Goal: Task Accomplishment & Management: Use online tool/utility

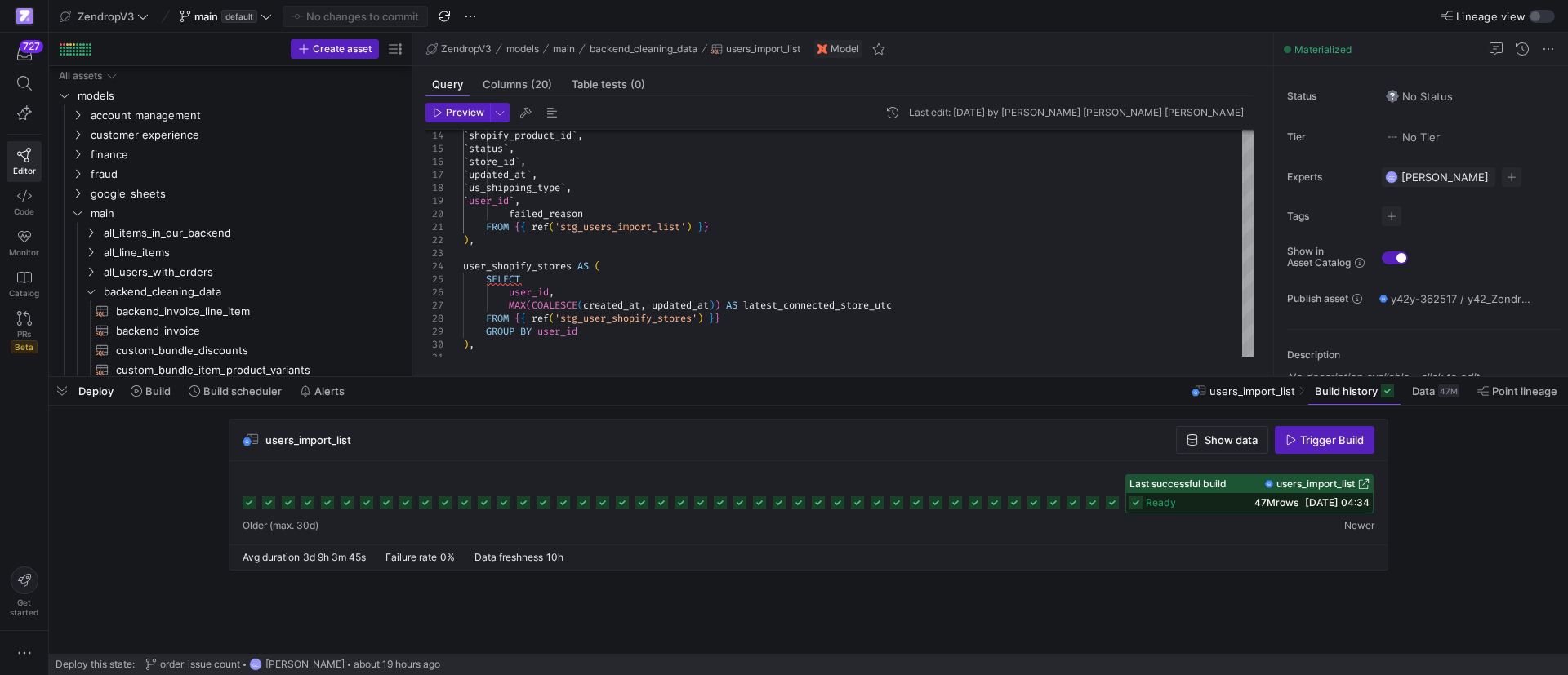
scroll to position [732, 0]
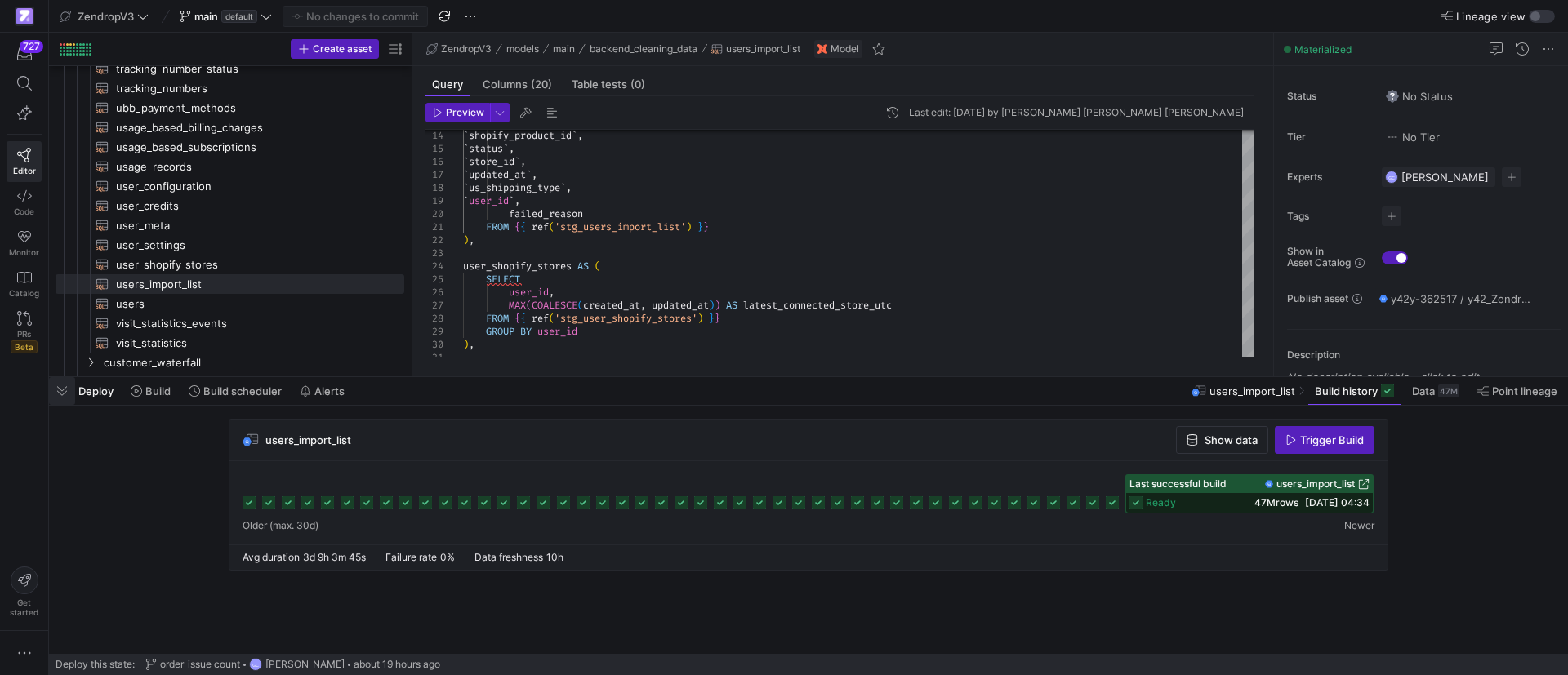
click at [64, 392] on span "button" at bounding box center [62, 391] width 26 height 28
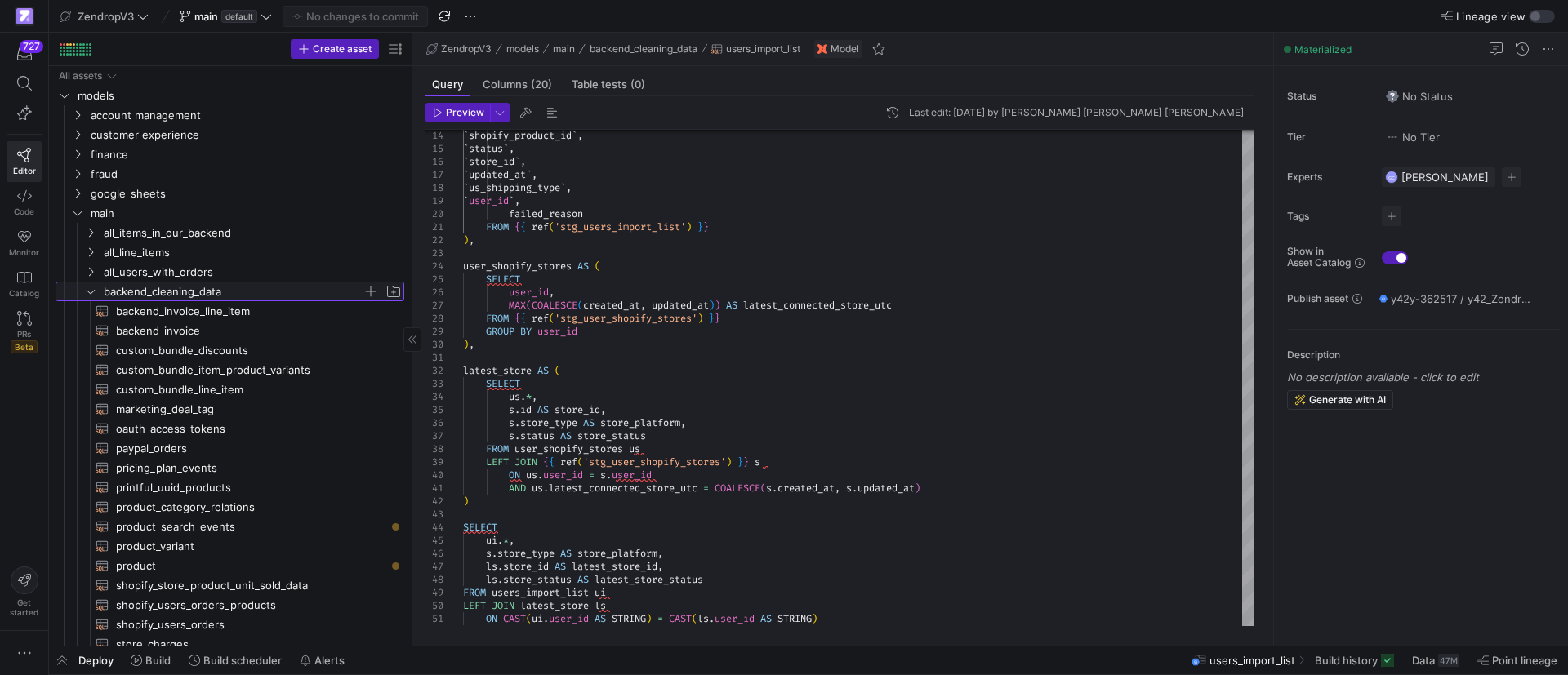
click at [93, 289] on icon "Press SPACE to select this row." at bounding box center [90, 291] width 12 height 10
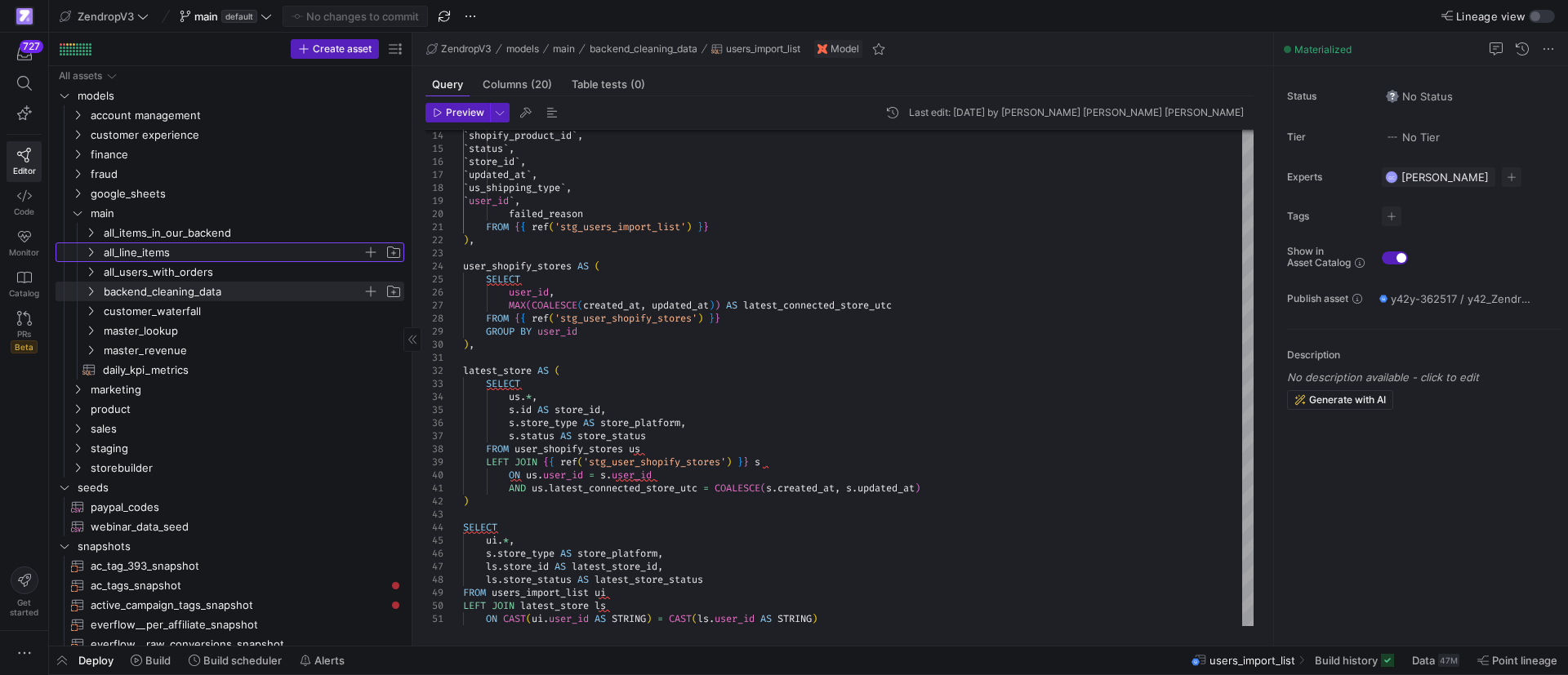
click at [96, 250] on icon "Press SPACE to select this row." at bounding box center [90, 252] width 12 height 10
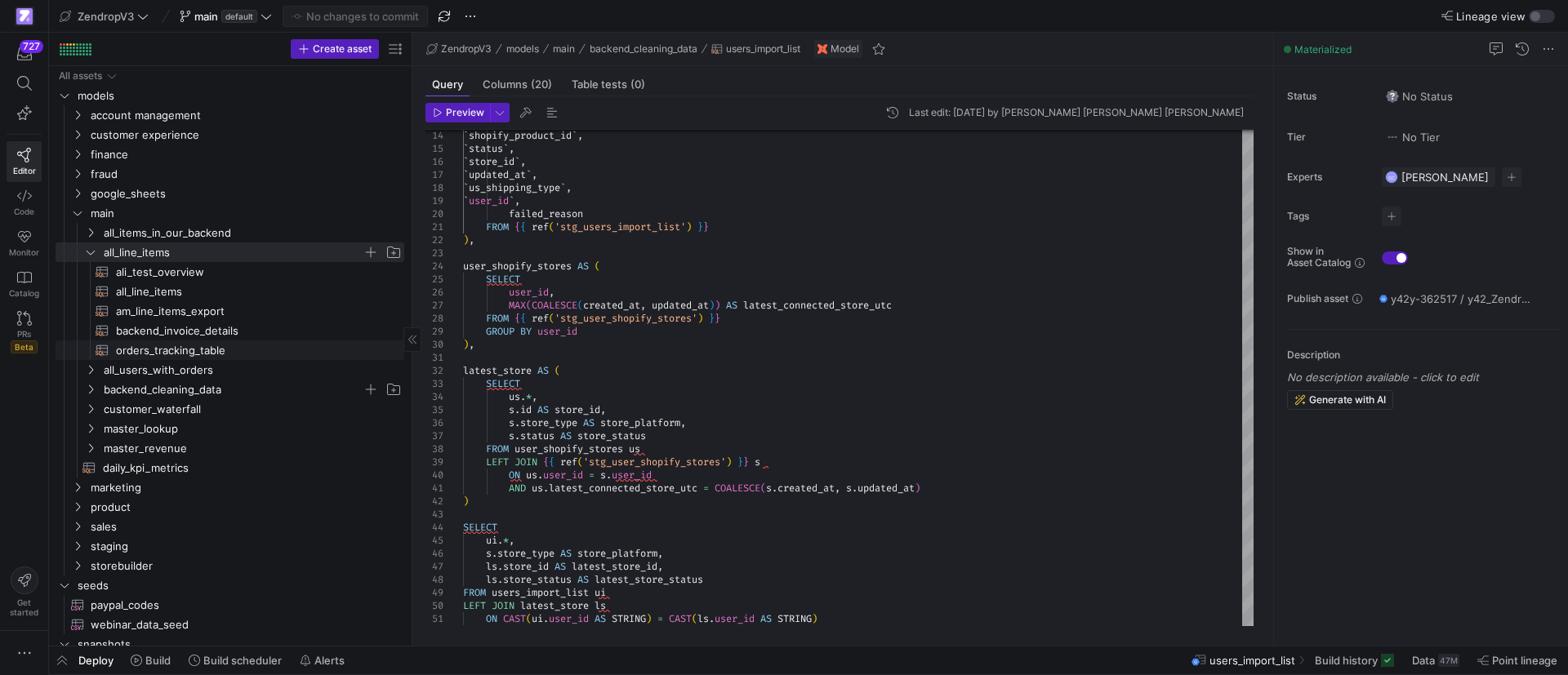
click at [173, 350] on span "orders_tracking_table​​​​​​​​​​" at bounding box center [250, 350] width 269 height 19
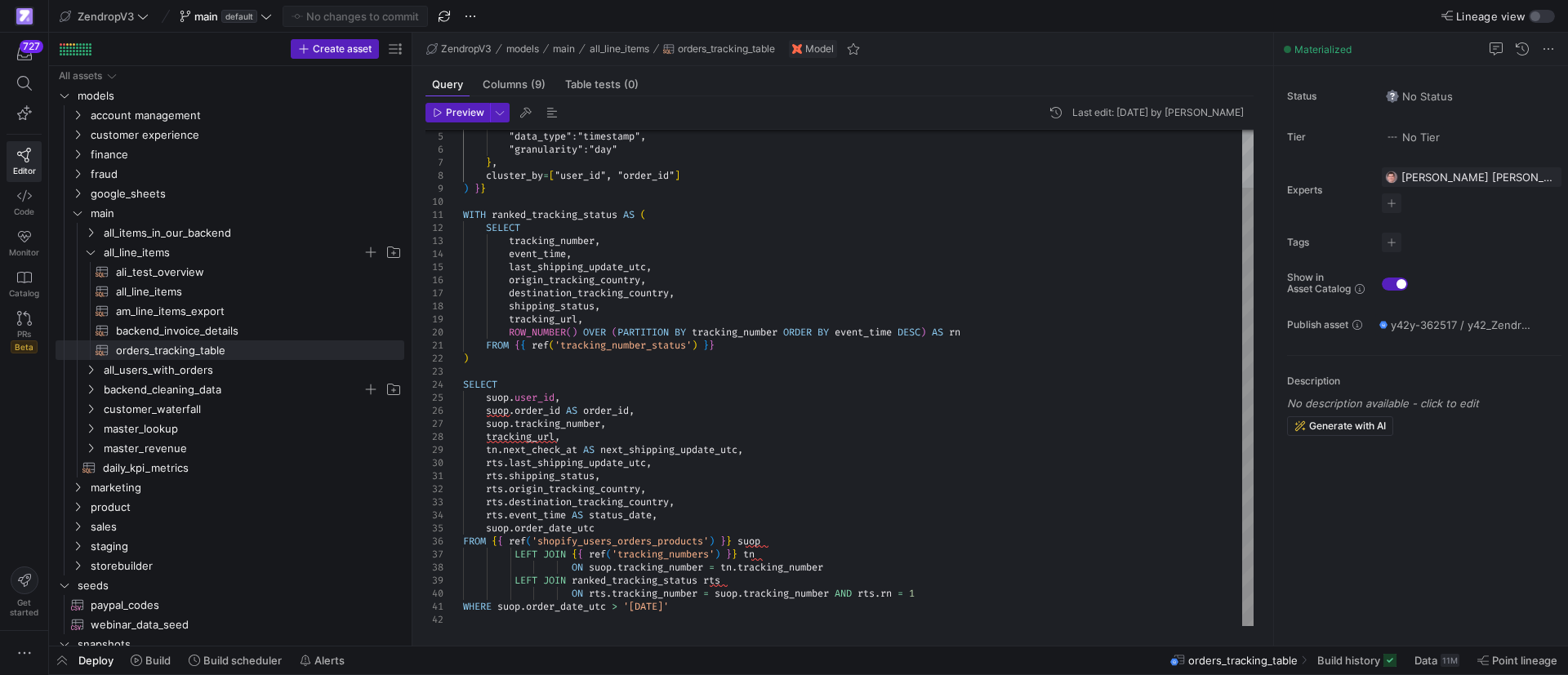
click at [684, 410] on div ""data_type" : "timestamp" , "granularity" : "day" } , cluster_by = [ "user_id",…" at bounding box center [858, 345] width 790 height 561
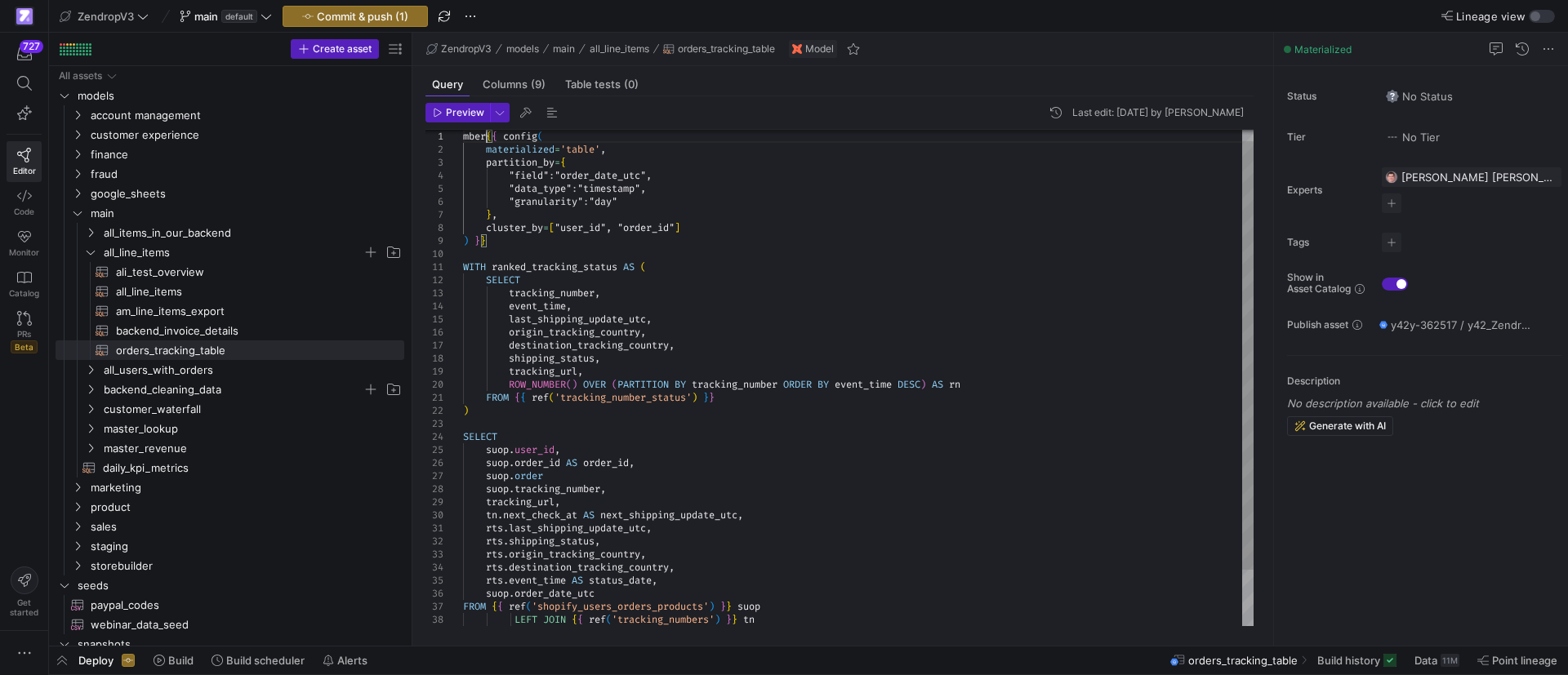
scroll to position [13, 23]
click at [571, 485] on div ""data_type" : "timestamp" , "granularity" : "day" } , cluster_by = [ "user_id",…" at bounding box center [858, 404] width 790 height 575
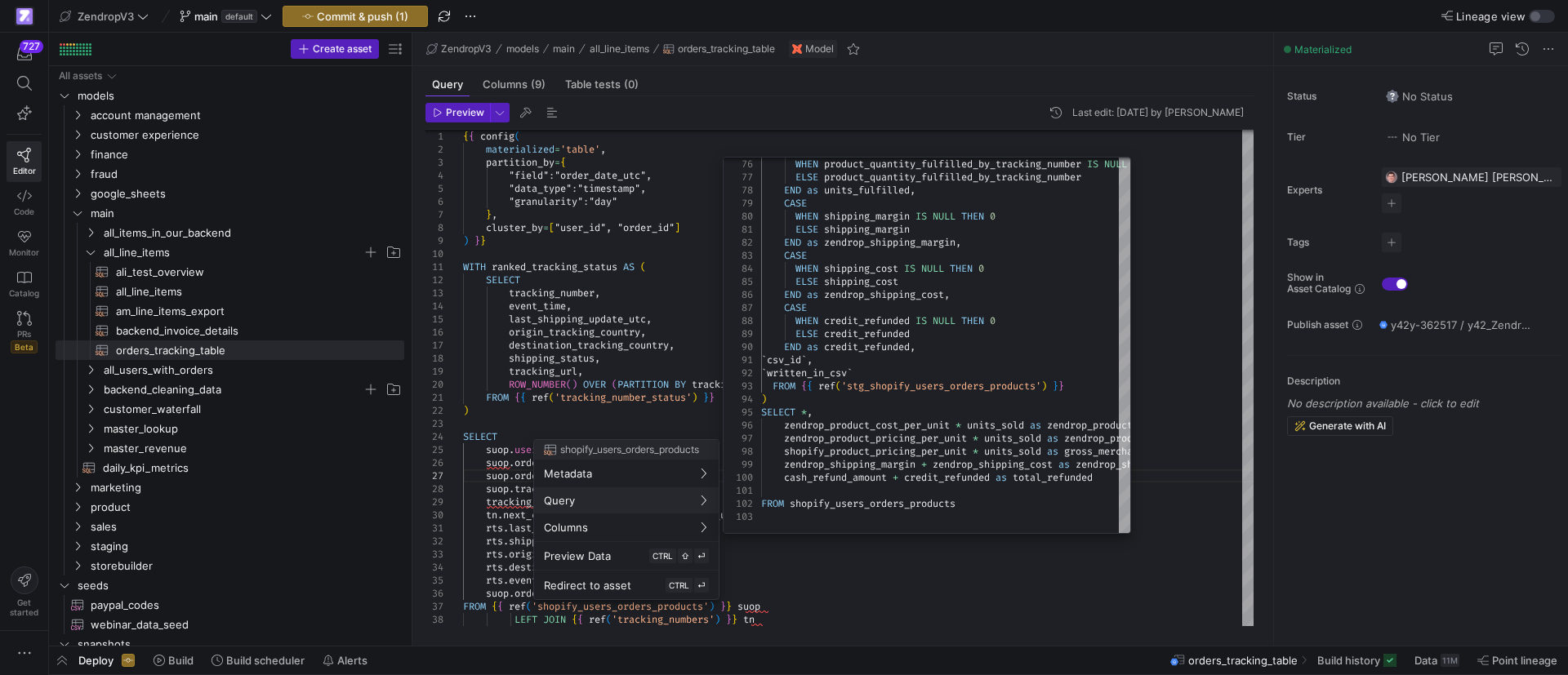
click at [869, 592] on div at bounding box center [784, 337] width 1568 height 675
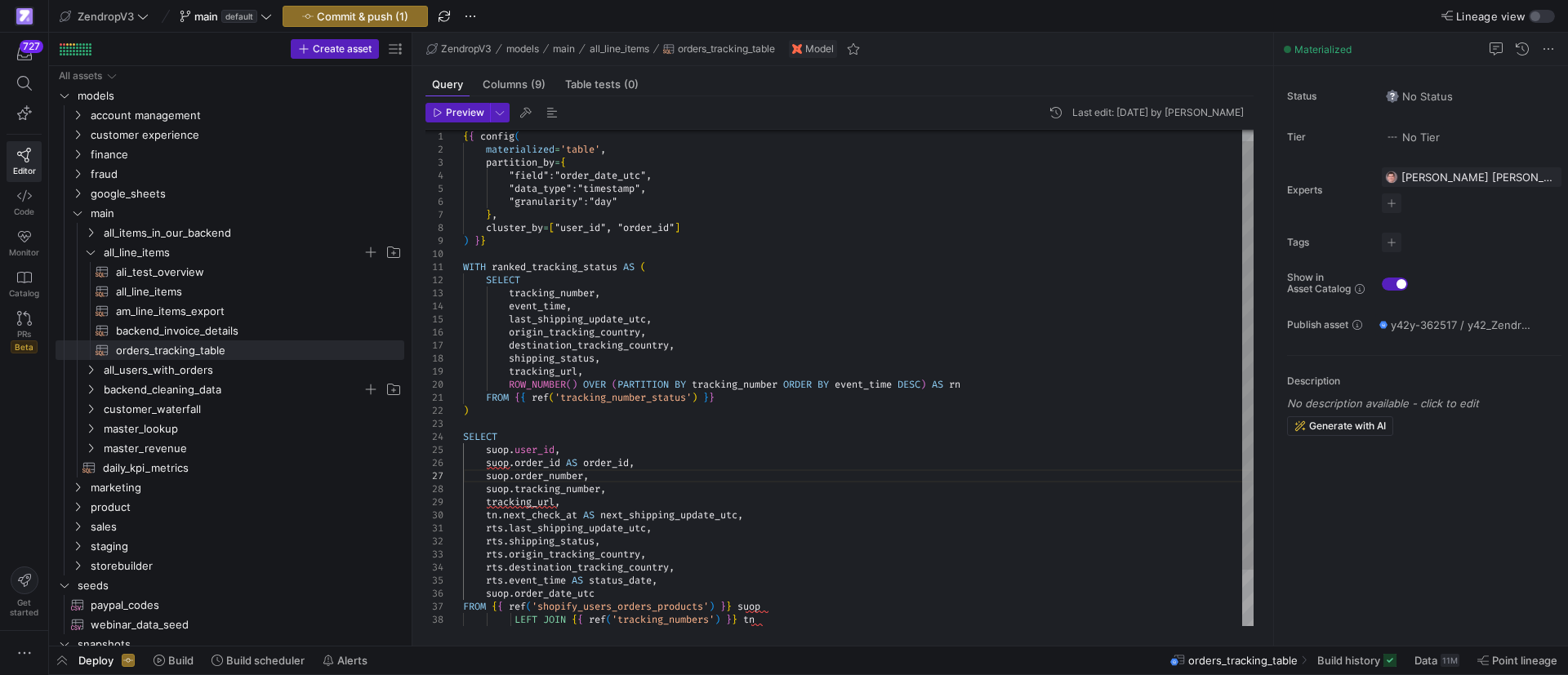
click at [862, 553] on div ""data_type" : "timestamp" , "granularity" : "day" } , cluster_by = [ "user_id",…" at bounding box center [858, 404] width 790 height 575
click at [848, 494] on div ""data_type" : "timestamp" , "granularity" : "day" } , cluster_by = [ "user_id",…" at bounding box center [858, 404] width 790 height 575
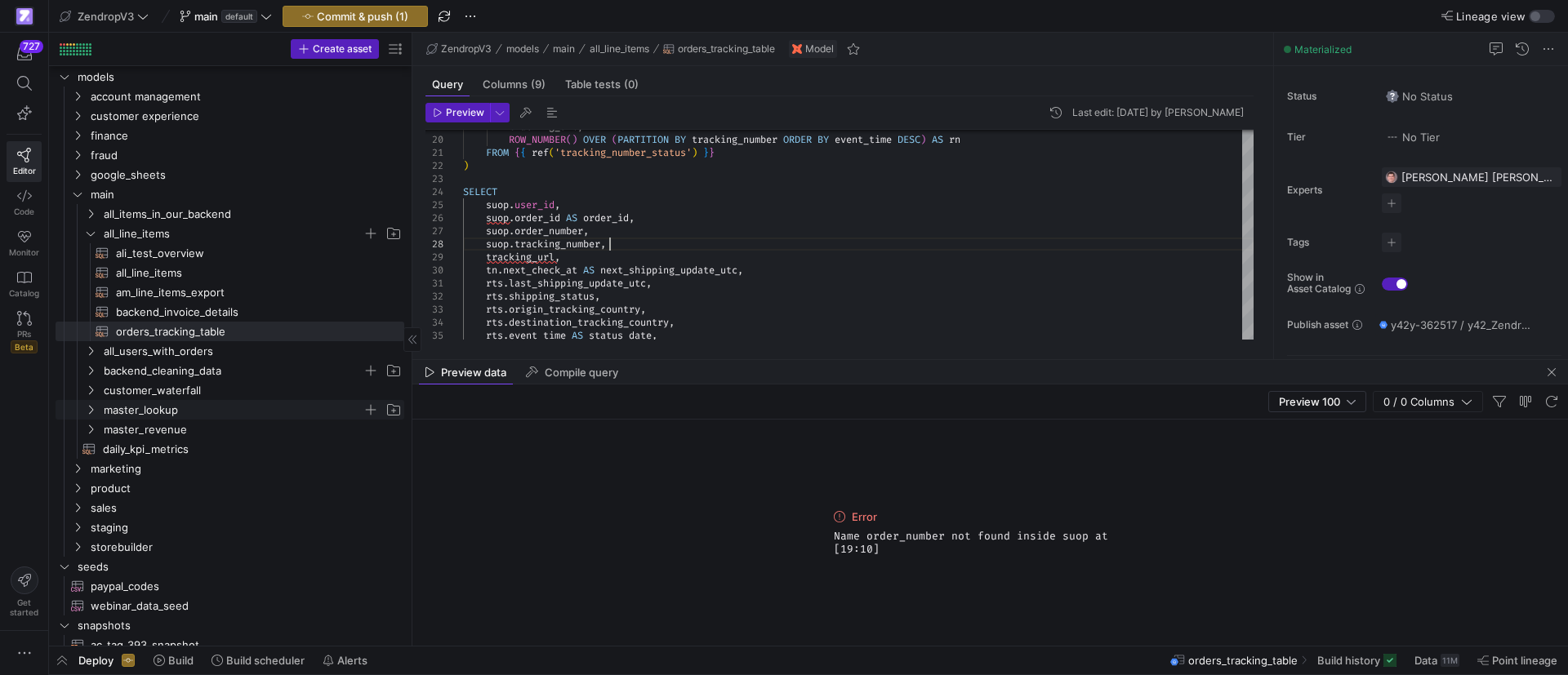
scroll to position [0, 0]
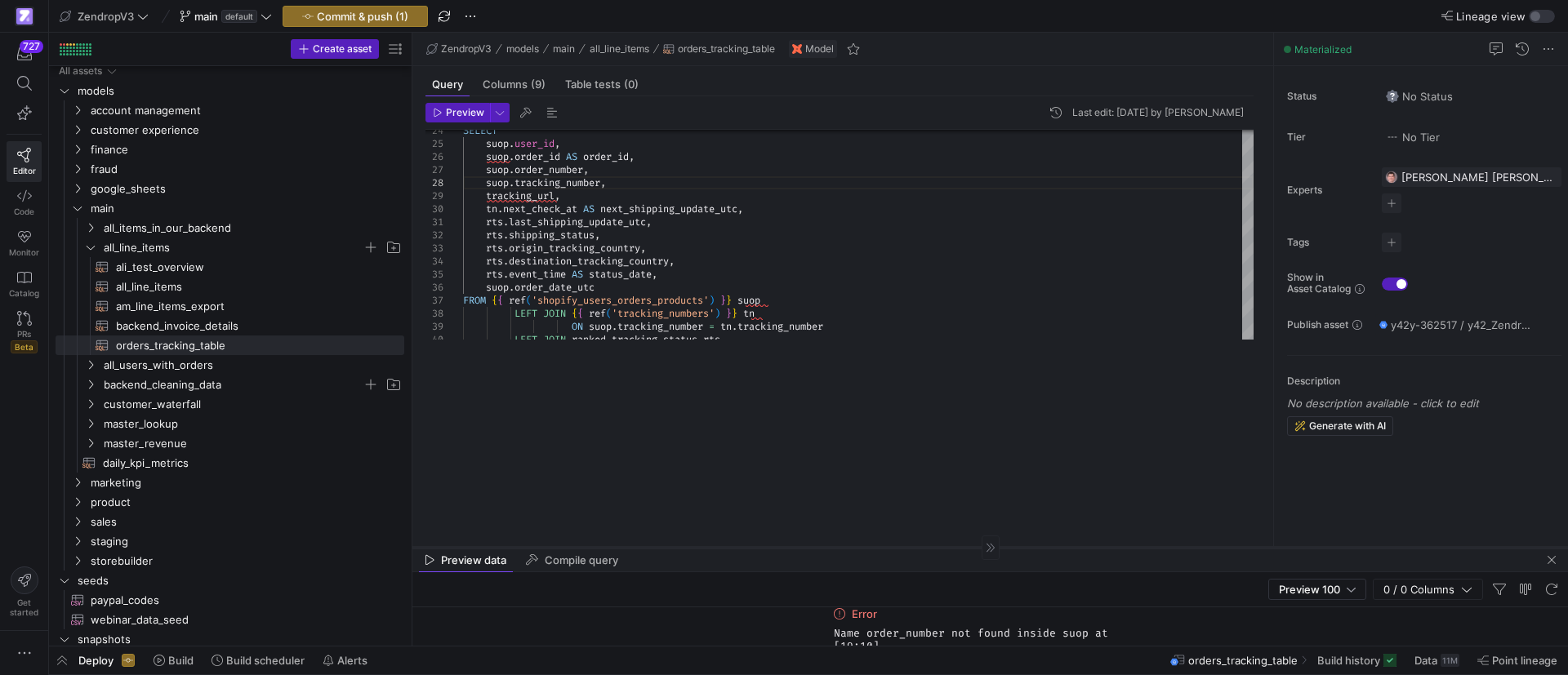
drag, startPoint x: 715, startPoint y: 359, endPoint x: 707, endPoint y: 558, distance: 199.2
click at [713, 548] on div at bounding box center [990, 547] width 1155 height 1
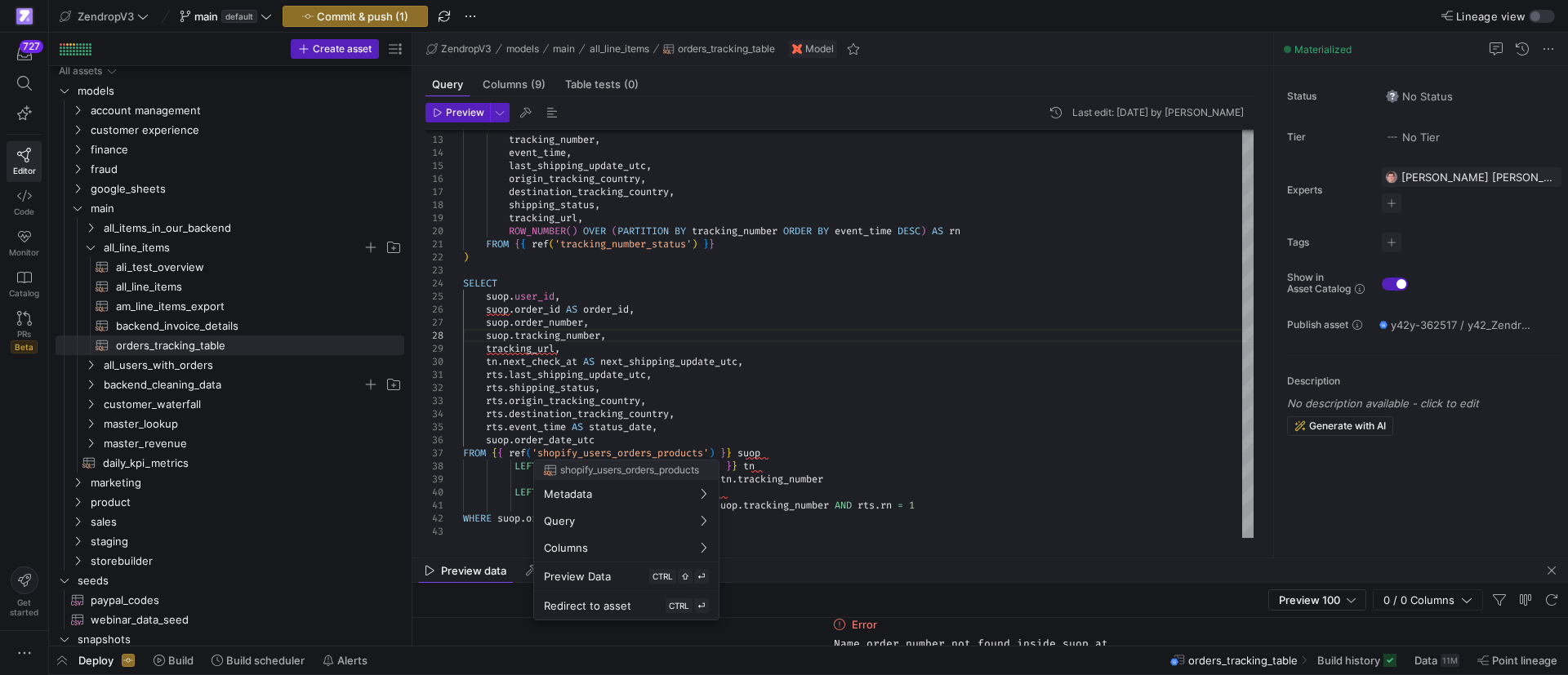
click at [723, 404] on div at bounding box center [784, 337] width 1568 height 675
click at [948, 422] on div at bounding box center [784, 337] width 1568 height 675
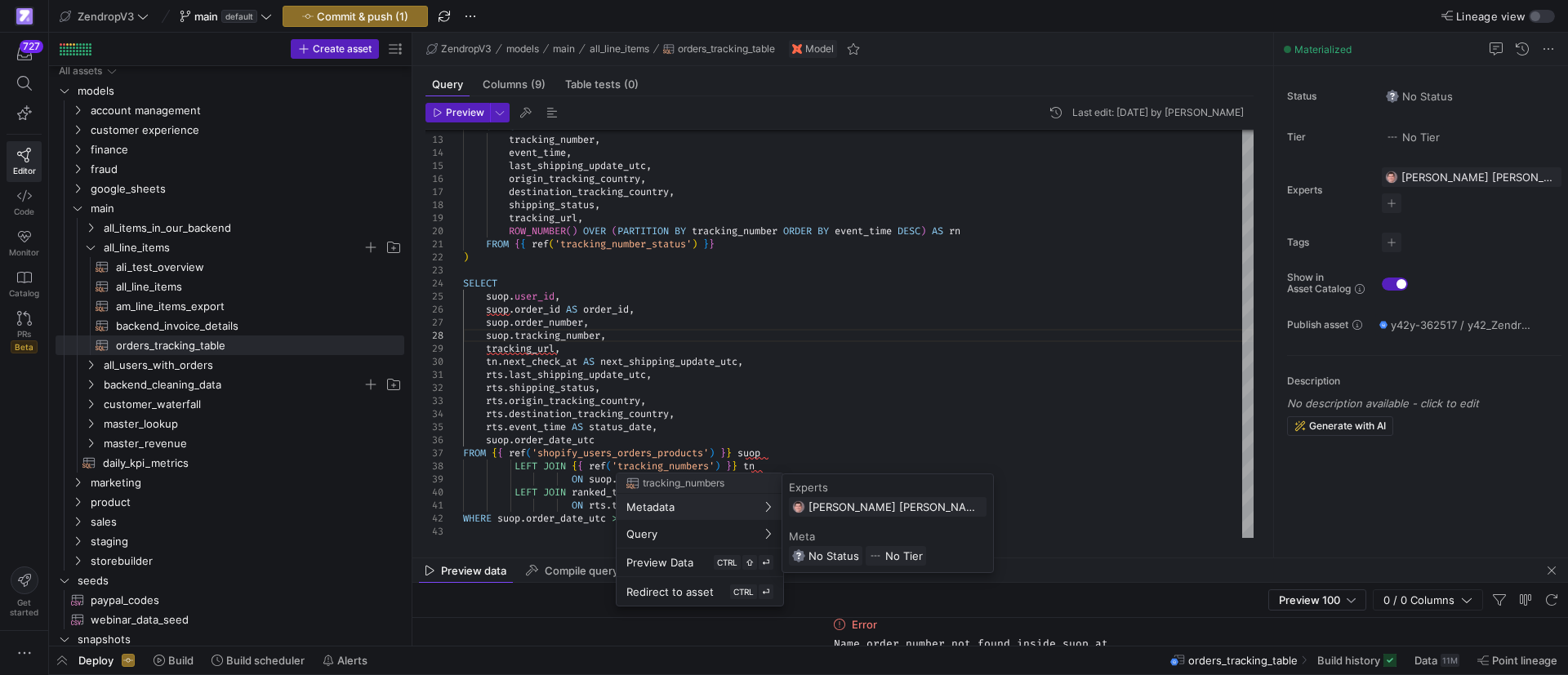
click at [647, 453] on div at bounding box center [784, 337] width 1568 height 675
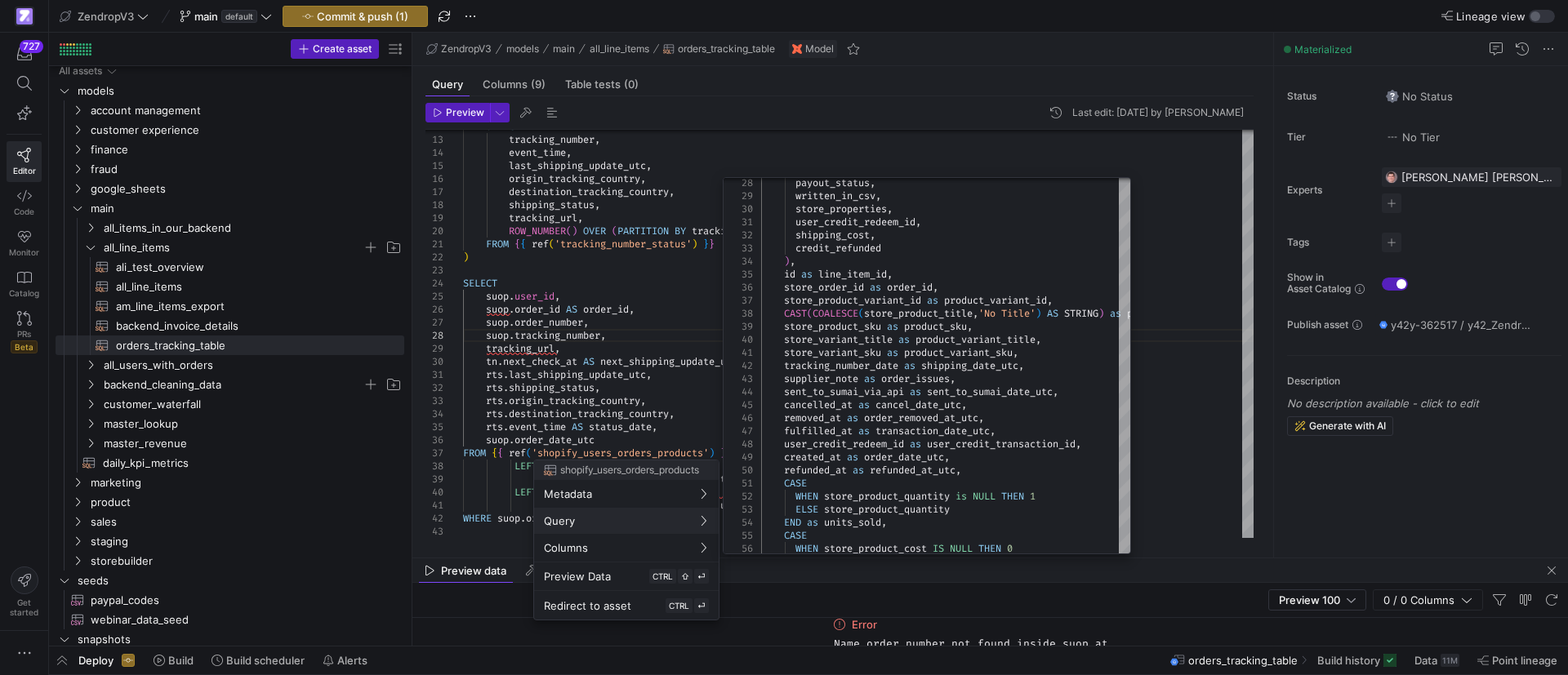
click at [580, 265] on div at bounding box center [784, 337] width 1568 height 675
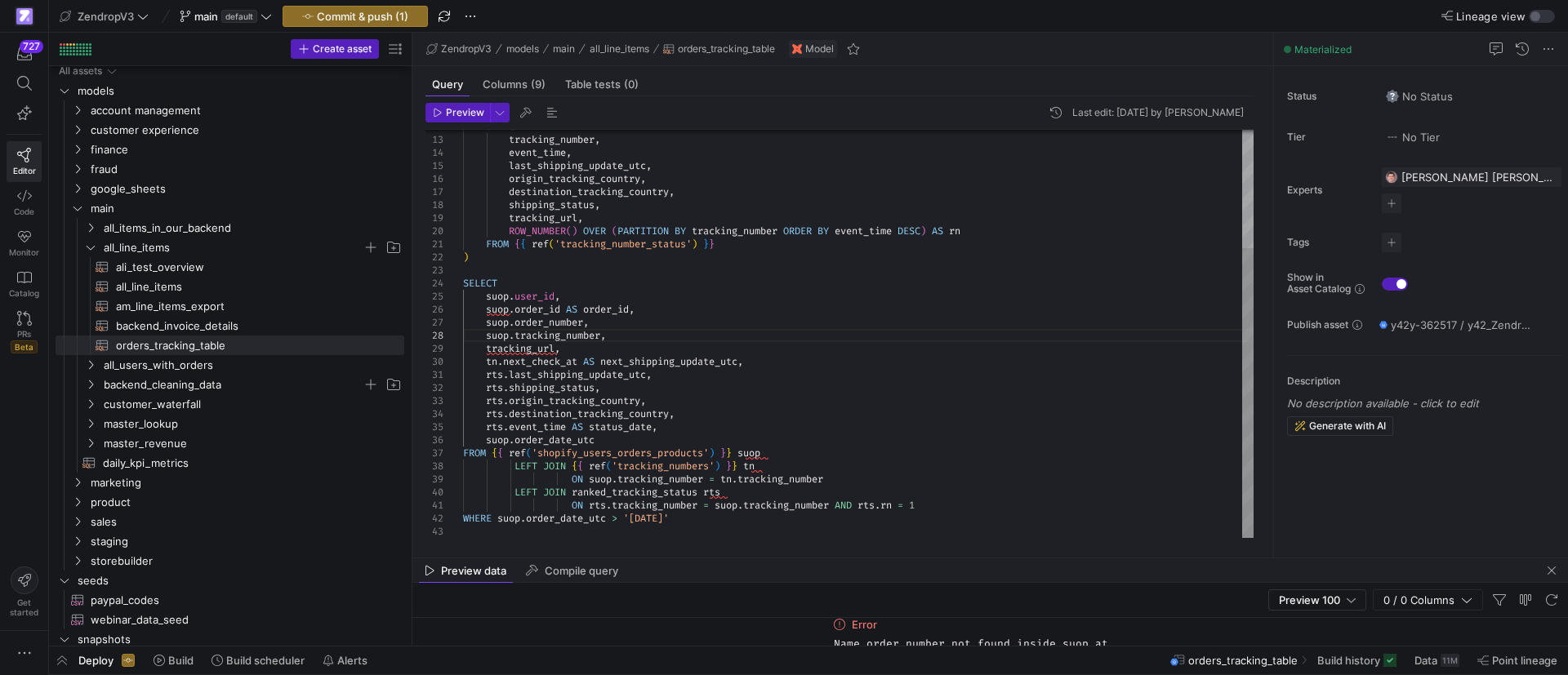
scroll to position [79, 146]
click at [544, 252] on div "SELECT suop . user_id , suop . order_id AS order_id , suop . order_number , suo…" at bounding box center [858, 250] width 790 height 575
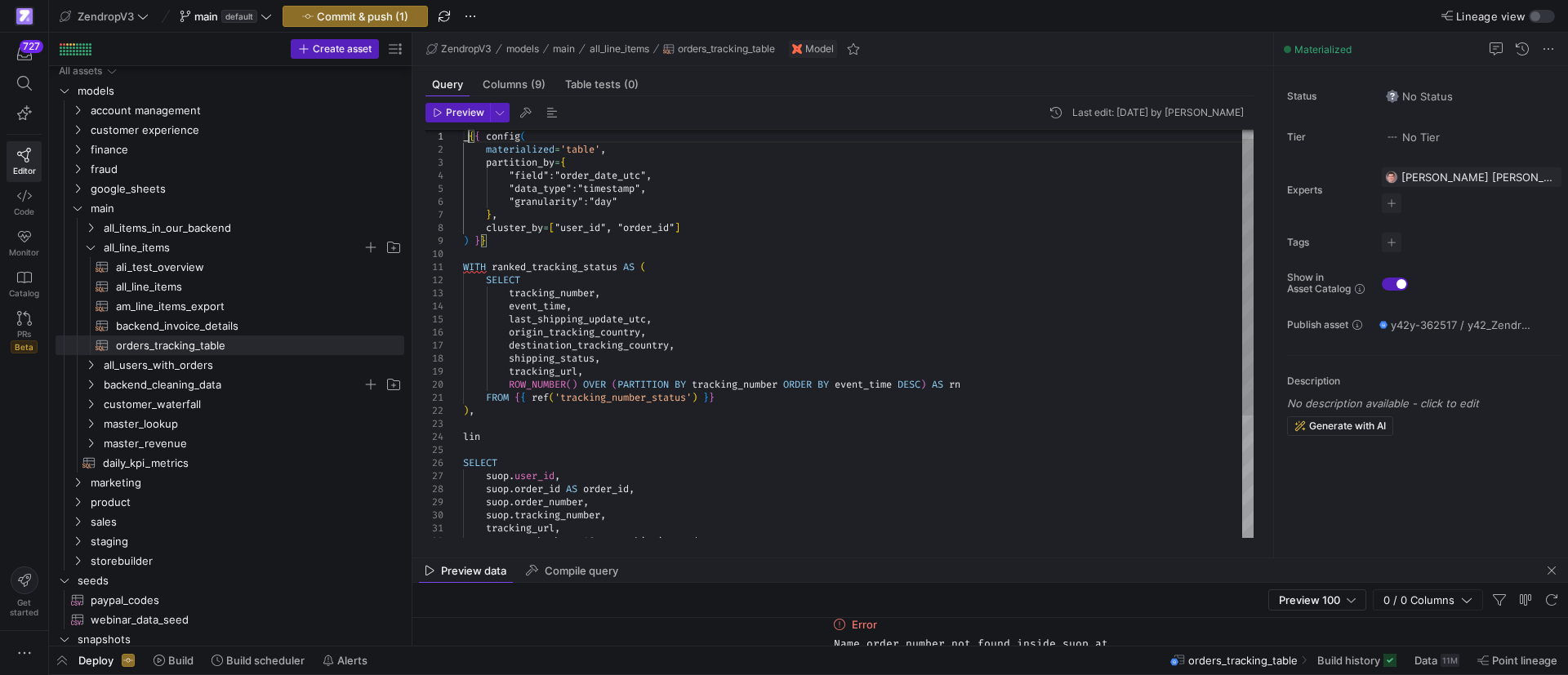
scroll to position [13, 5]
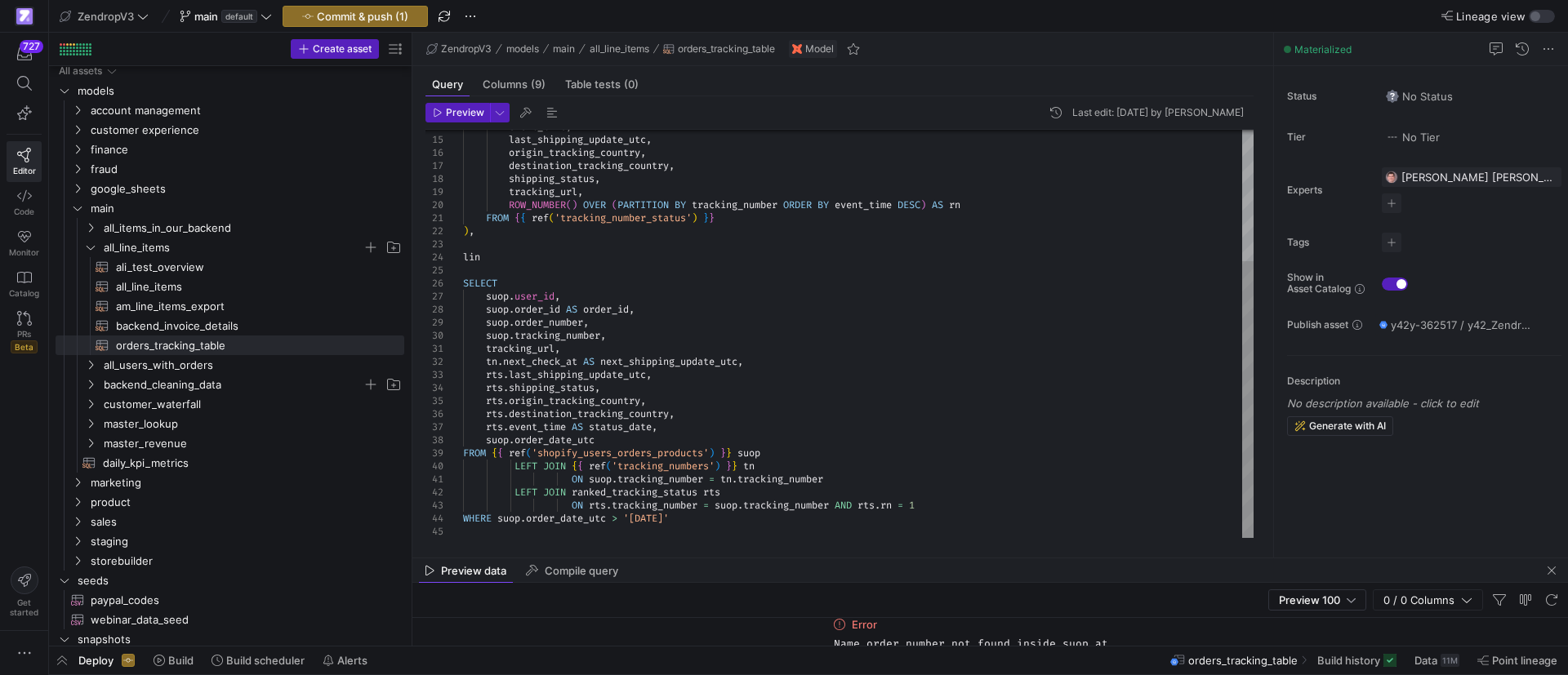
click at [531, 256] on div "event_time , last_shipping_update_utc , origin_tracking_country , destination_t…" at bounding box center [858, 238] width 790 height 601
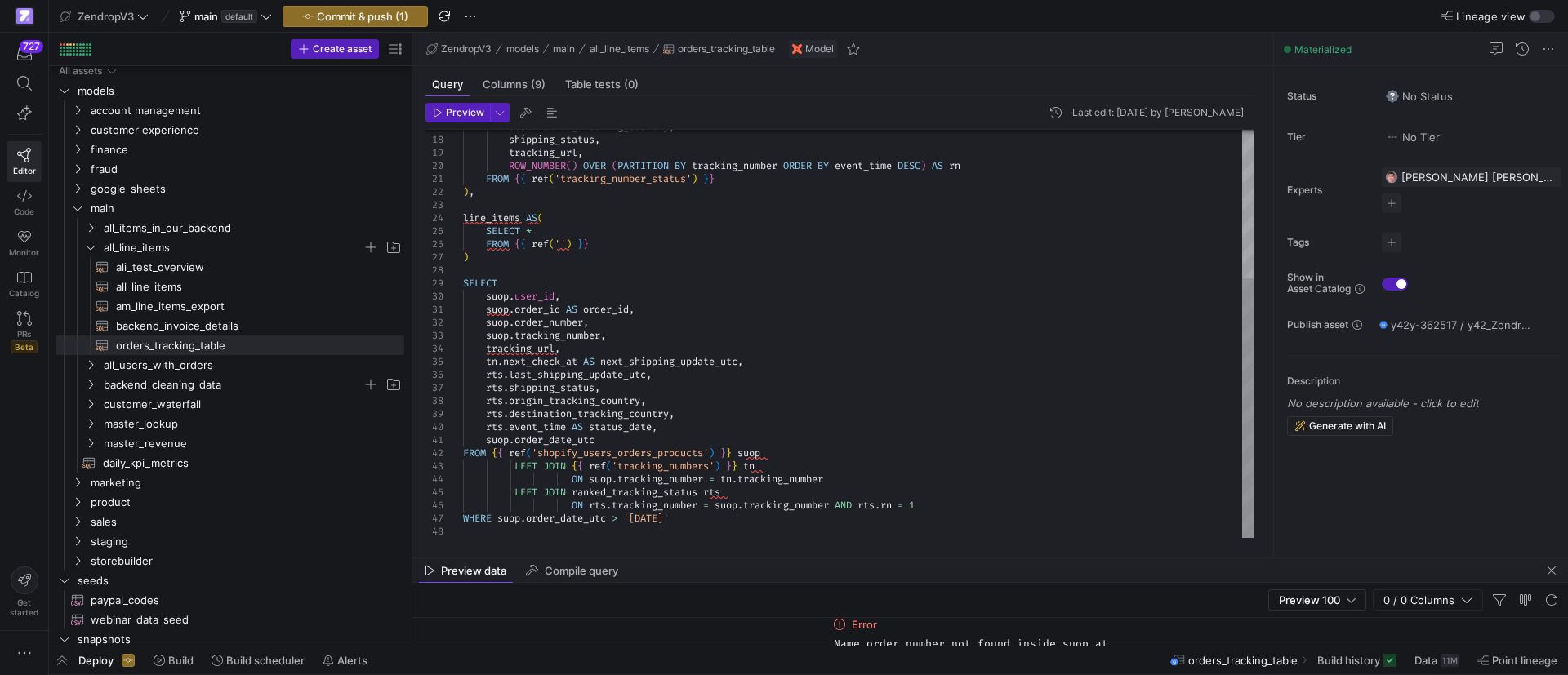
click at [568, 240] on div "destination_tracking_country , shipping_status , tracking_url , ROW_NUMBER ( ) …" at bounding box center [858, 218] width 790 height 640
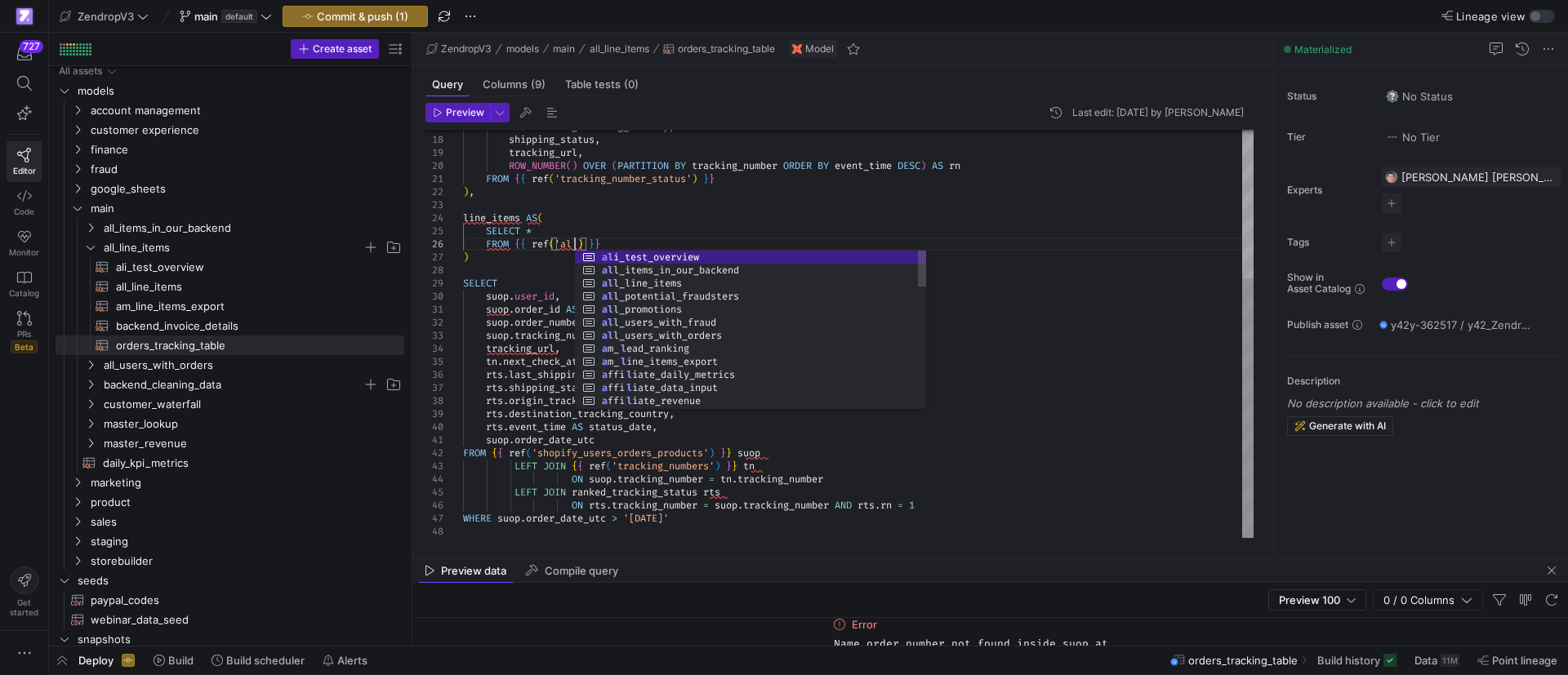
scroll to position [65, 117]
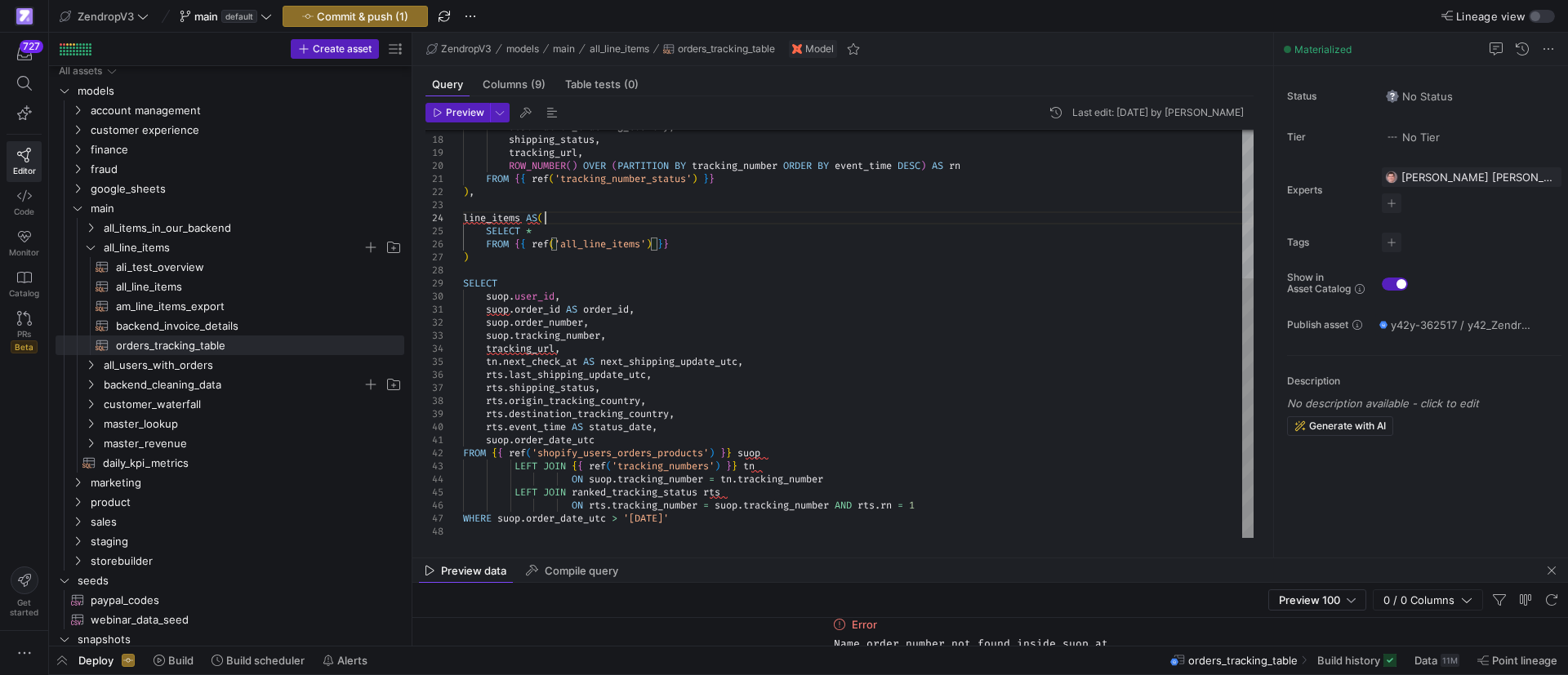
click at [624, 219] on div "destination_tracking_country , shipping_status , tracking_url , ROW_NUMBER ( ) …" at bounding box center [858, 218] width 790 height 640
click at [624, 224] on div "destination_tracking_country , shipping_status , tracking_url , ROW_NUMBER ( ) …" at bounding box center [858, 218] width 790 height 640
click at [623, 229] on div "destination_tracking_country , shipping_status , tracking_url , ROW_NUMBER ( ) …" at bounding box center [858, 218] width 790 height 640
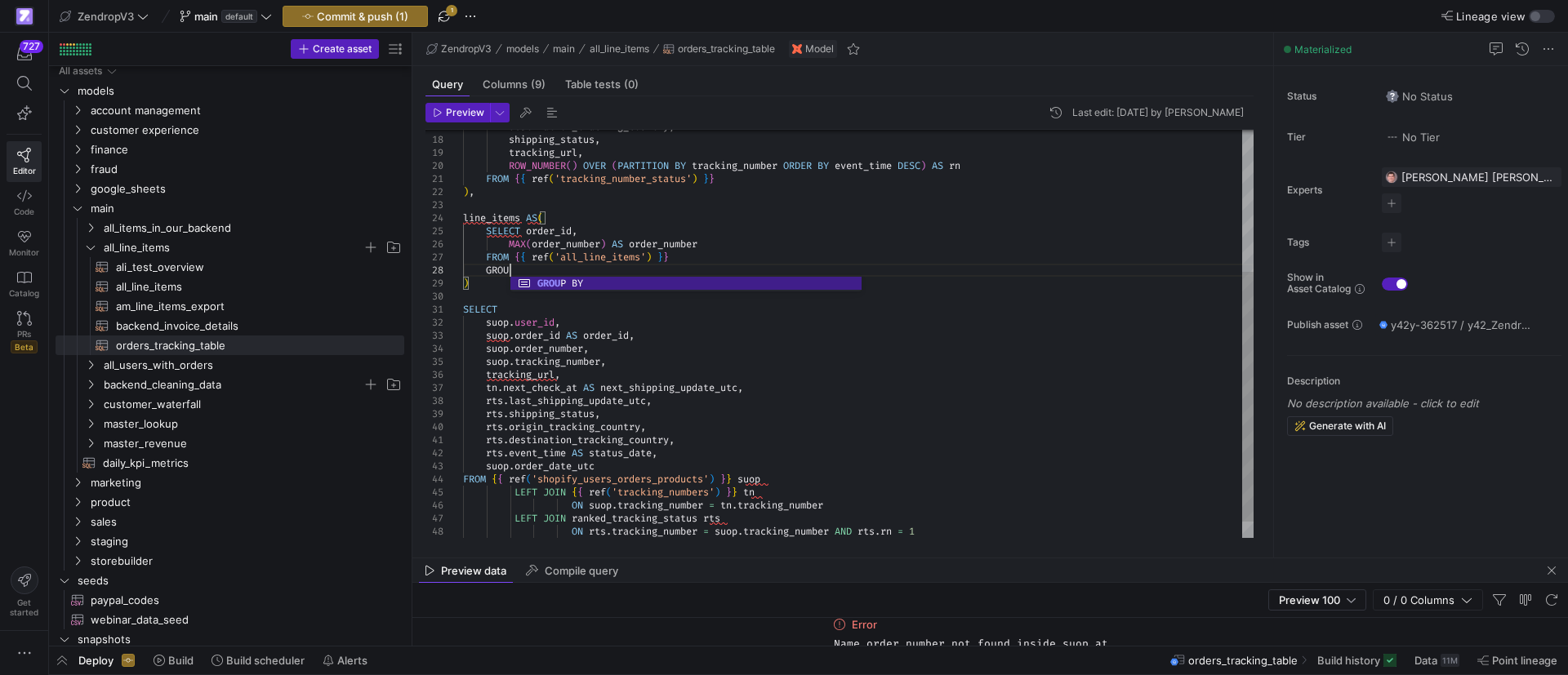
scroll to position [91, 52]
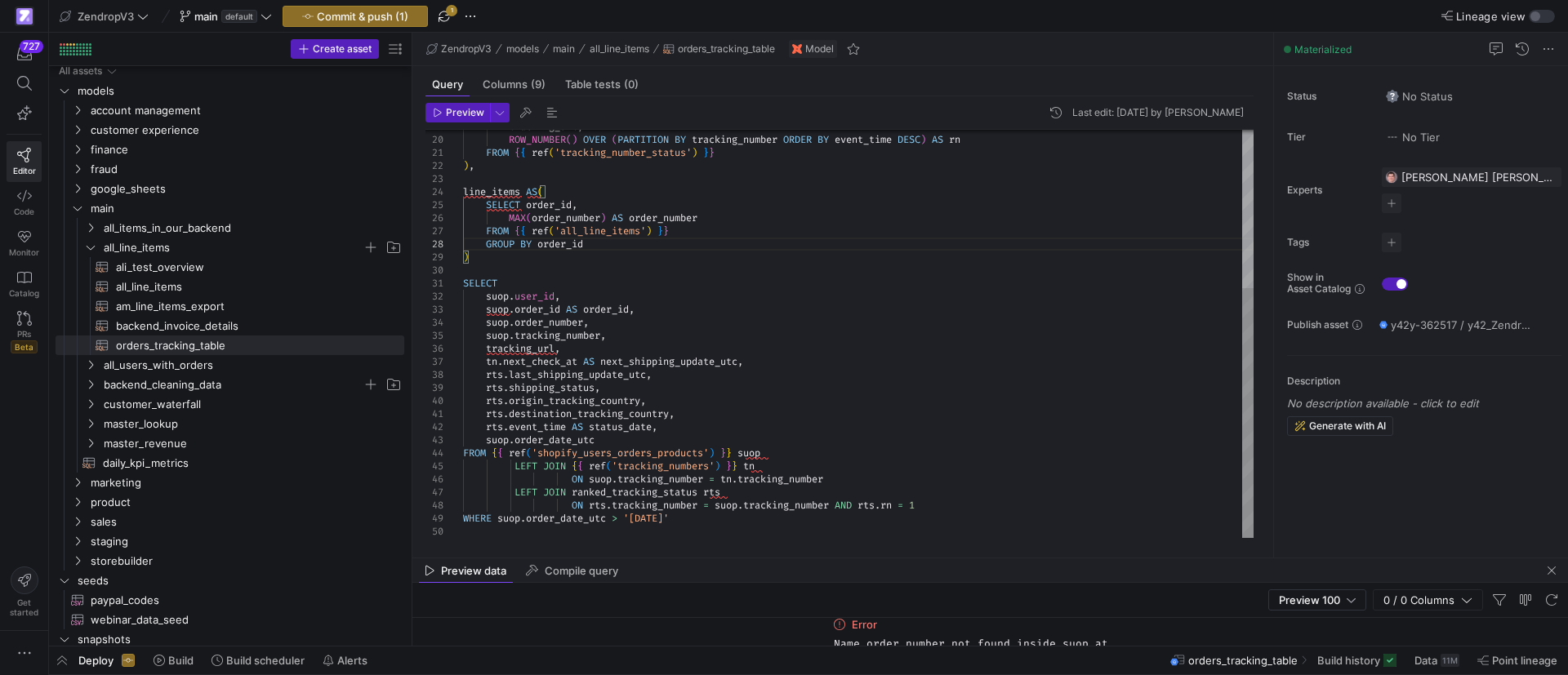
click at [989, 509] on div "tracking_url , ROW_NUMBER ( ) OVER ( PARTITION BY tracking_number ORDER BY even…" at bounding box center [858, 205] width 790 height 666
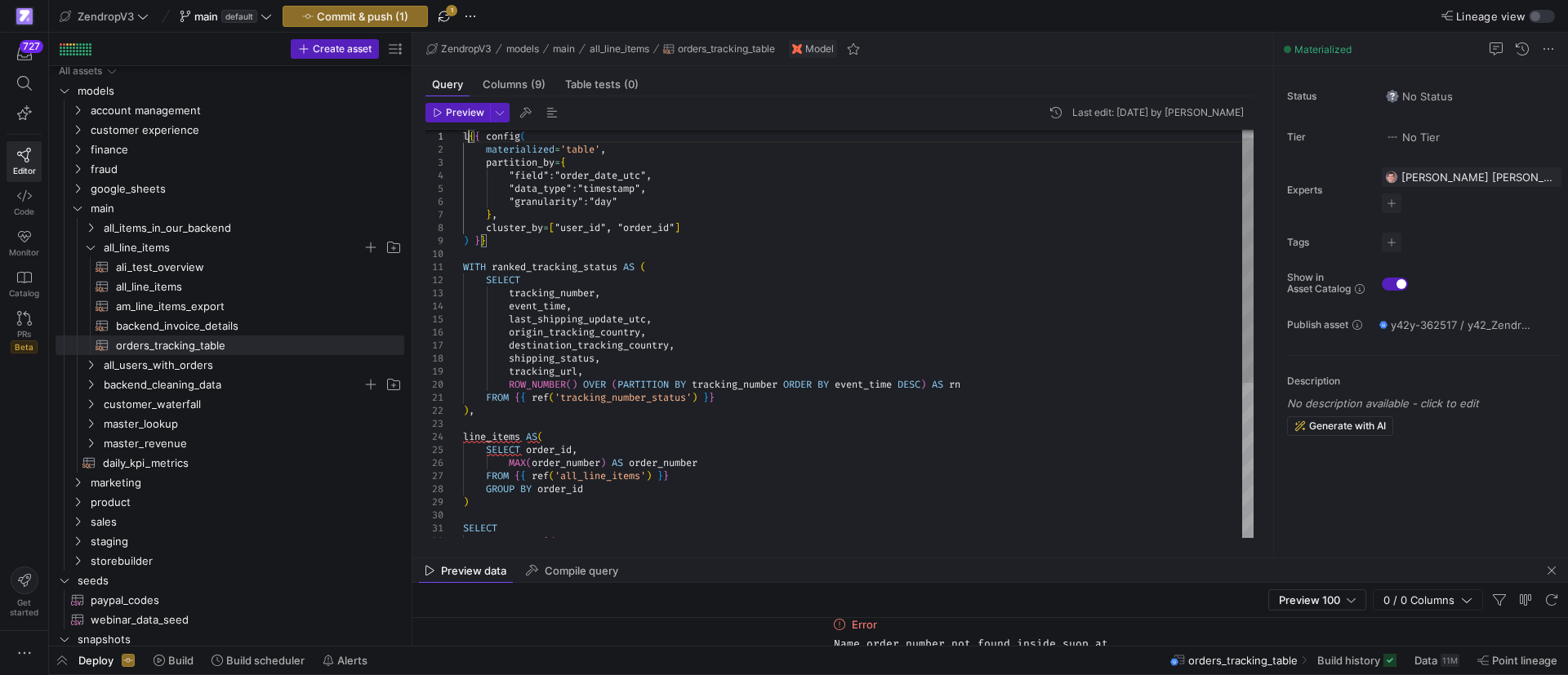
scroll to position [13, 5]
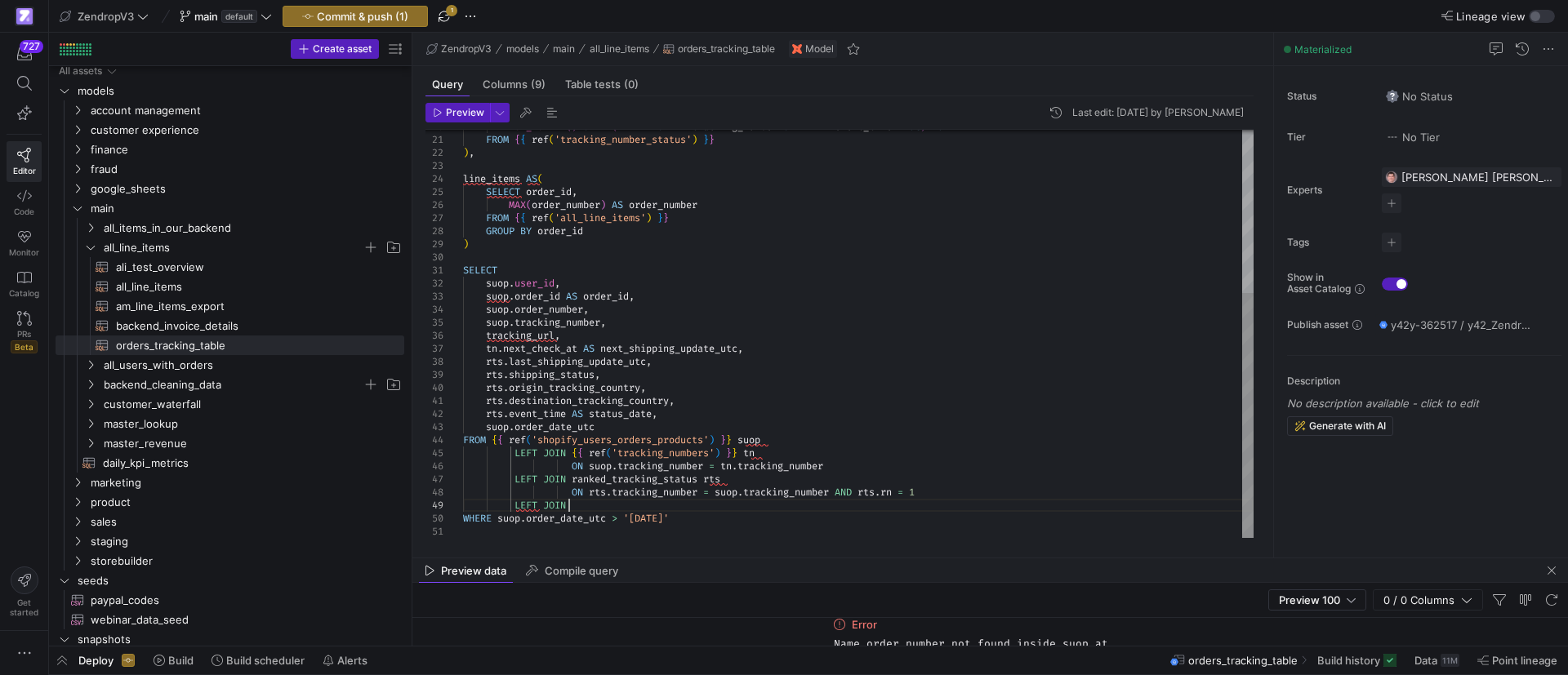
click at [622, 506] on div "ROW_NUMBER ( ) OVER ( PARTITION BY tracking_number ORDER BY event_time DESC ) A…" at bounding box center [858, 198] width 790 height 679
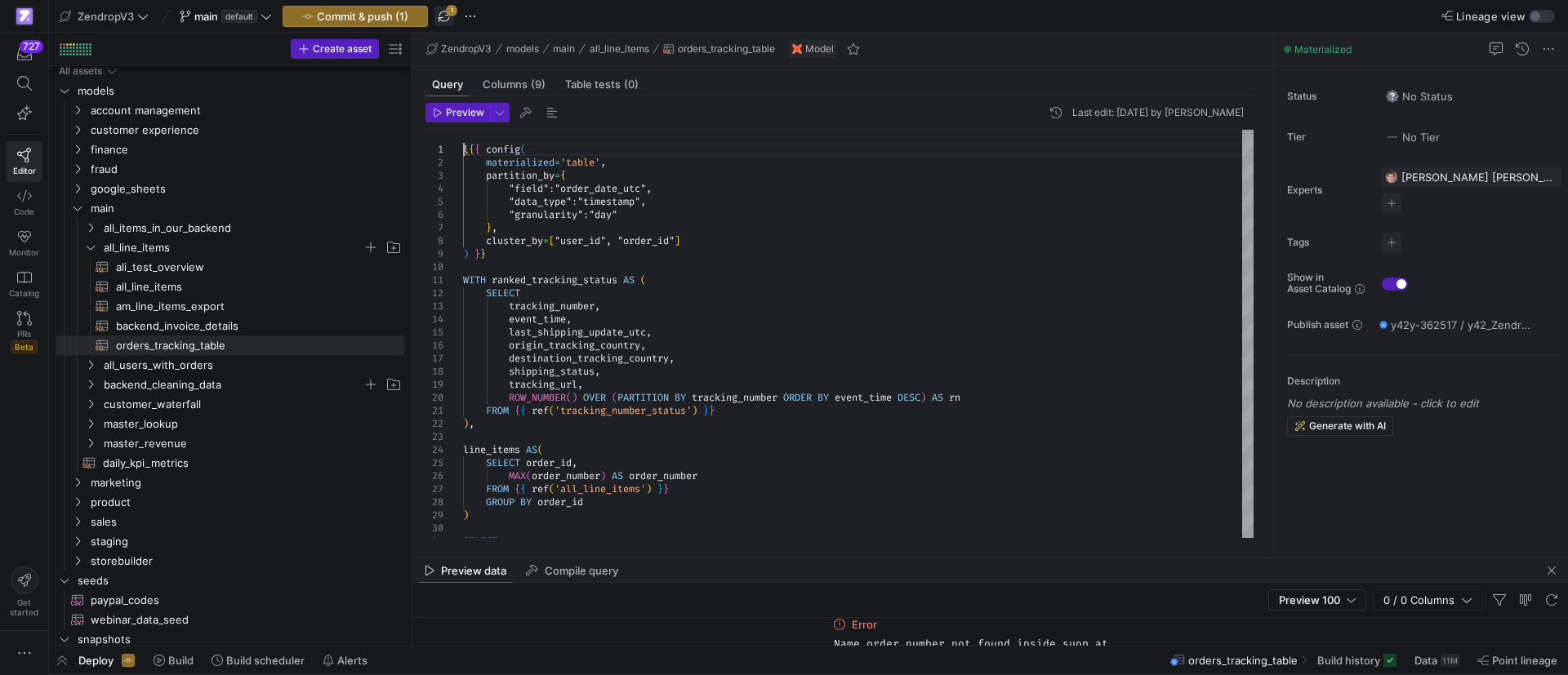
click at [447, 13] on span "button" at bounding box center [444, 16] width 20 height 20
click at [471, 149] on div "ROW_NUMBER ( ) OVER ( PARTITION BY tracking_number ORDER BY event_time DESC ) A…" at bounding box center [858, 469] width 790 height 679
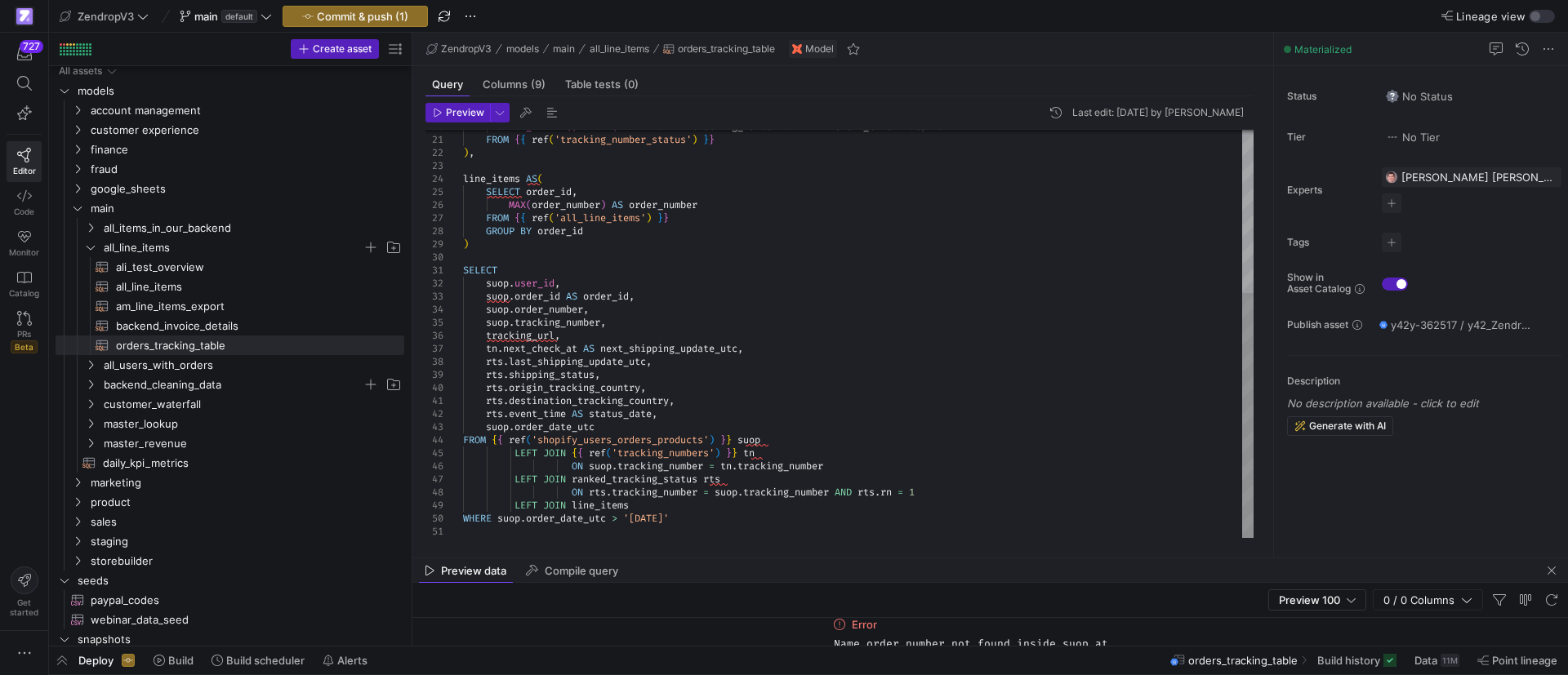
click at [715, 499] on div "ROW_NUMBER ( ) OVER ( PARTITION BY tracking_number ORDER BY event_time DESC ) A…" at bounding box center [858, 198] width 790 height 679
click at [724, 508] on div "ROW_NUMBER ( ) OVER ( PARTITION BY tracking_number ORDER BY event_time DESC ) A…" at bounding box center [858, 198] width 790 height 679
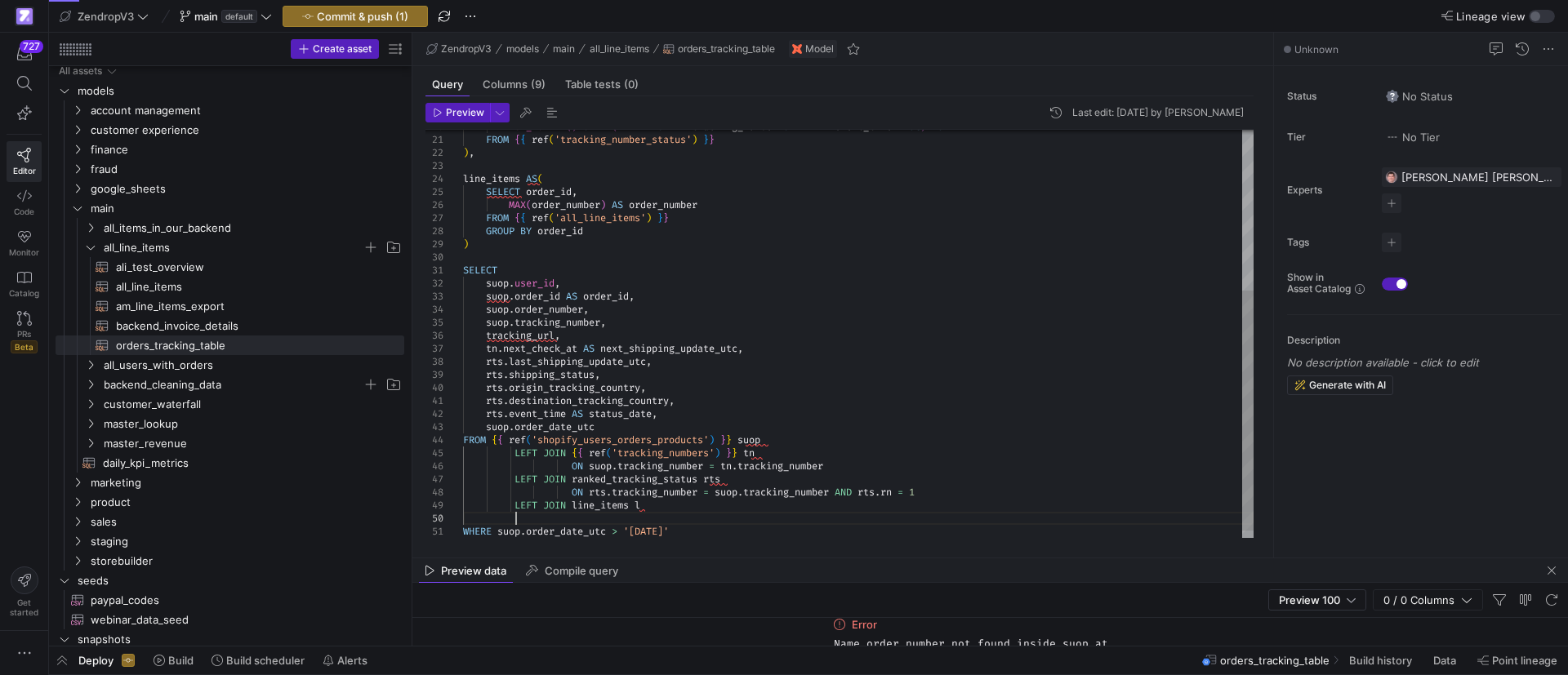
scroll to position [118, 52]
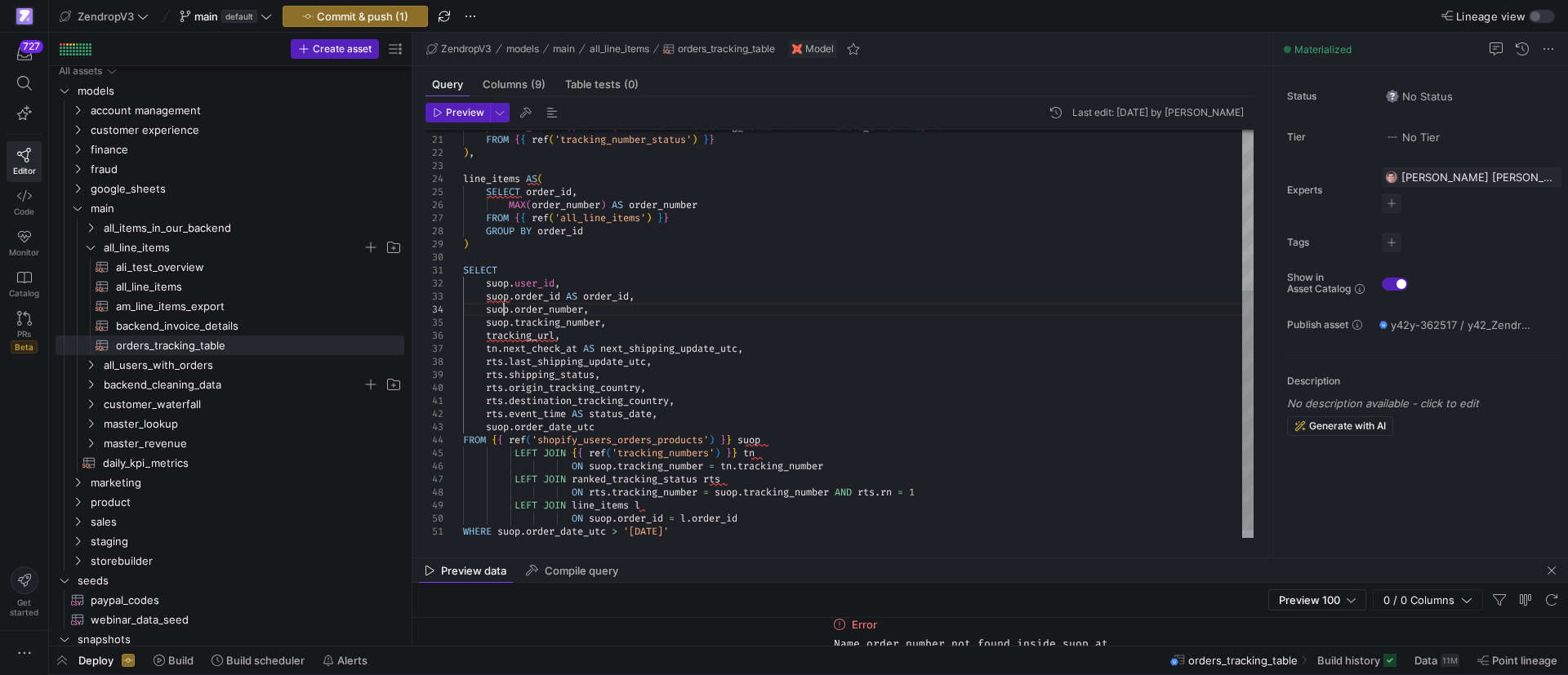
click at [502, 311] on div "ROW_NUMBER ( ) OVER ( PARTITION BY tracking_number ORDER BY event_time DESC ) A…" at bounding box center [858, 205] width 790 height 693
click at [826, 327] on div "ROW_NUMBER ( ) OVER ( PARTITION BY tracking_number ORDER BY event_time DESC ) A…" at bounding box center [858, 205] width 790 height 693
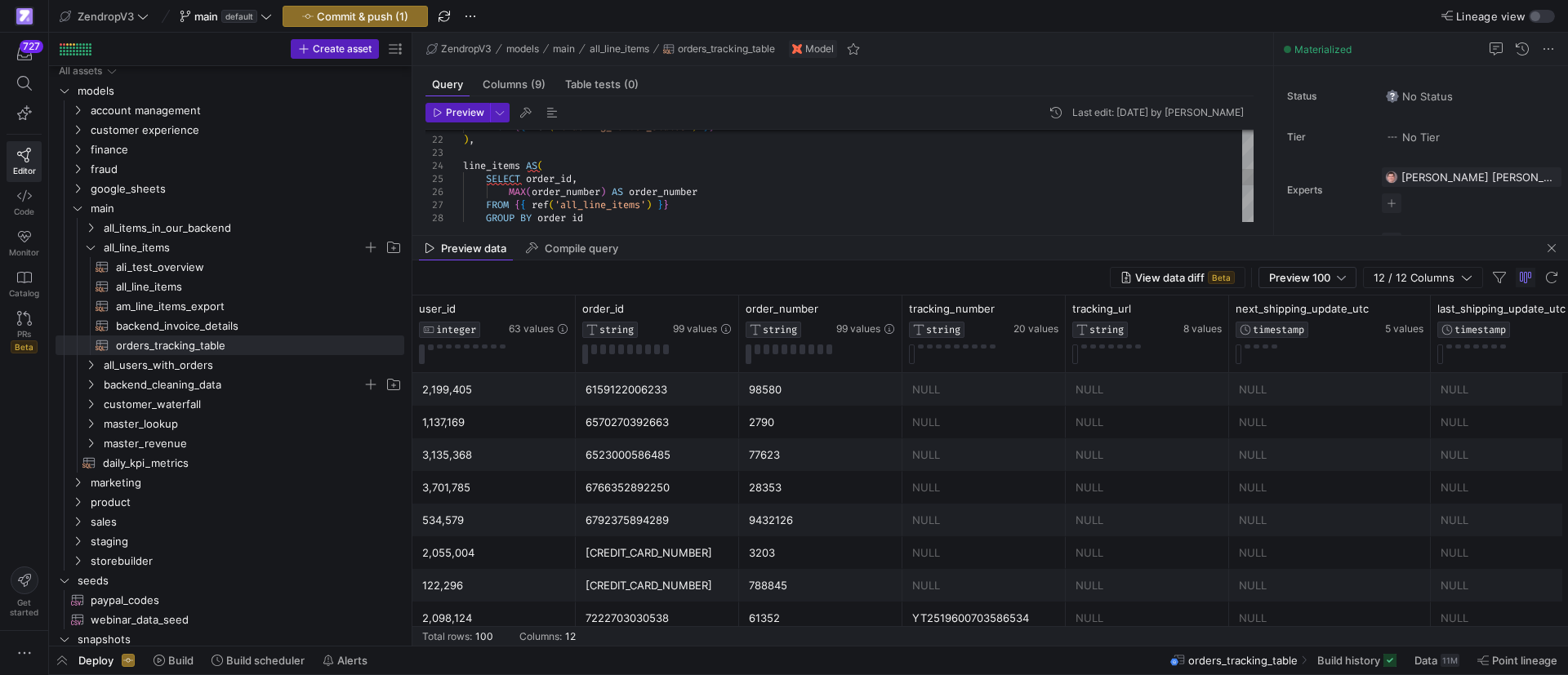
drag, startPoint x: 768, startPoint y: 556, endPoint x: 797, endPoint y: 233, distance: 324.3
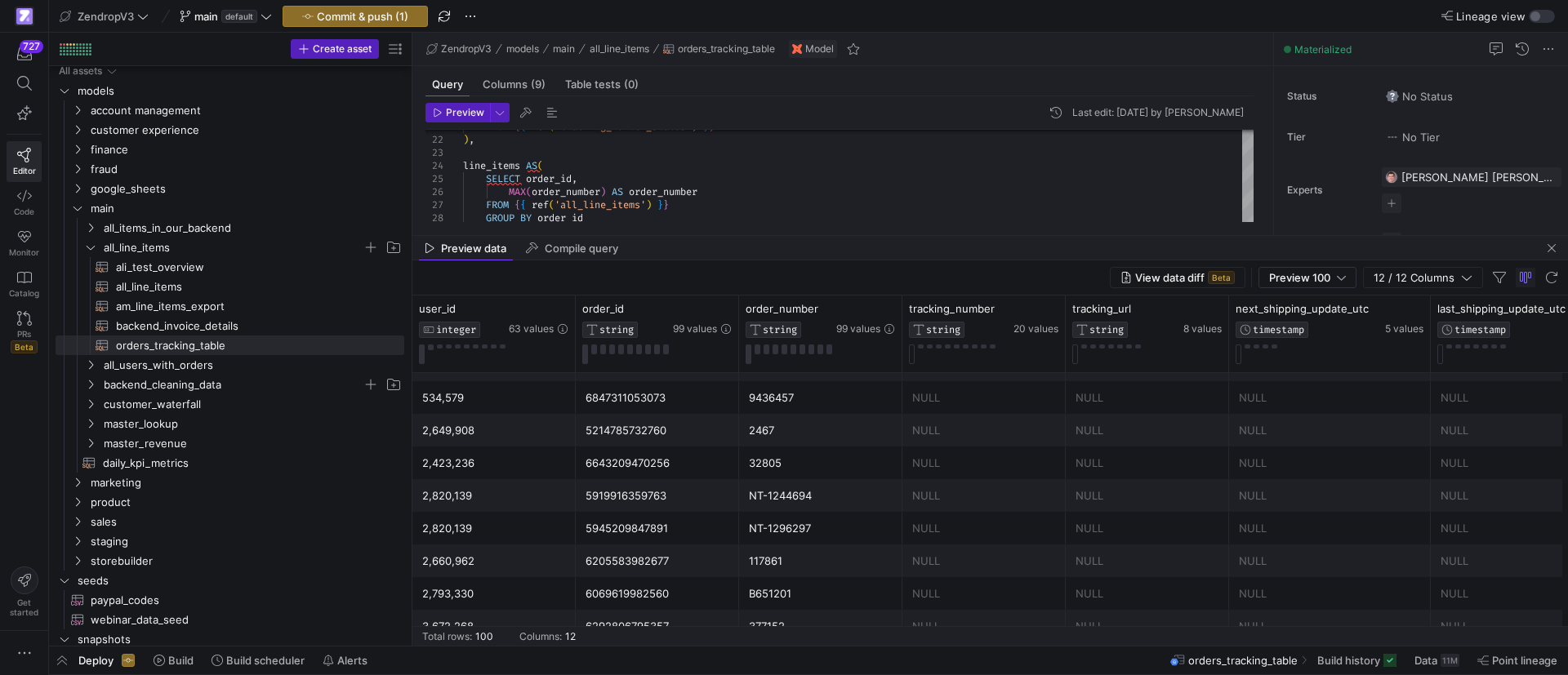
scroll to position [0, 0]
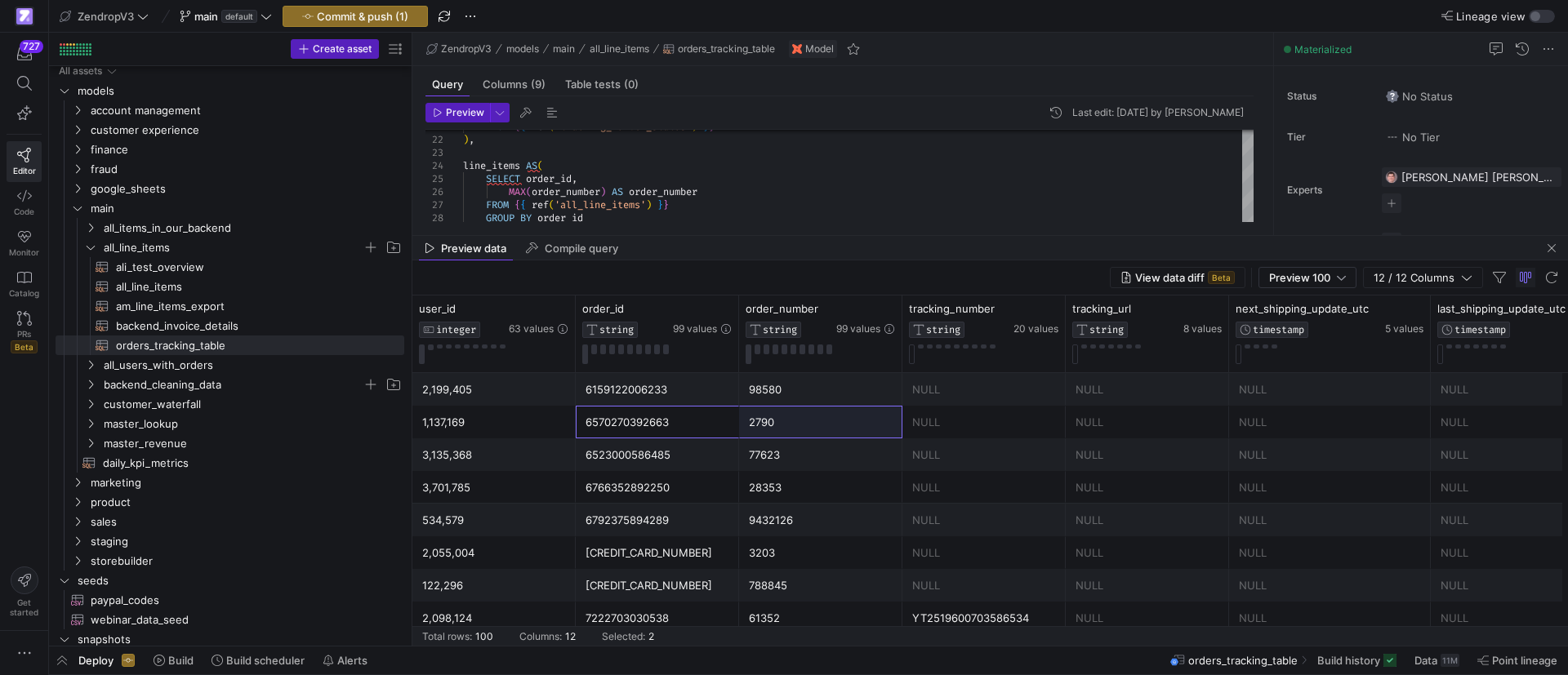
drag, startPoint x: 655, startPoint y: 411, endPoint x: 871, endPoint y: 415, distance: 216.0
click at [871, 415] on div "1,137,169 6570270392663 2790 NULL NULL NULL NULL NULL" at bounding box center [1442, 422] width 2060 height 33
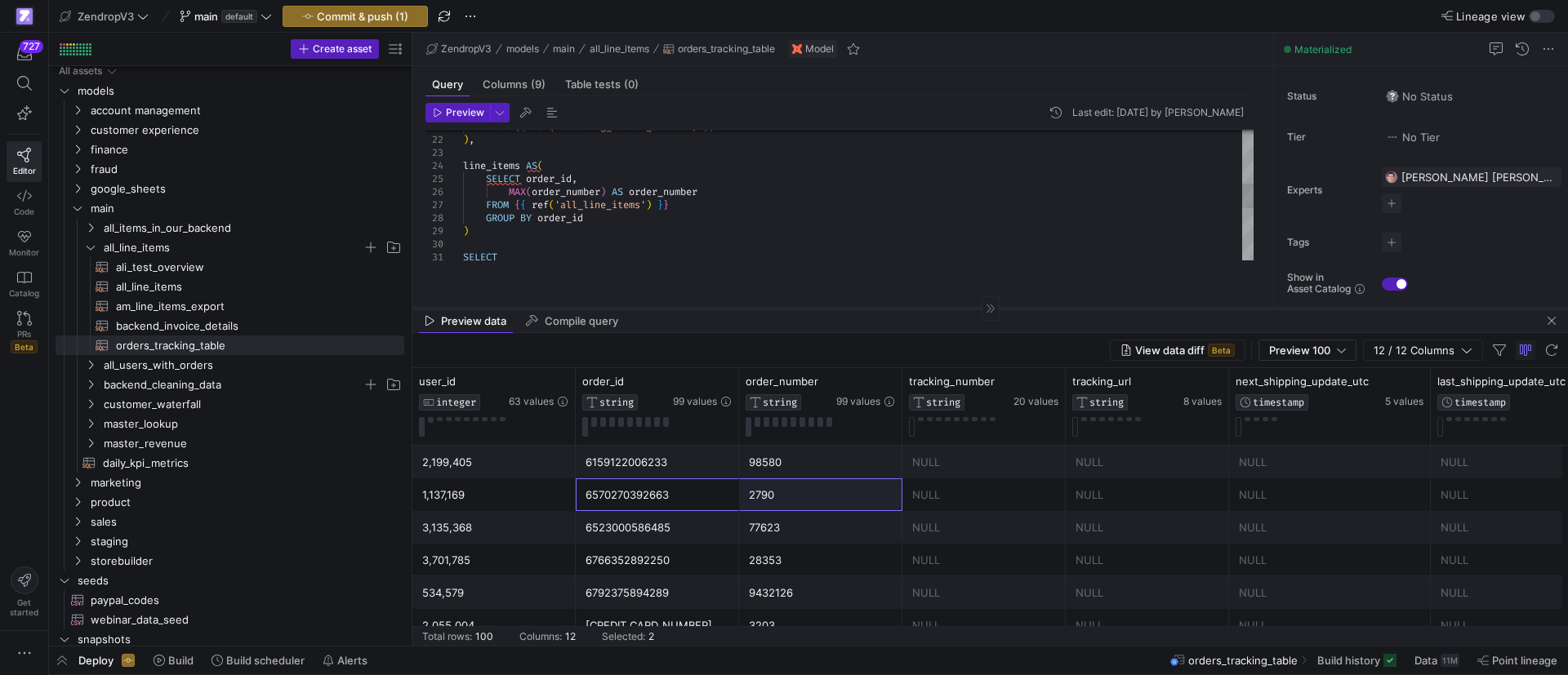
drag, startPoint x: 771, startPoint y: 234, endPoint x: 778, endPoint y: 323, distance: 89.3
click at [778, 308] on div at bounding box center [990, 308] width 1155 height 1
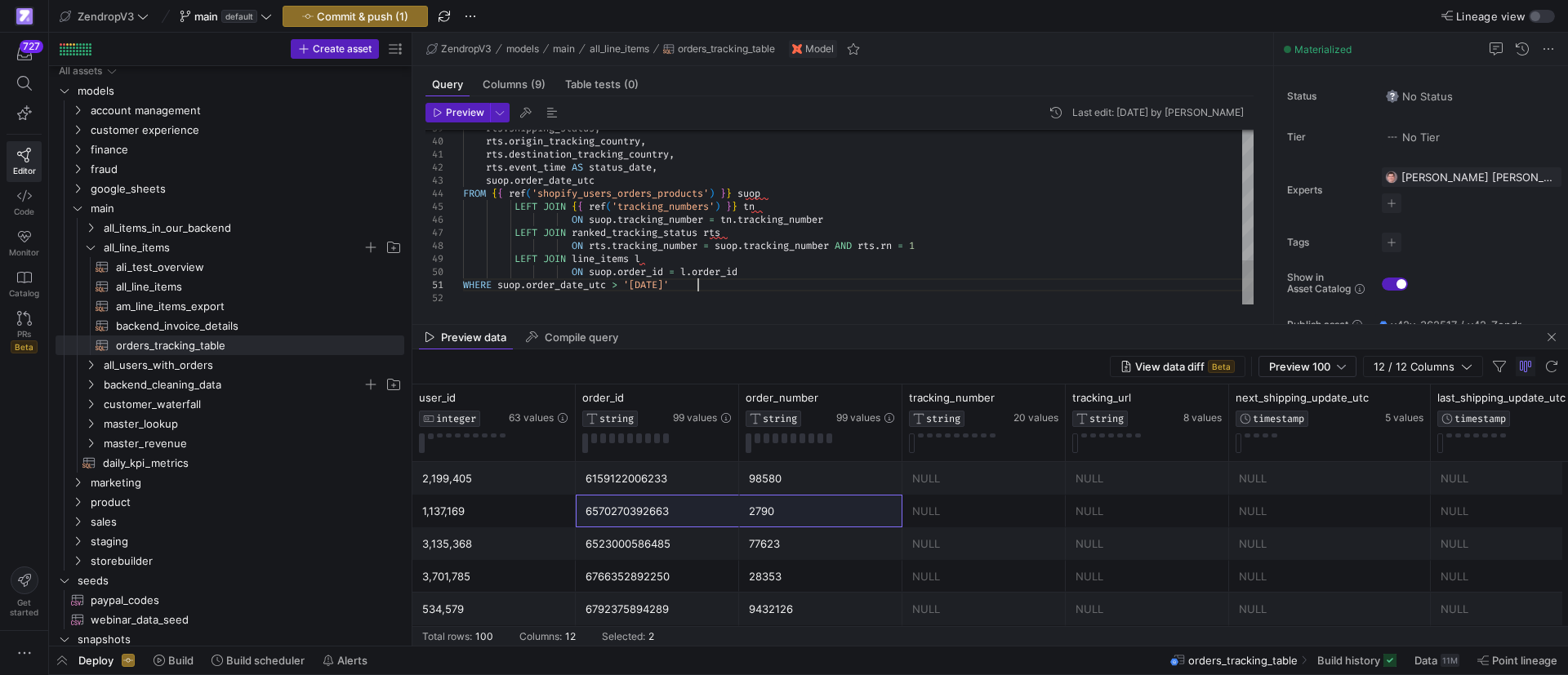
scroll to position [25, 146]
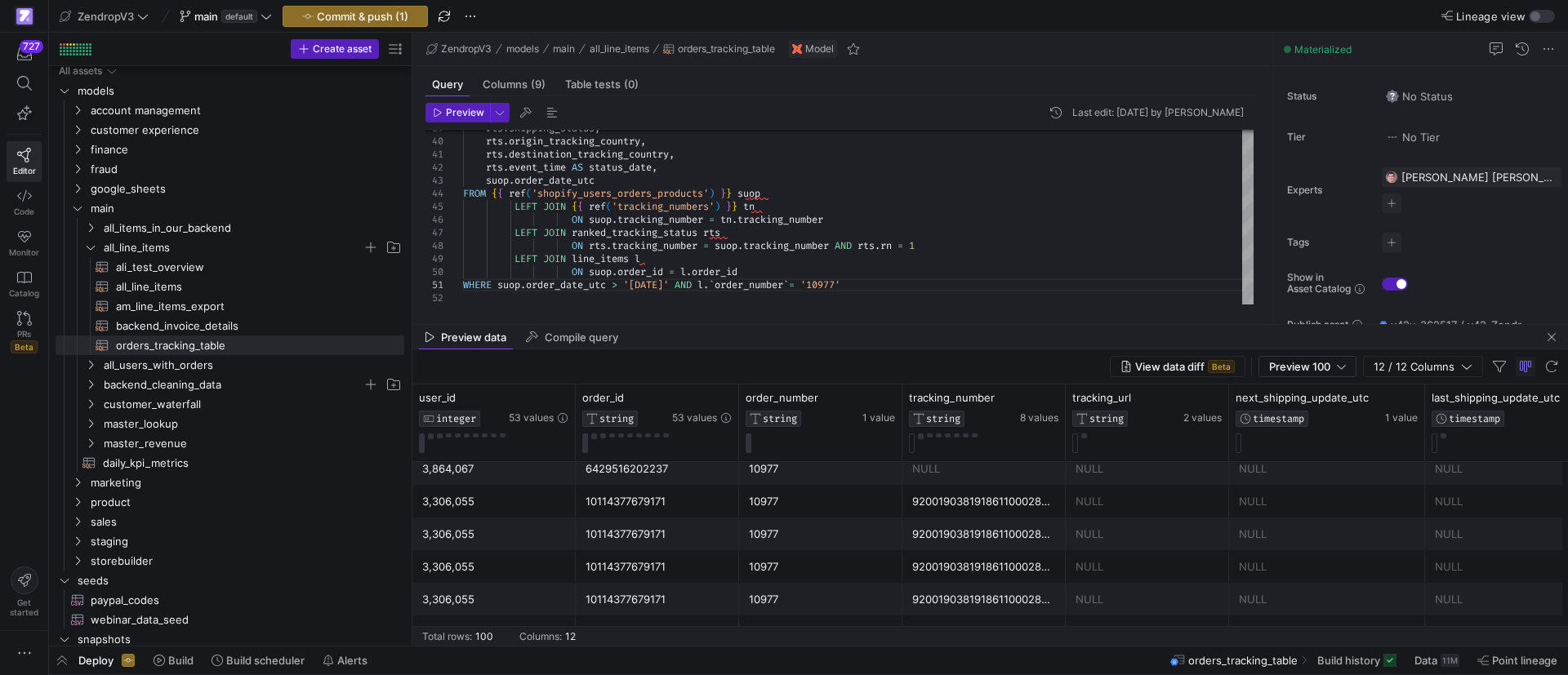
scroll to position [647, 0]
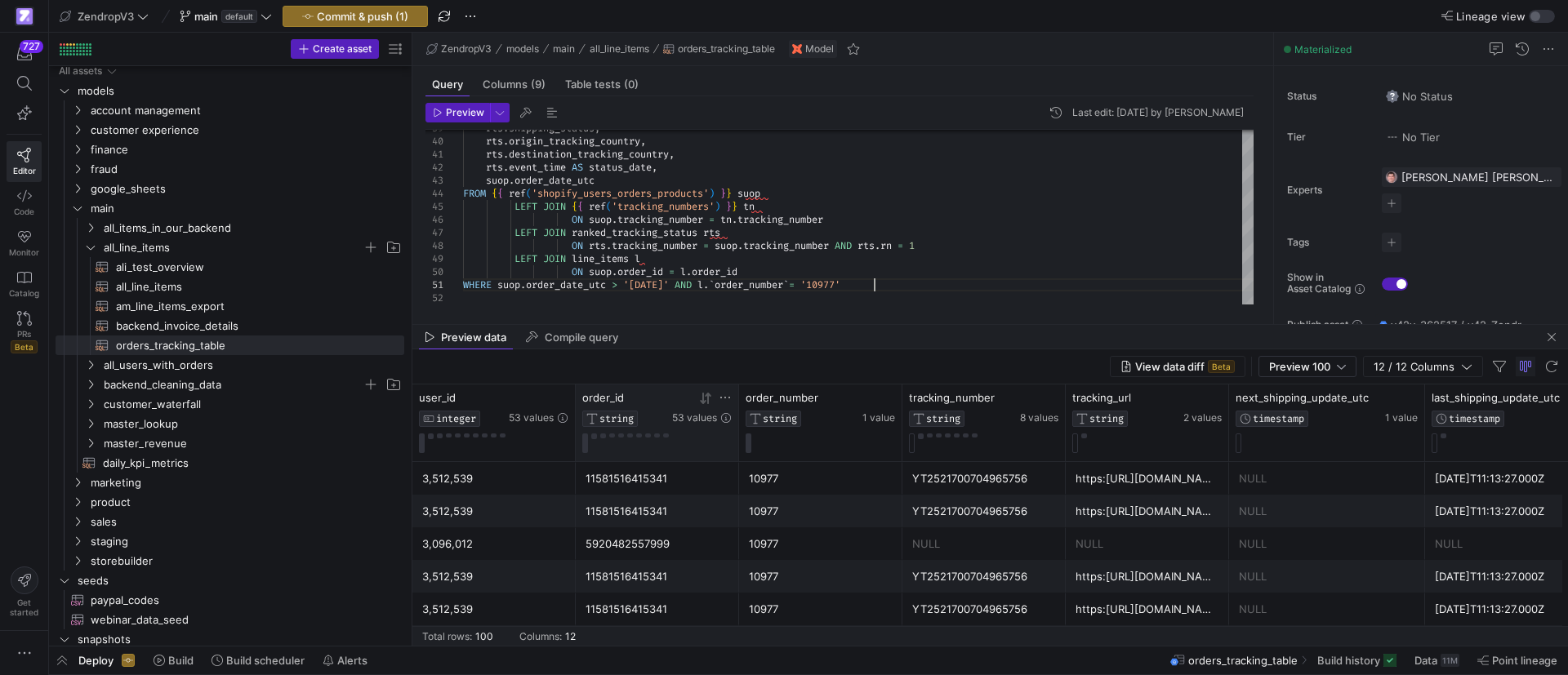
click at [625, 402] on div "order_id" at bounding box center [625, 398] width 87 height 13
click at [704, 396] on icon at bounding box center [703, 398] width 5 height 12
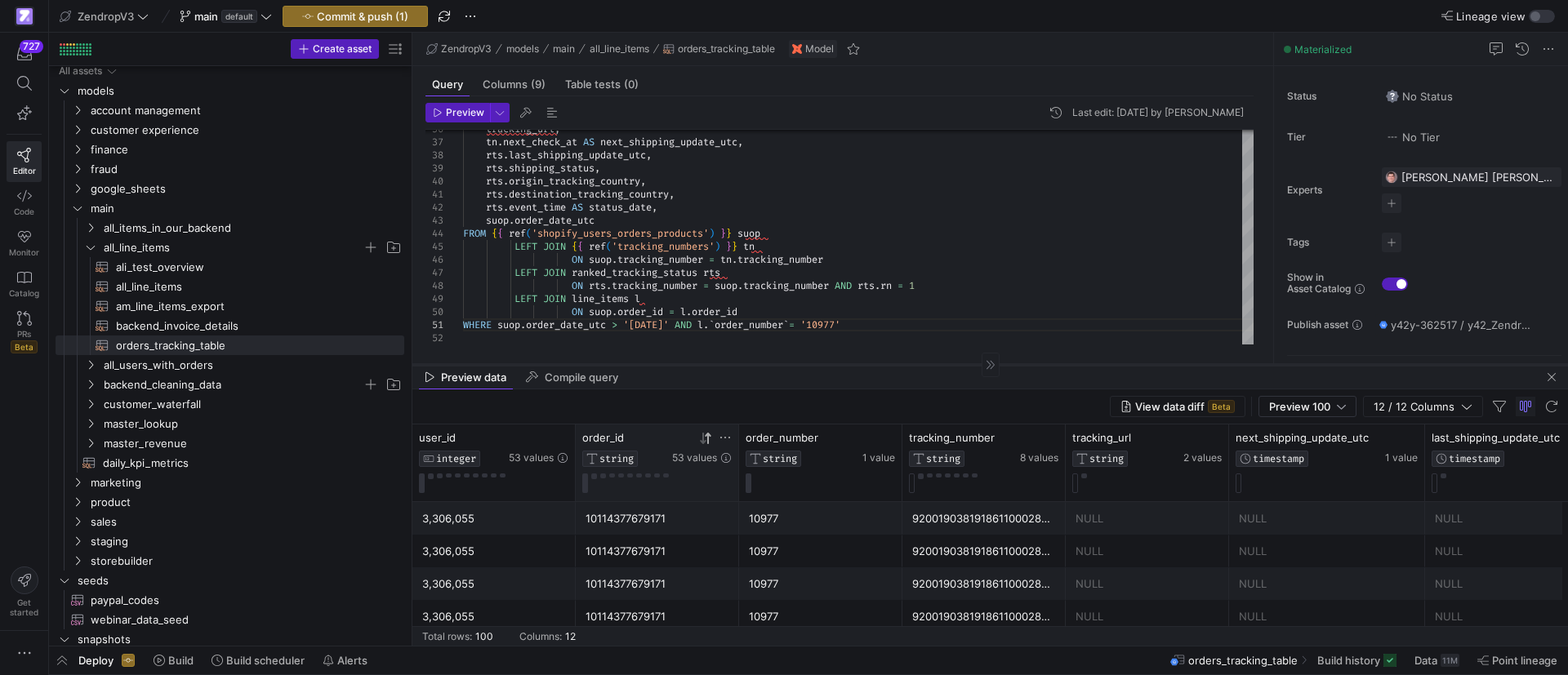
drag, startPoint x: 693, startPoint y: 325, endPoint x: 692, endPoint y: 364, distance: 39.0
click at [692, 364] on div at bounding box center [990, 364] width 1155 height 1
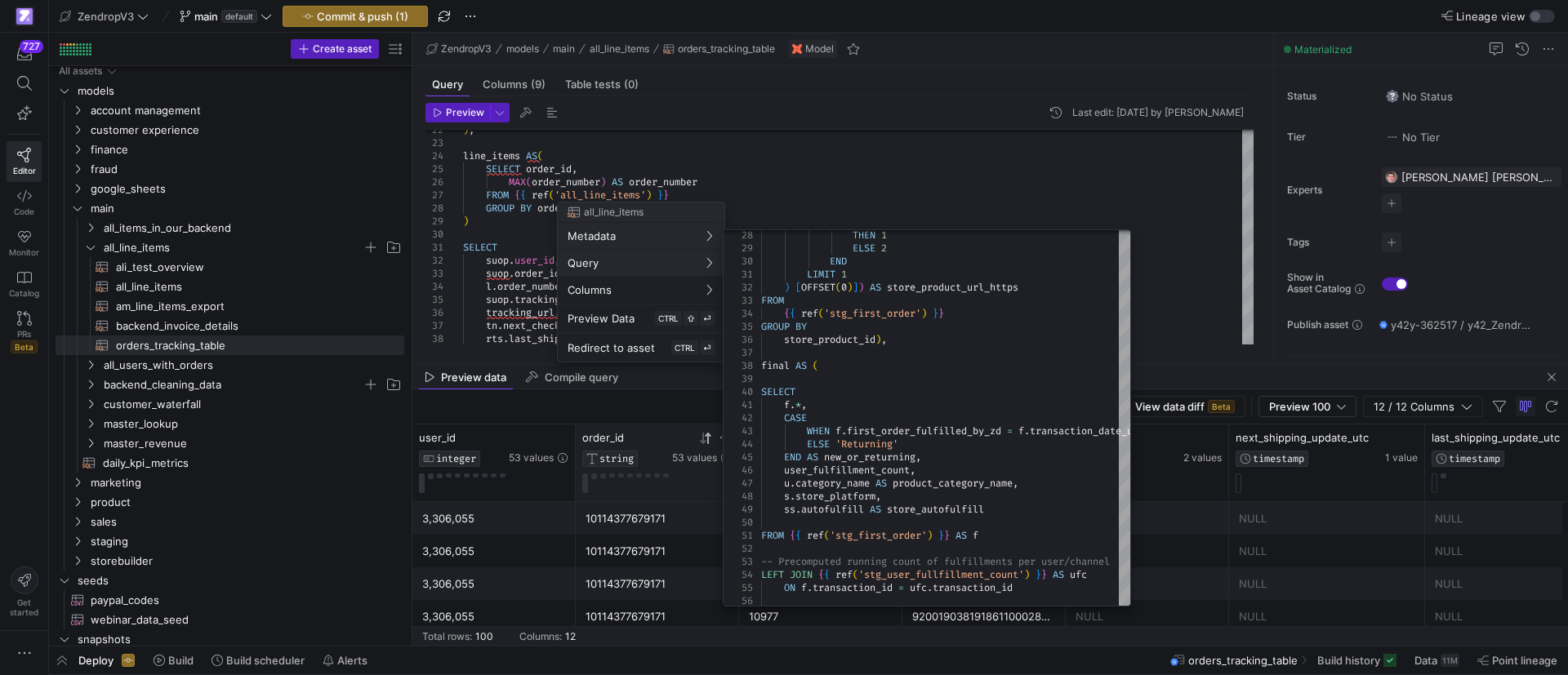
click at [815, 177] on div at bounding box center [784, 337] width 1568 height 675
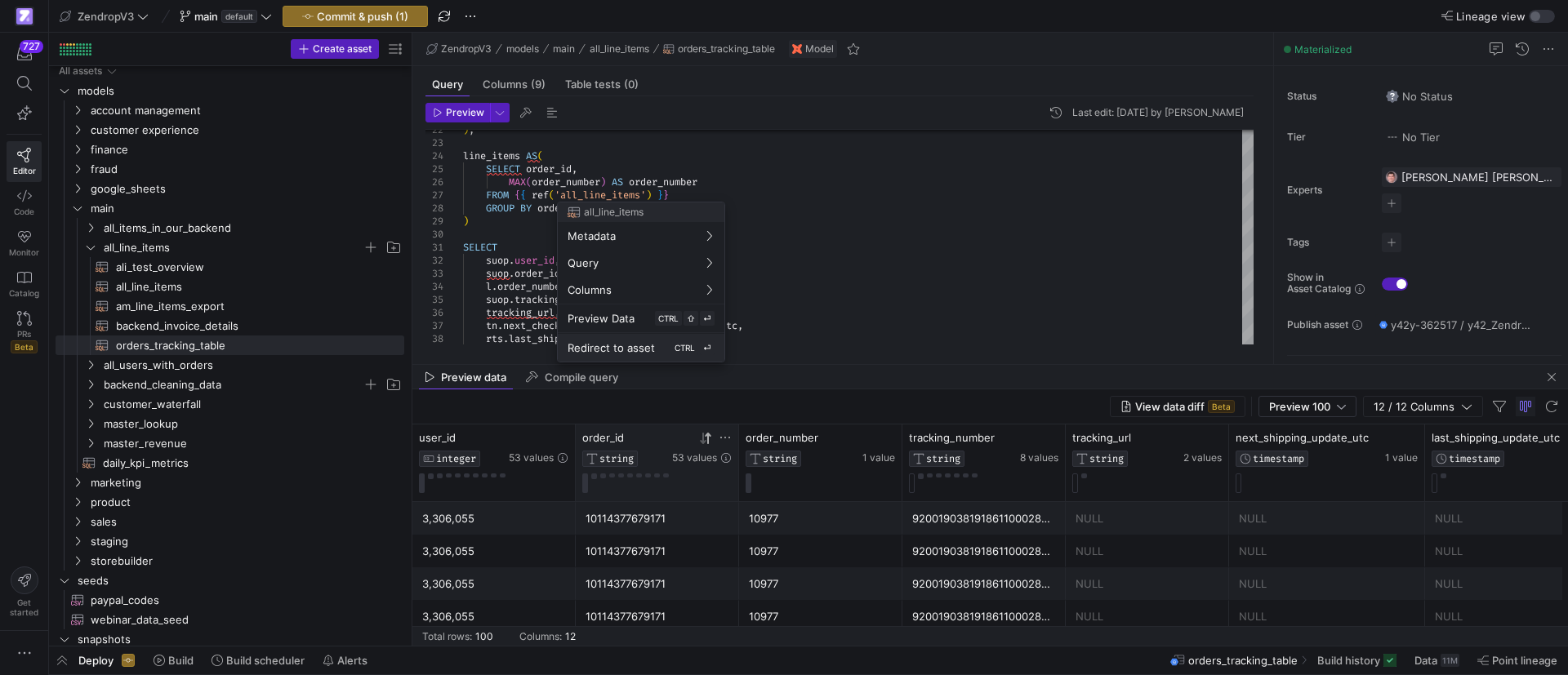
click at [623, 356] on button "Redirect to asset CTRL ⏎" at bounding box center [641, 348] width 166 height 28
type textarea "-- ## Final Model: Order Performance -- Joins stg_first_order with user fulfill…"
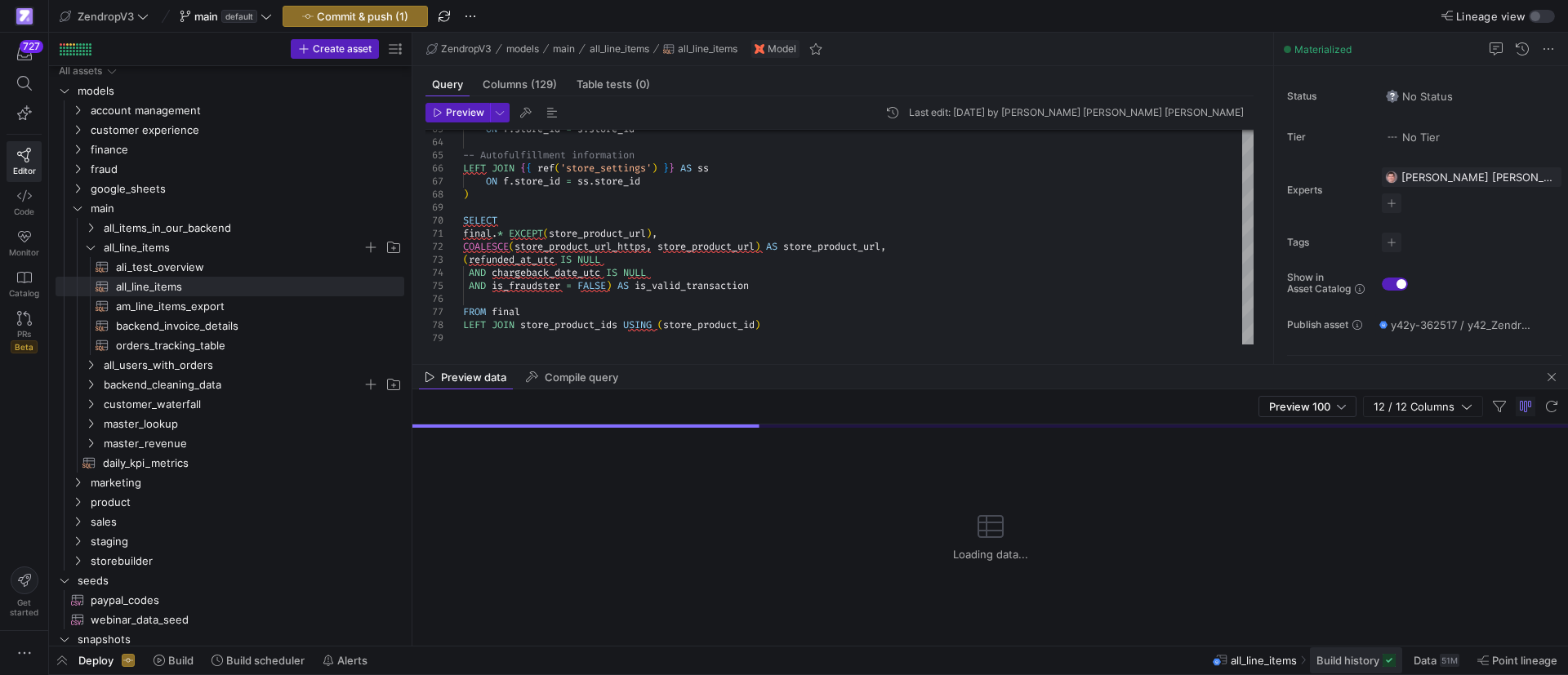
click at [1342, 666] on span "Build history" at bounding box center [1347, 661] width 63 height 13
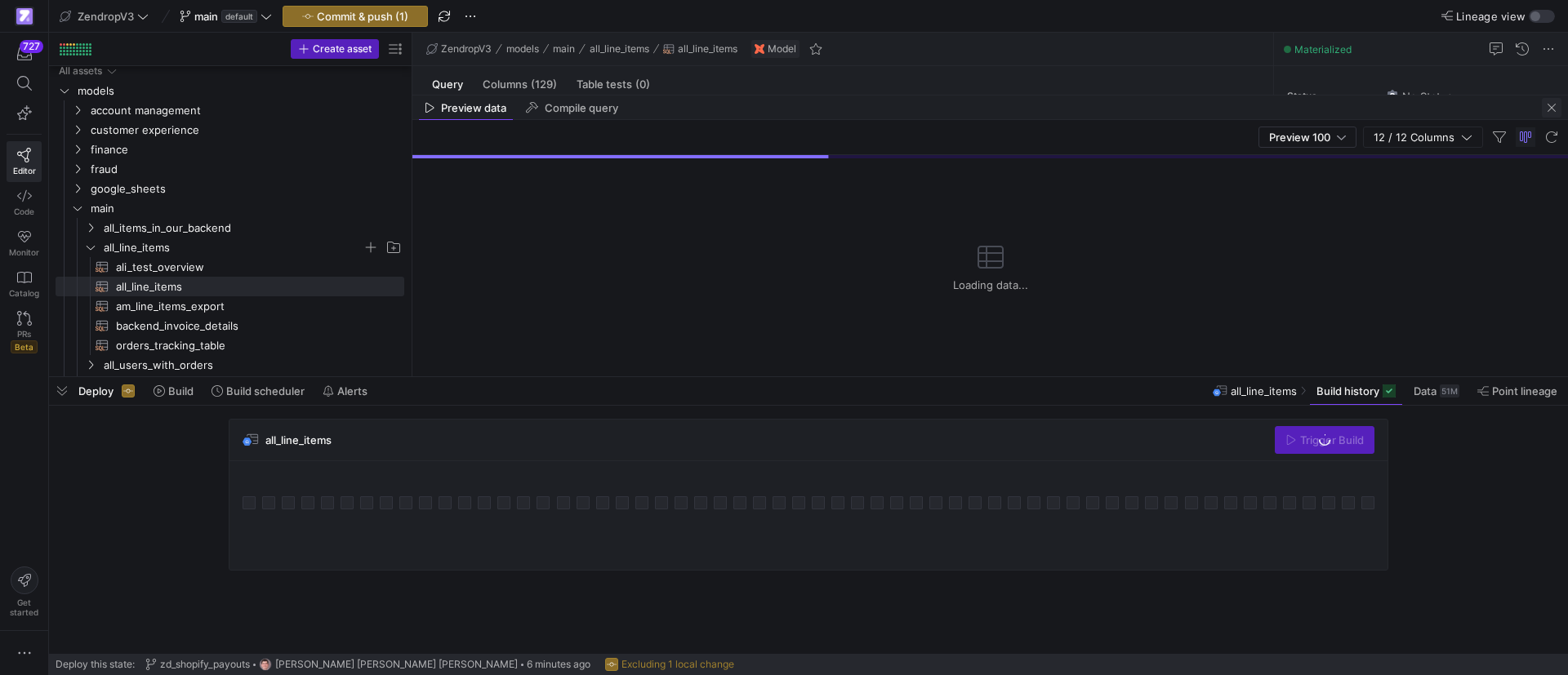
click at [1548, 107] on span "button" at bounding box center [1551, 108] width 20 height 20
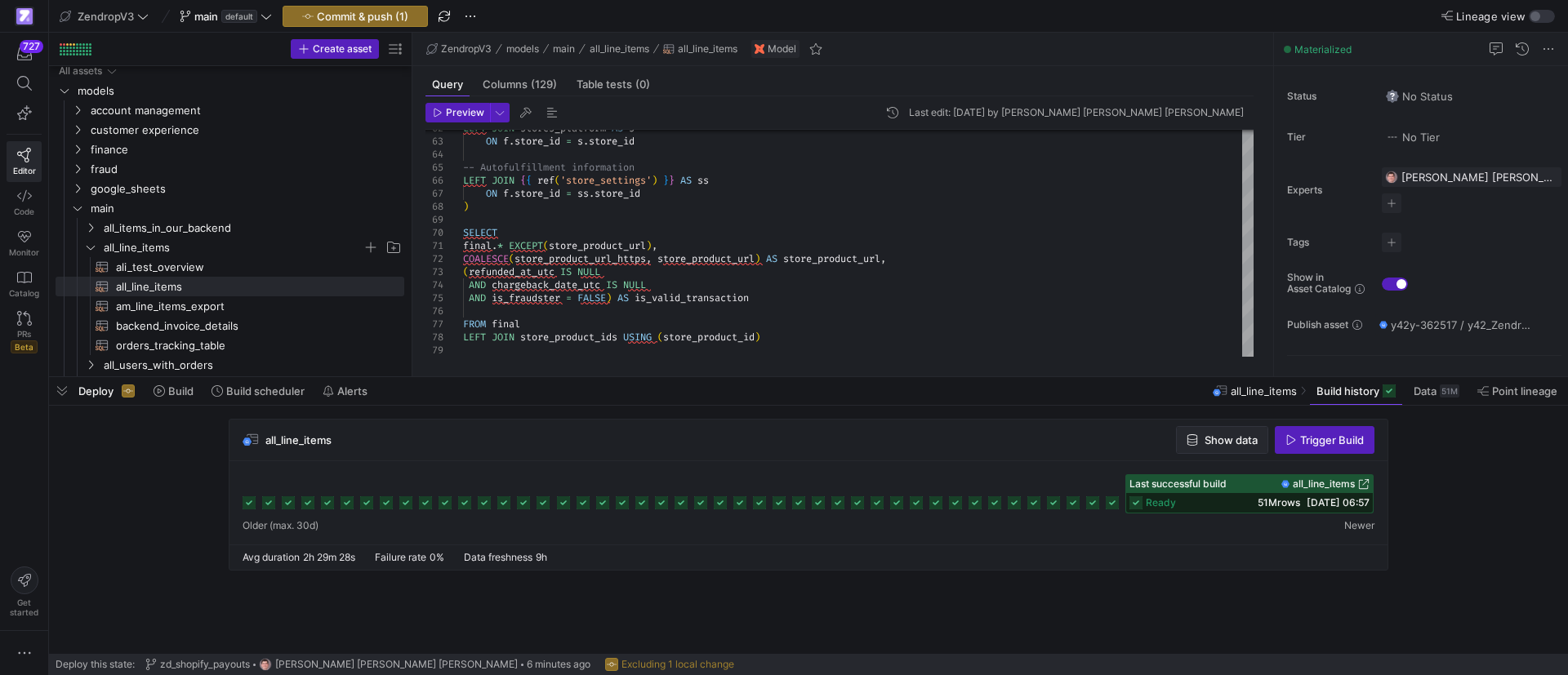
click at [1225, 432] on span "button" at bounding box center [1221, 440] width 90 height 26
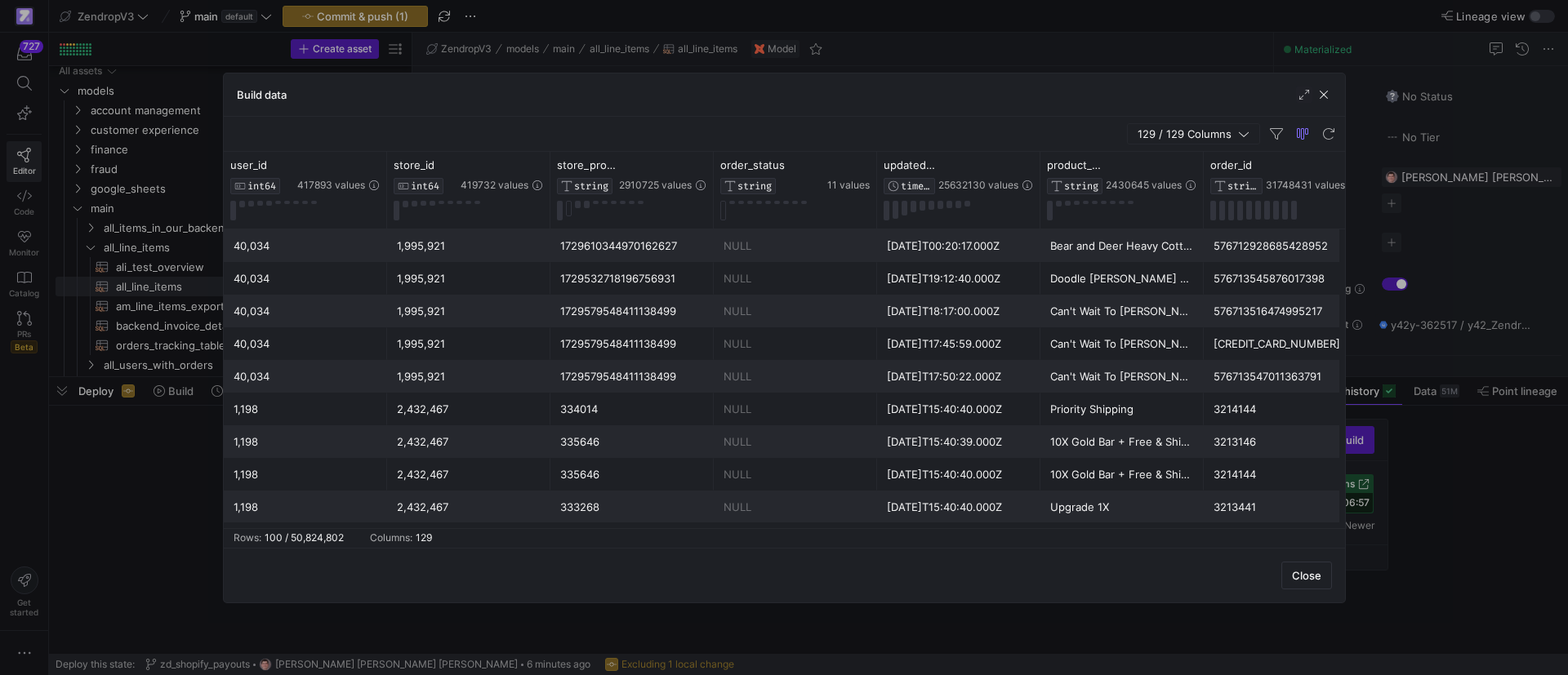
click at [1173, 130] on span "129 / 129 Columns" at bounding box center [1187, 133] width 100 height 13
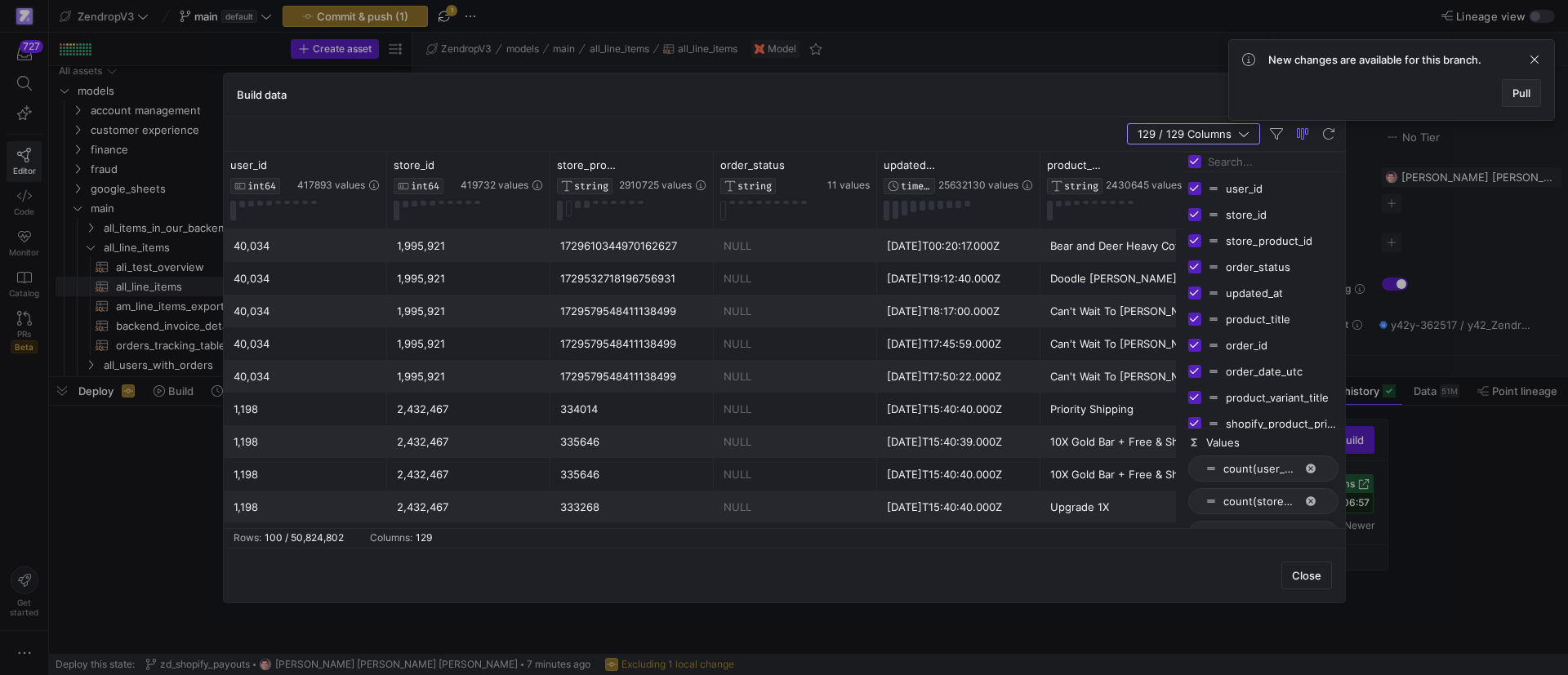
click at [1521, 97] on span "Pull" at bounding box center [1522, 93] width 18 height 13
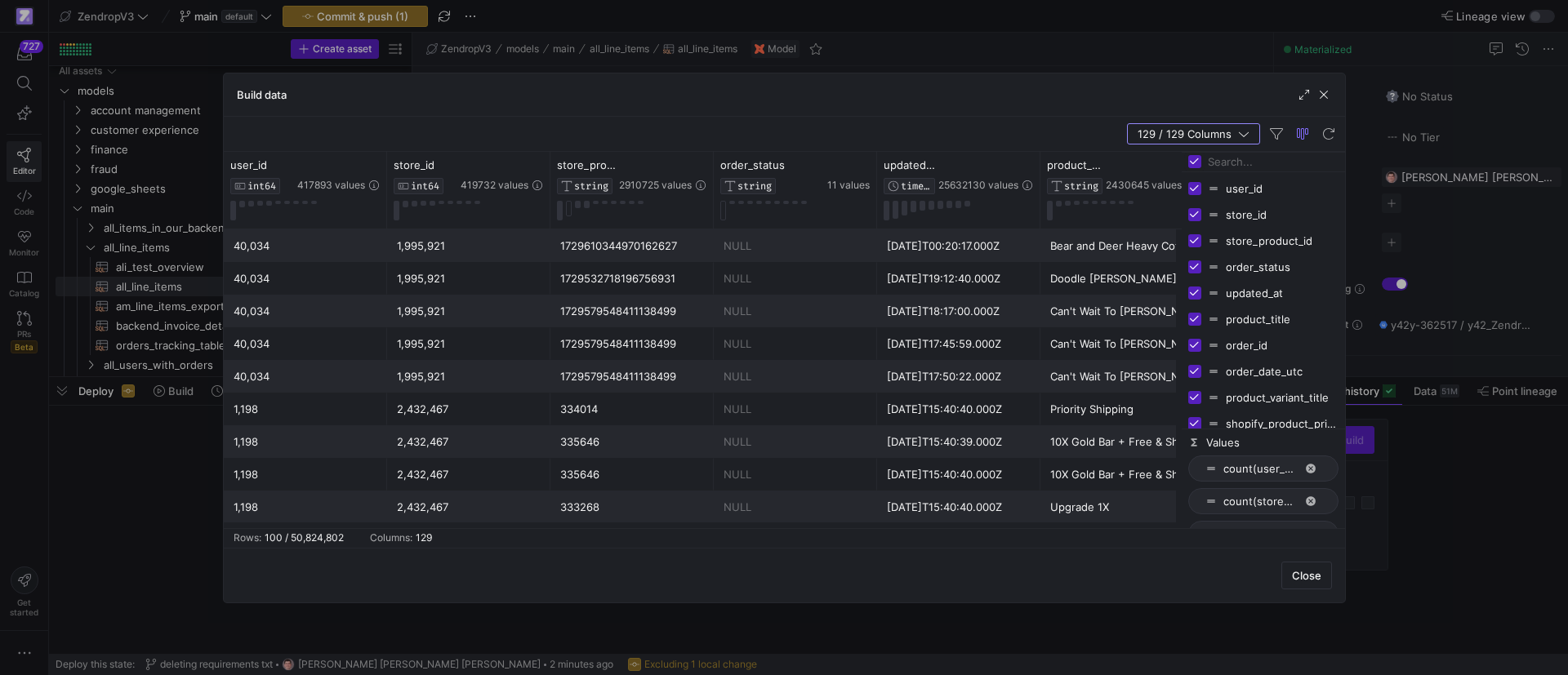
click at [1194, 165] on input "Toggle Select All Columns" at bounding box center [1194, 162] width 13 height 13
checkbox input "false"
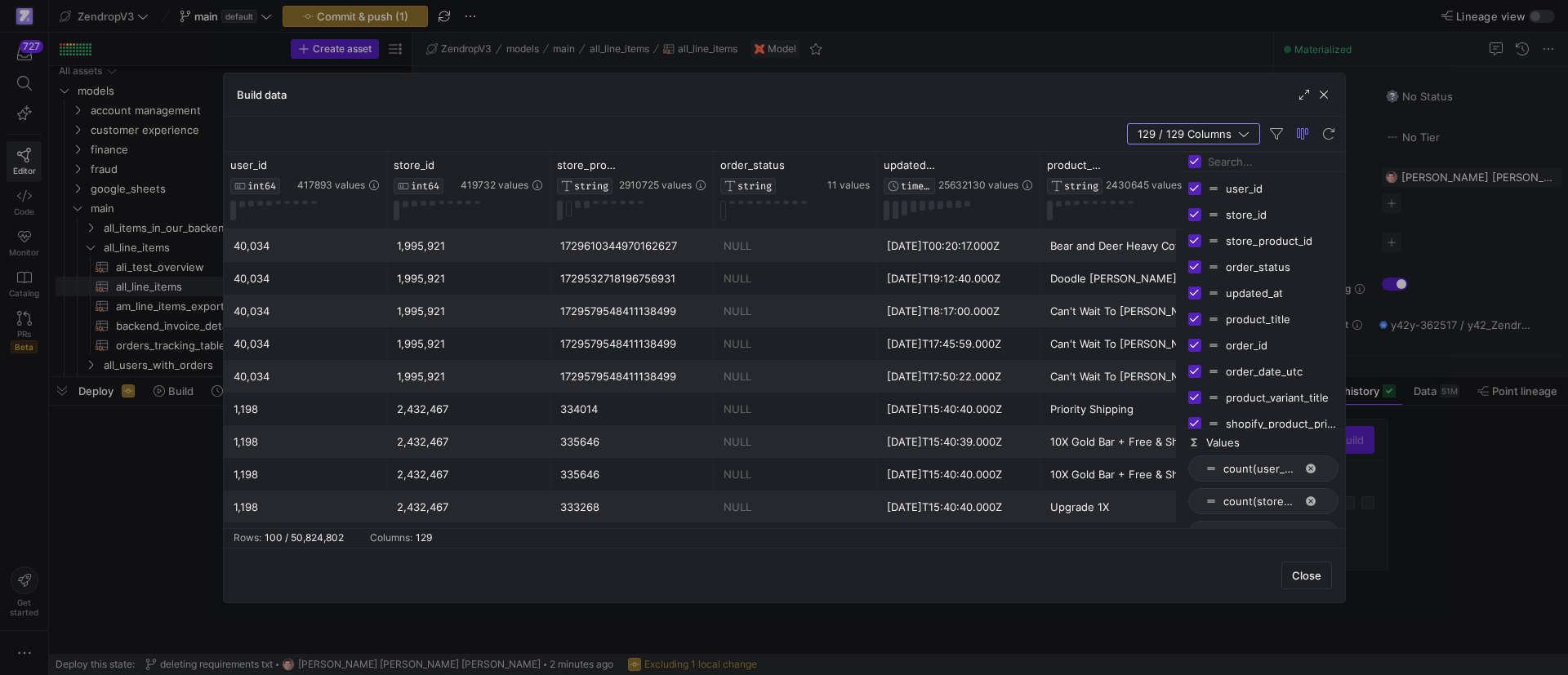
checkbox input "false"
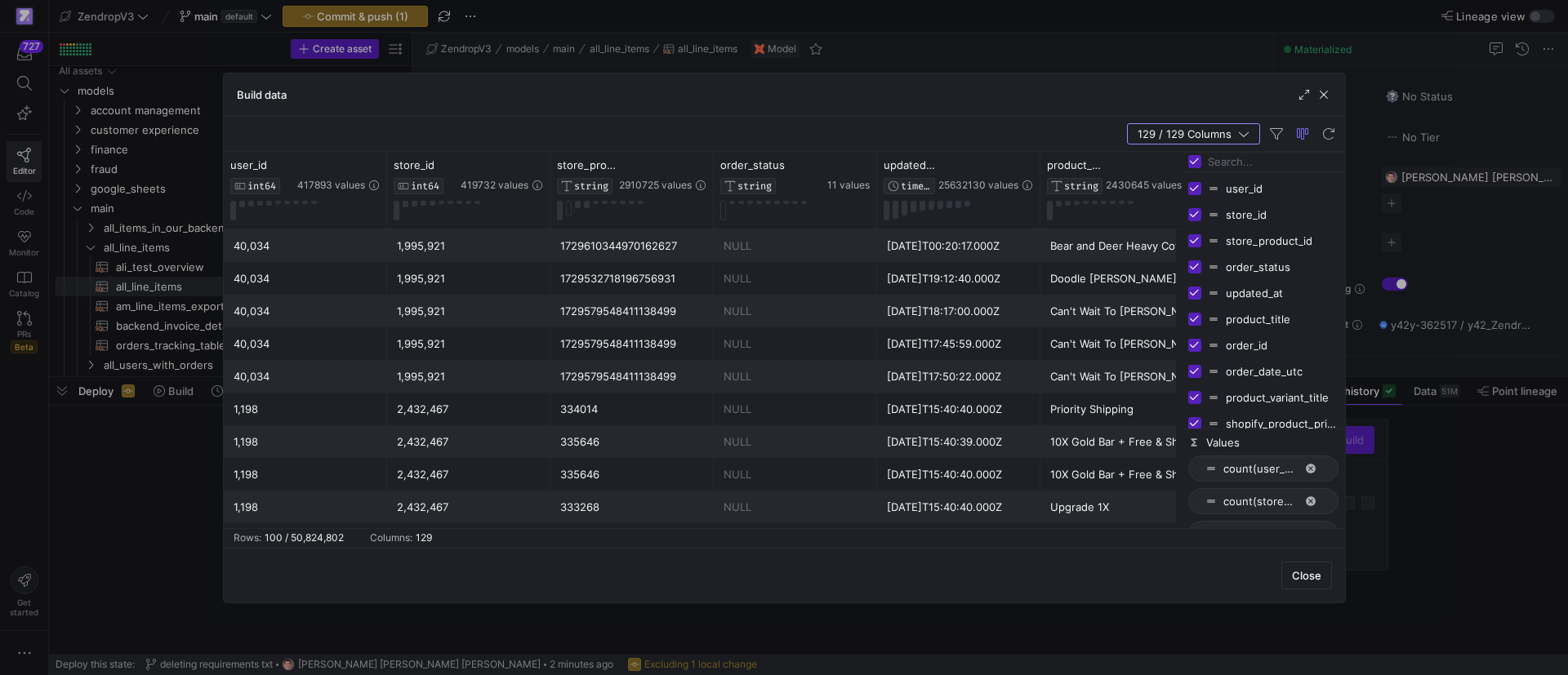
checkbox input "false"
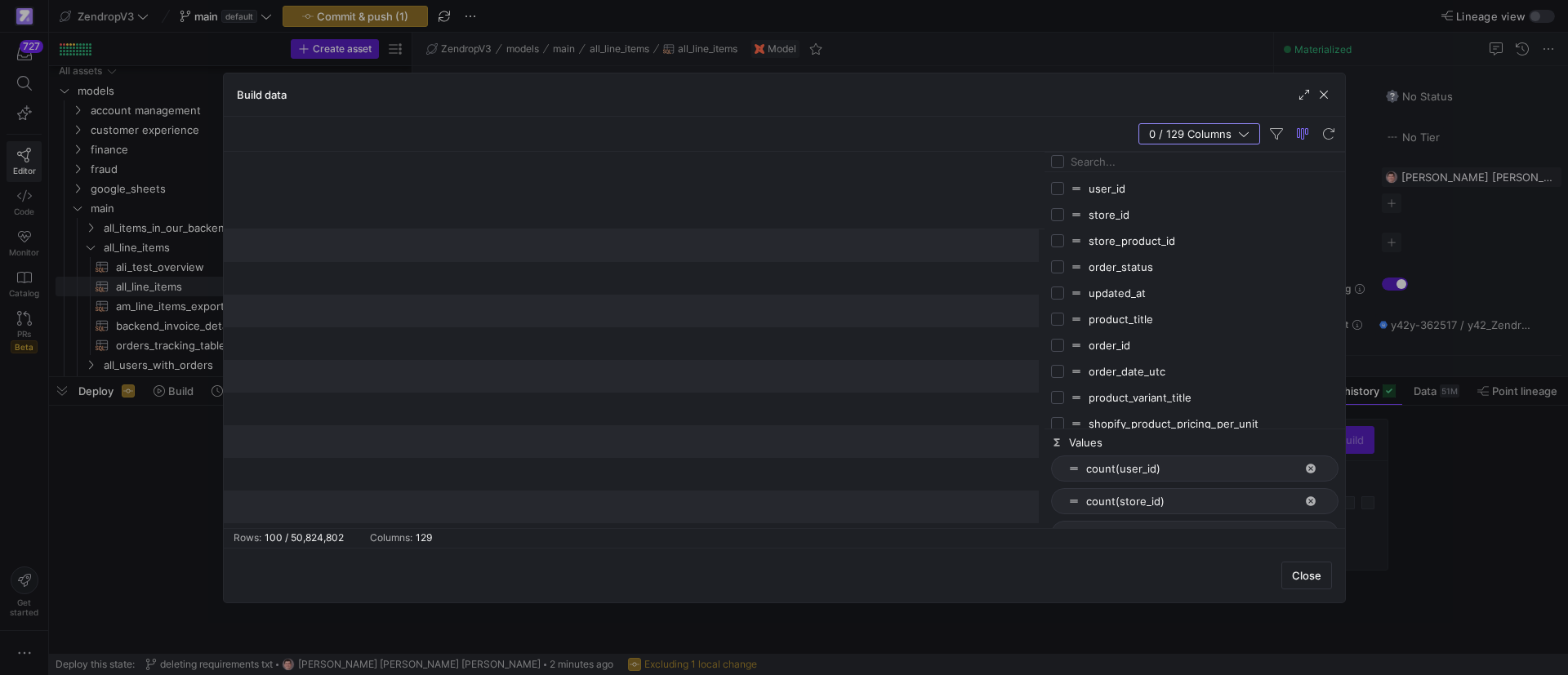
drag, startPoint x: 1180, startPoint y: 165, endPoint x: 1033, endPoint y: 171, distance: 147.1
click at [1041, 171] on div at bounding box center [1043, 340] width 4 height 376
click at [1138, 161] on input "Filter Columns Input" at bounding box center [1201, 162] width 275 height 33
type input "id"
click at [1052, 218] on input "Press SPACE to toggle visibility (hidden)" at bounding box center [1050, 215] width 13 height 13
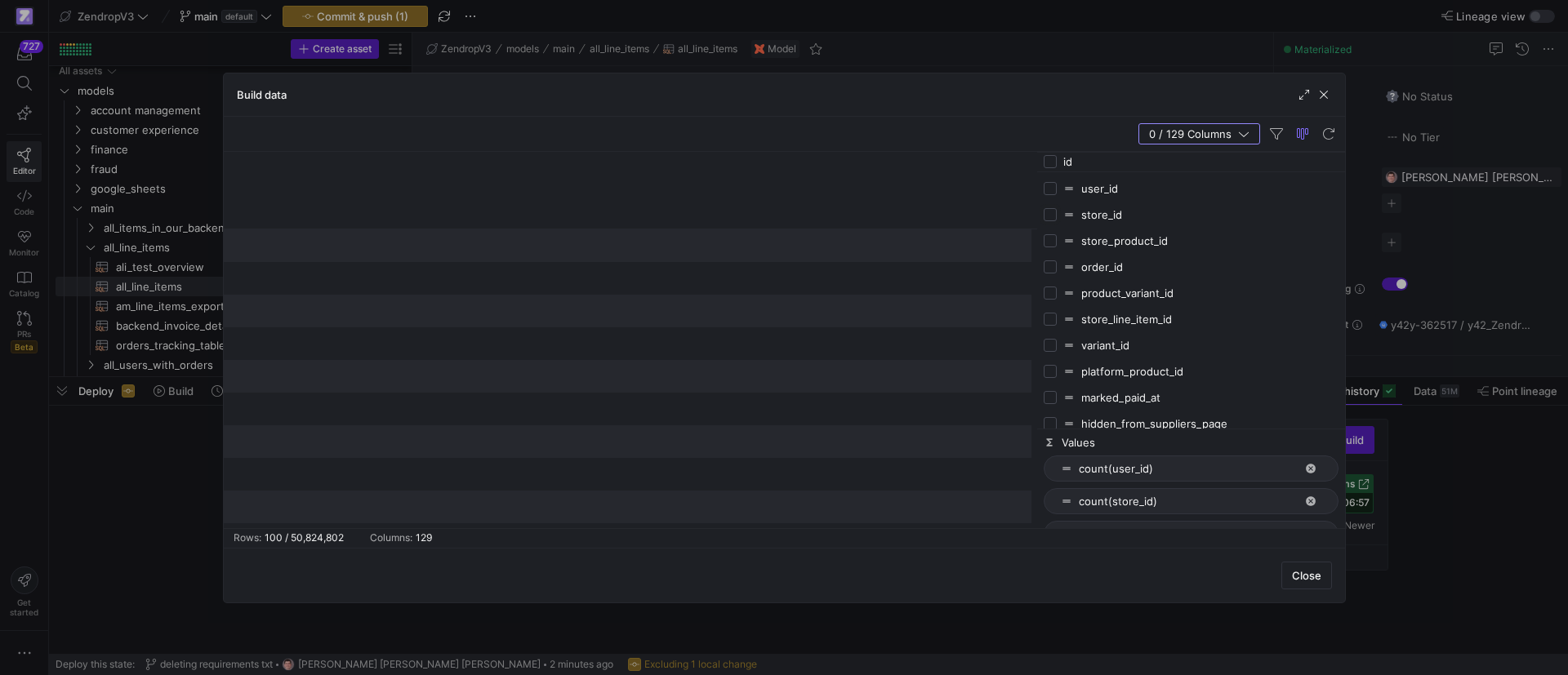
checkbox input "true"
checkbox input "false"
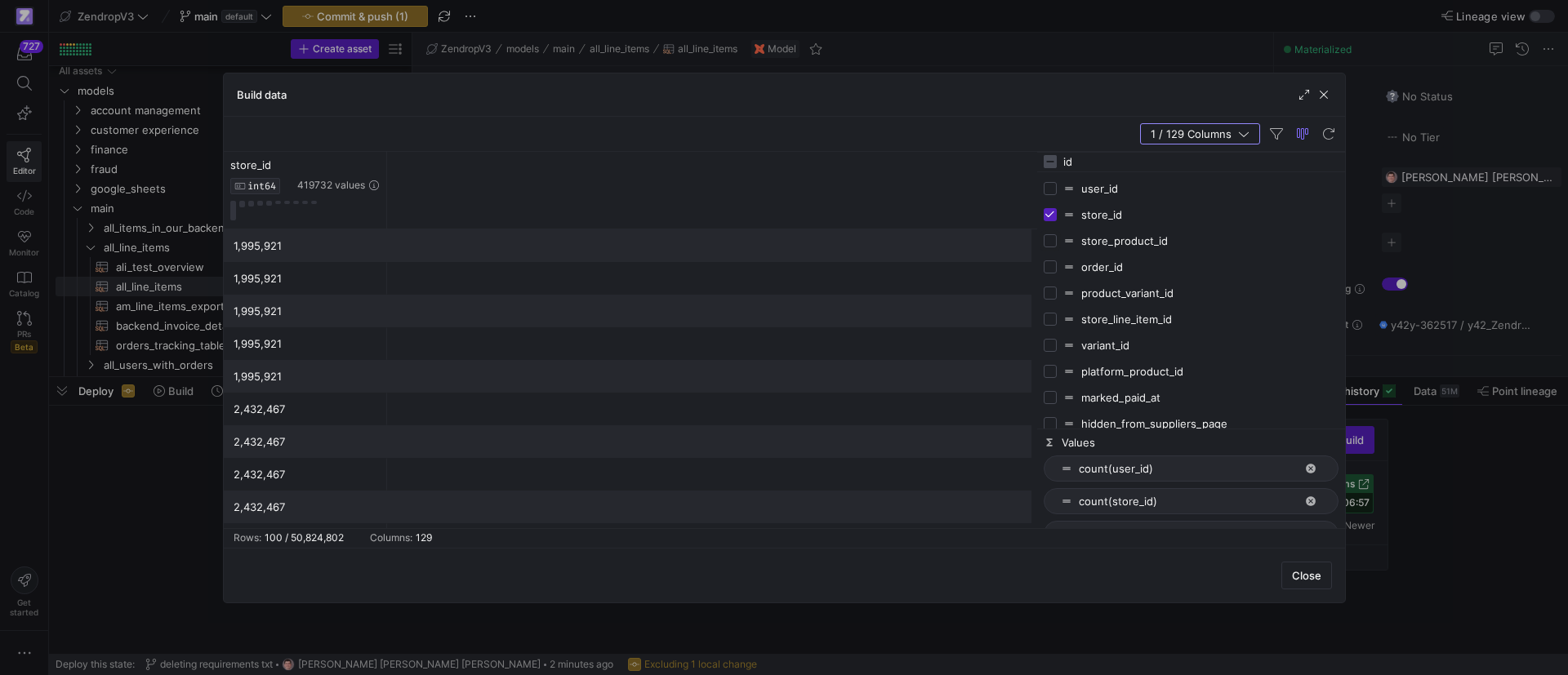
click at [1050, 243] on input "Press SPACE to toggle visibility (hidden)" at bounding box center [1050, 240] width 13 height 13
checkbox input "true"
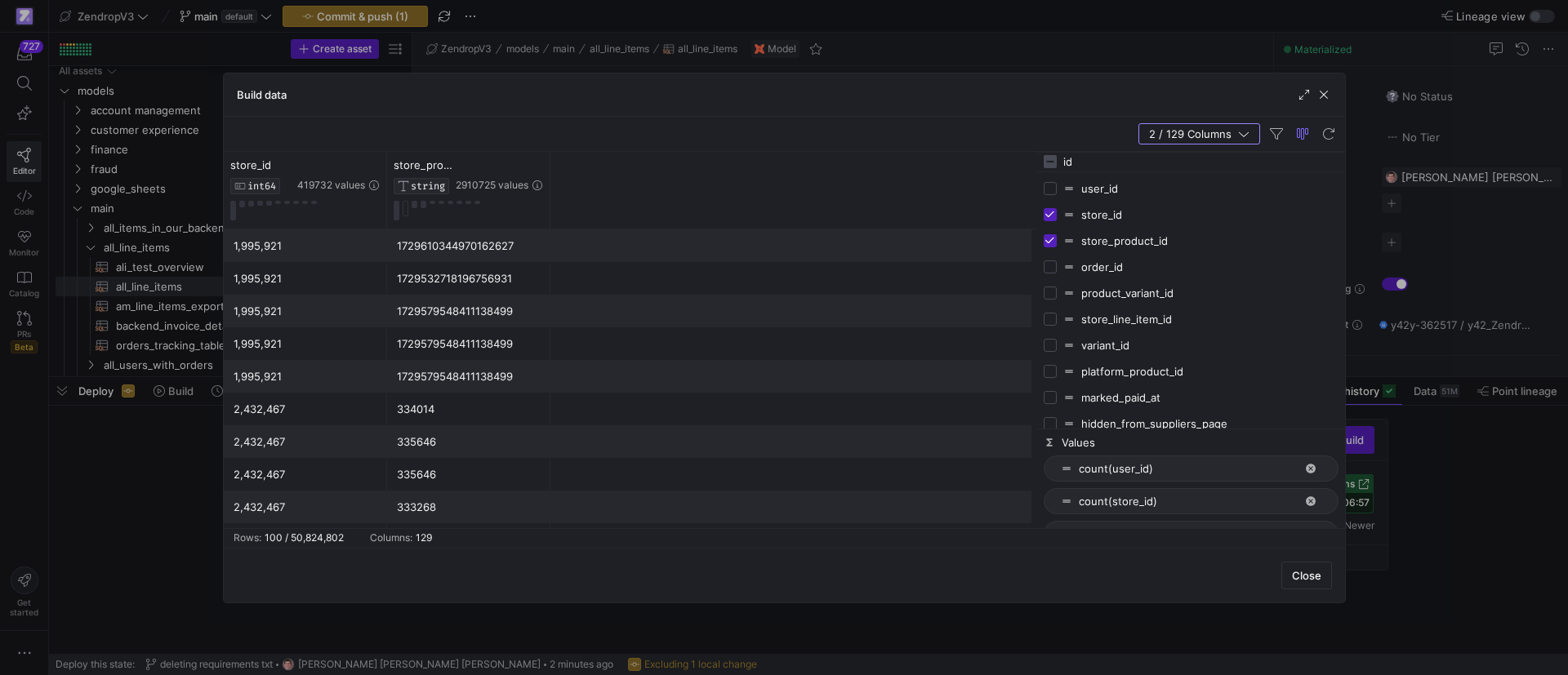
click at [1053, 270] on input "Press SPACE to toggle visibility (hidden)" at bounding box center [1050, 266] width 13 height 13
checkbox input "true"
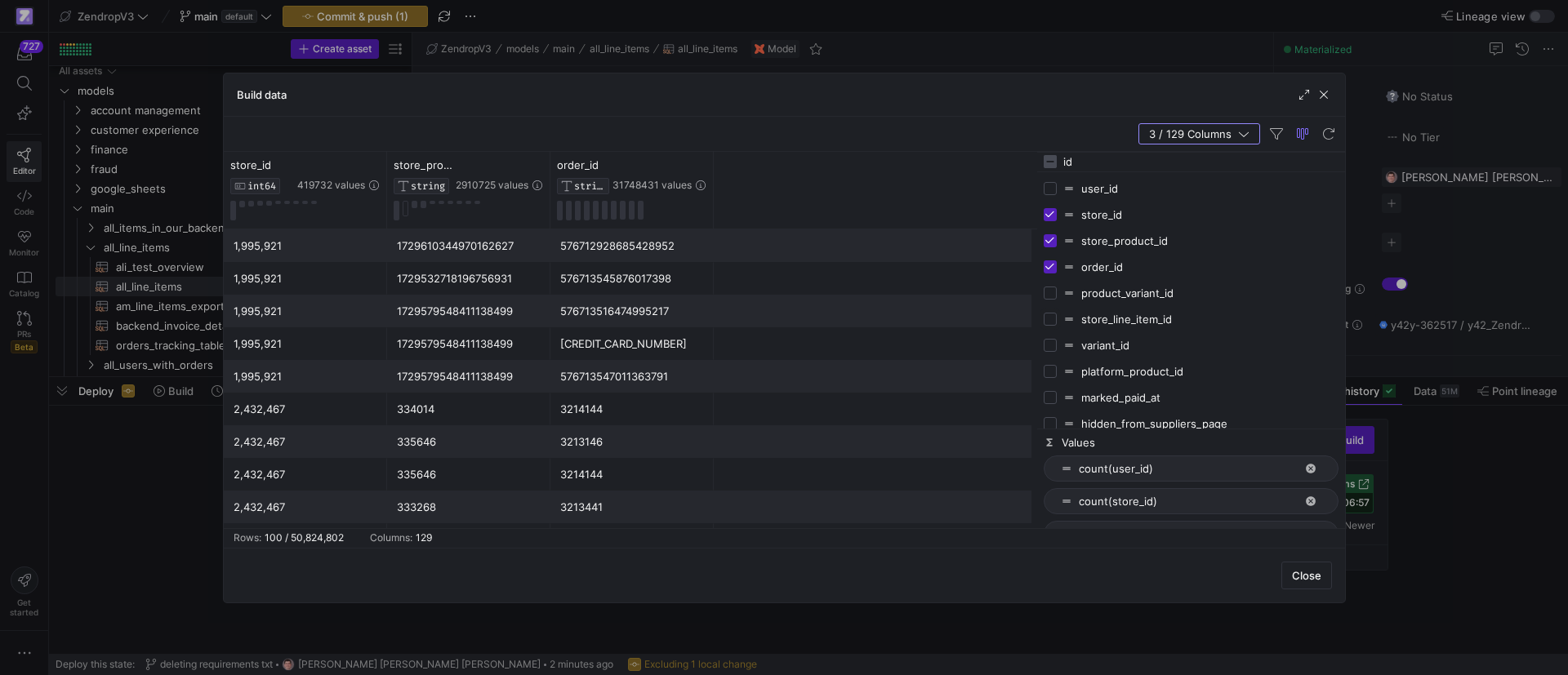
click at [1053, 324] on input "Press SPACE to toggle visibility (hidden)" at bounding box center [1050, 319] width 13 height 13
checkbox input "true"
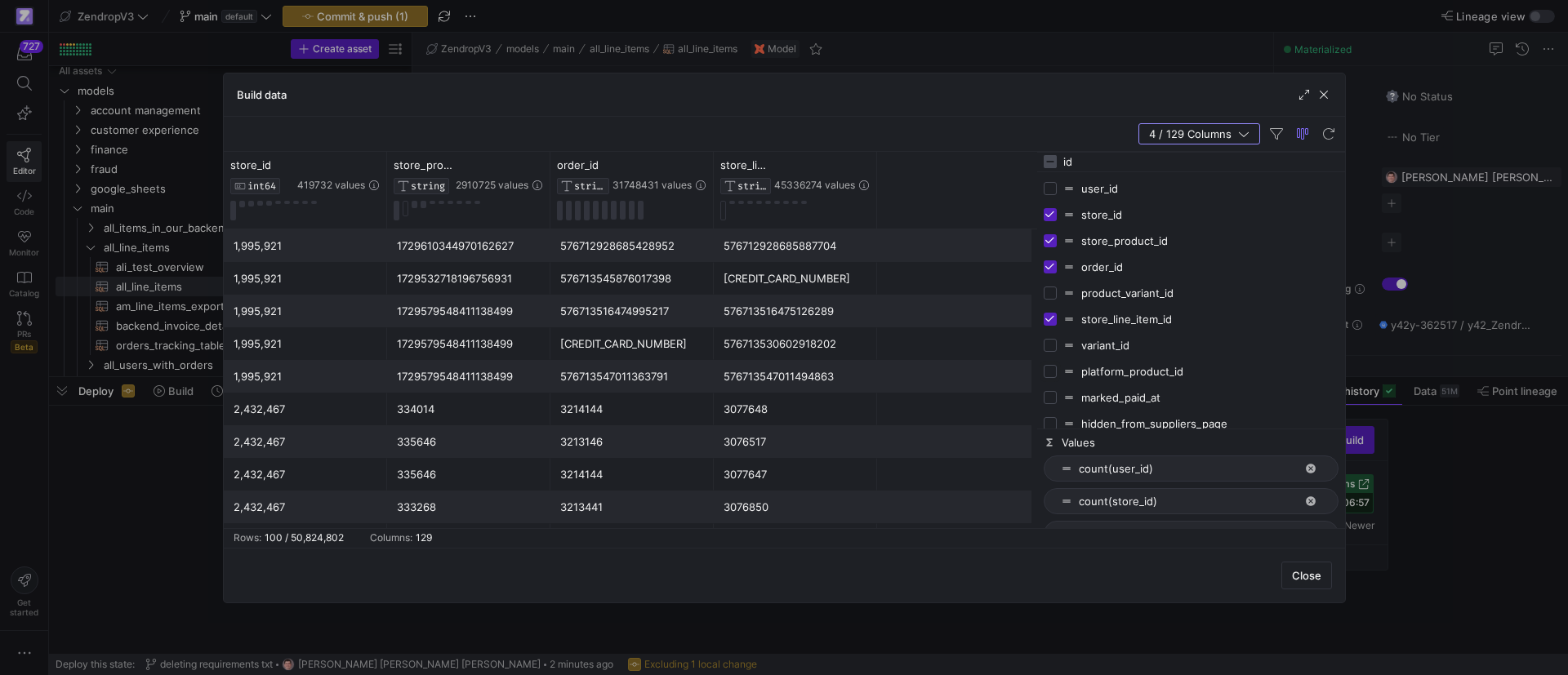
click at [1051, 373] on input "Press SPACE to toggle visibility (hidden)" at bounding box center [1050, 371] width 13 height 13
checkbox input "true"
click at [1051, 293] on input "Press SPACE to toggle visibility (hidden)" at bounding box center [1050, 293] width 13 height 13
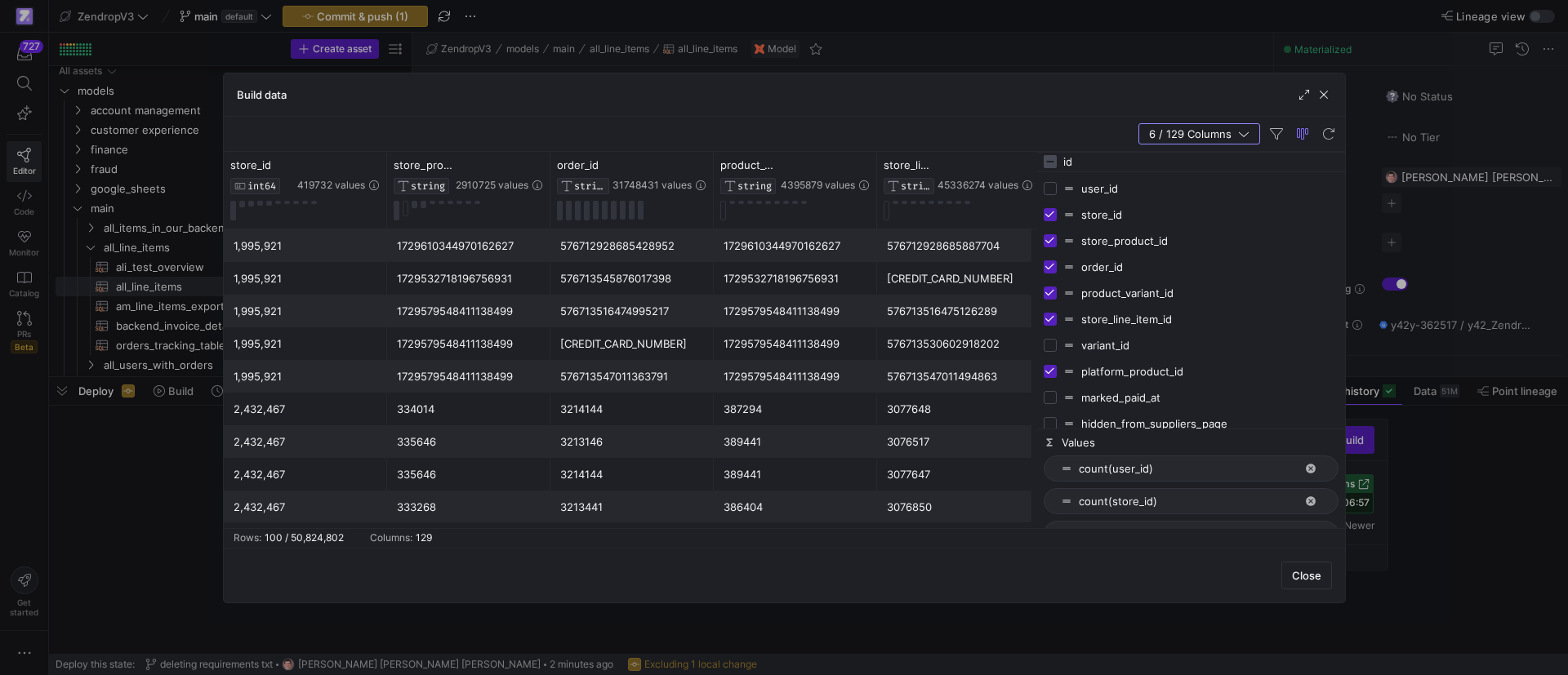
drag, startPoint x: 1051, startPoint y: 293, endPoint x: 1155, endPoint y: 294, distance: 104.0
click at [1154, 295] on div "product_variant_id" at bounding box center [1191, 292] width 295 height 26
click at [1048, 293] on input "Press SPACE to toggle visibility (visible)" at bounding box center [1050, 293] width 13 height 13
checkbox input "false"
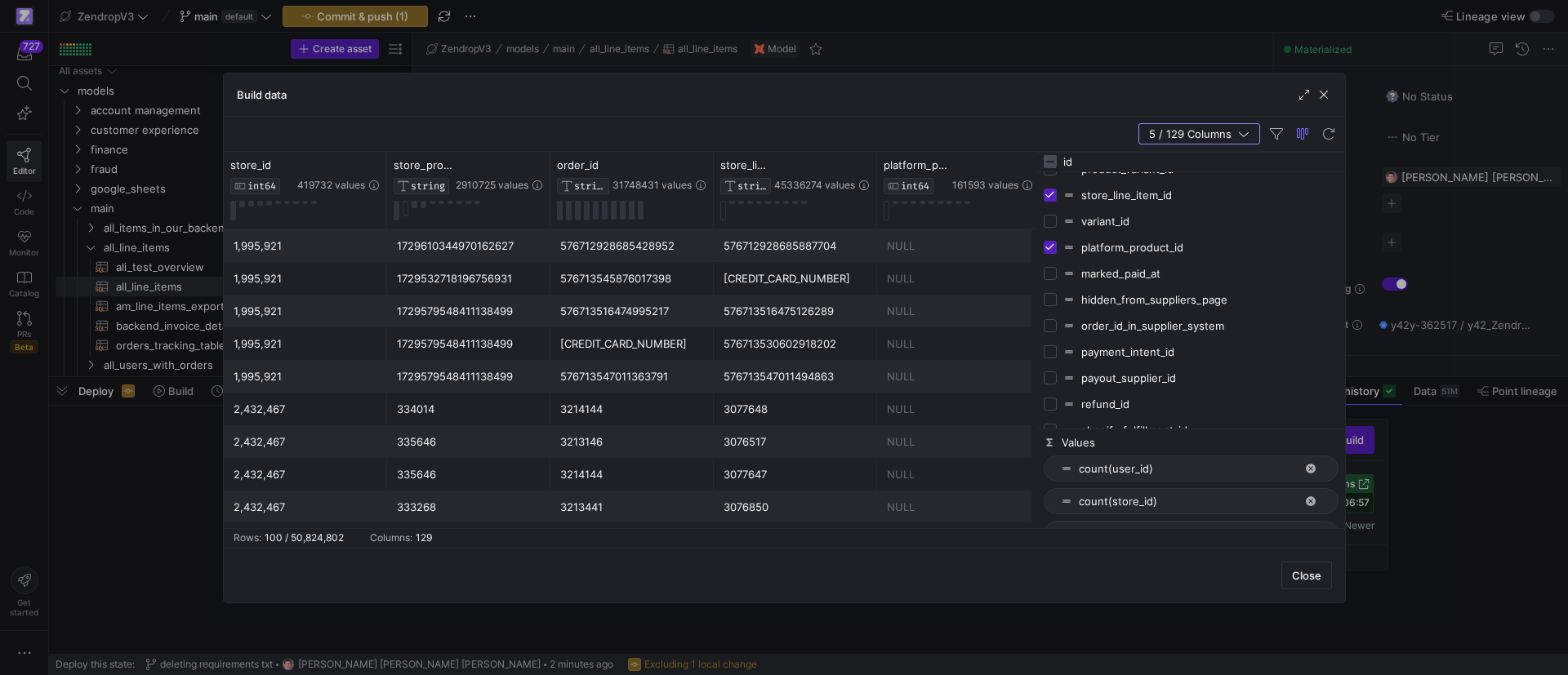
scroll to position [122, 0]
click at [1046, 328] on input "Press SPACE to toggle visibility (hidden)" at bounding box center [1050, 327] width 13 height 13
checkbox input "true"
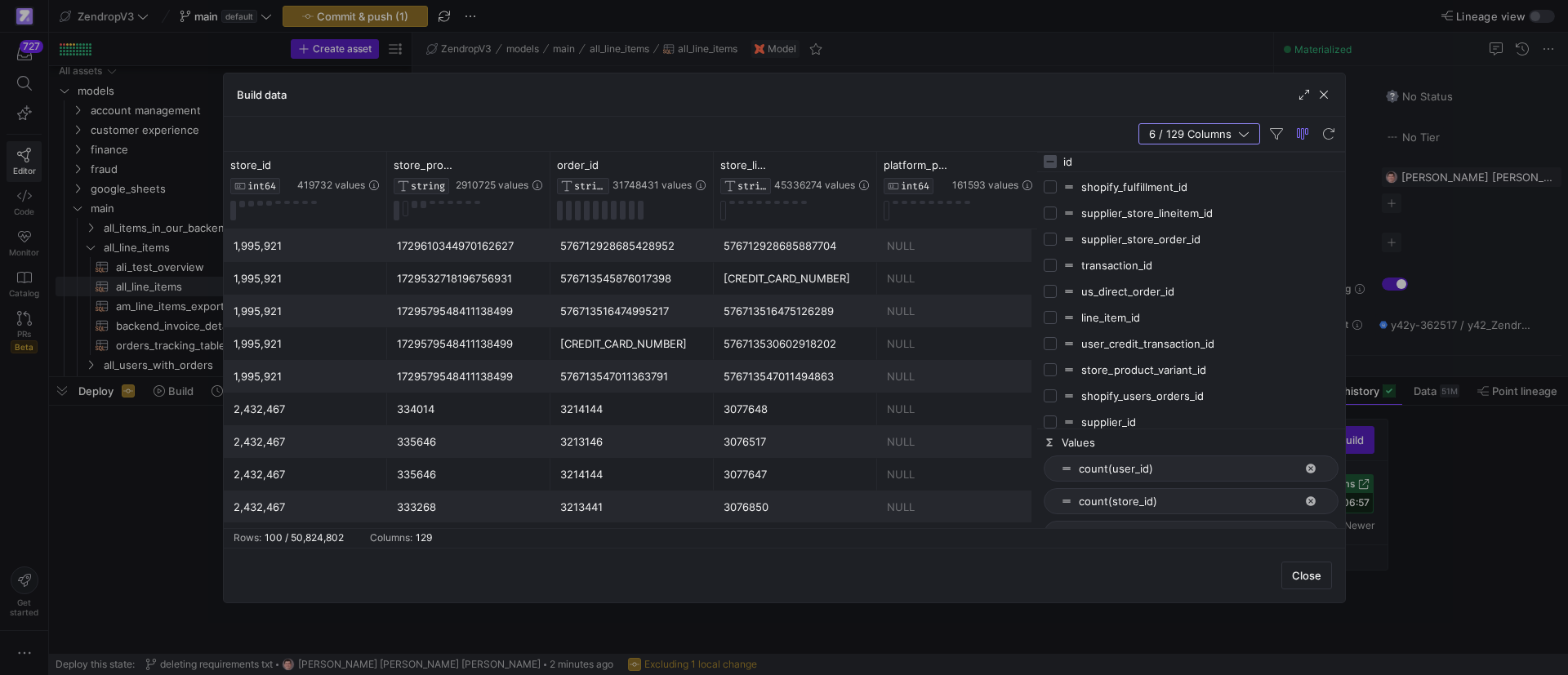
click at [1058, 293] on div "us_direct_order_id" at bounding box center [1191, 291] width 295 height 26
click at [1047, 293] on input "Press SPACE to toggle visibility (hidden)" at bounding box center [1050, 291] width 13 height 13
checkbox input "true"
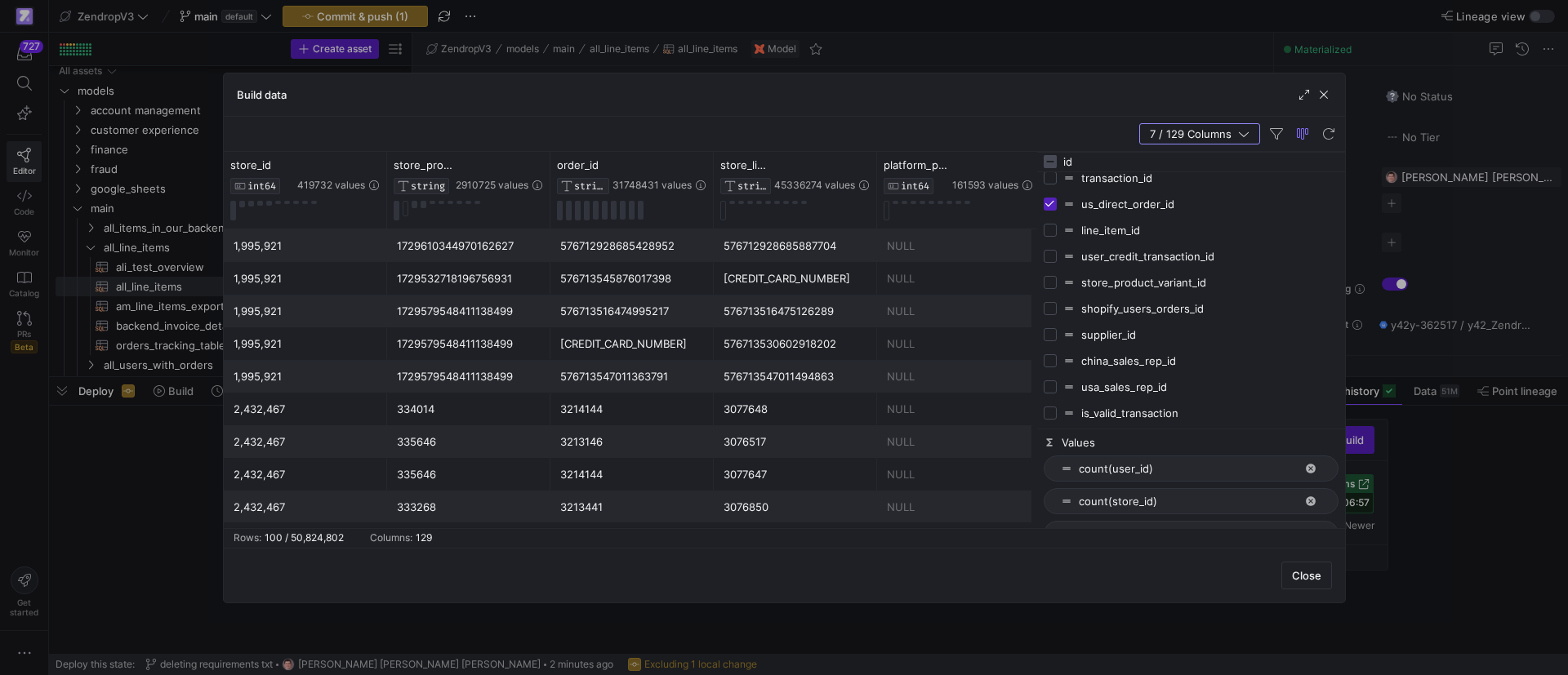
scroll to position [456, 0]
drag, startPoint x: 1037, startPoint y: 188, endPoint x: 1297, endPoint y: 198, distance: 260.2
click at [1297, 198] on div "store_id INT64 419732 values store_product_id STRING 2910725 values order_id ST…" at bounding box center [784, 340] width 1121 height 376
click at [1212, 131] on span "7 / 129 Columns" at bounding box center [1193, 133] width 89 height 13
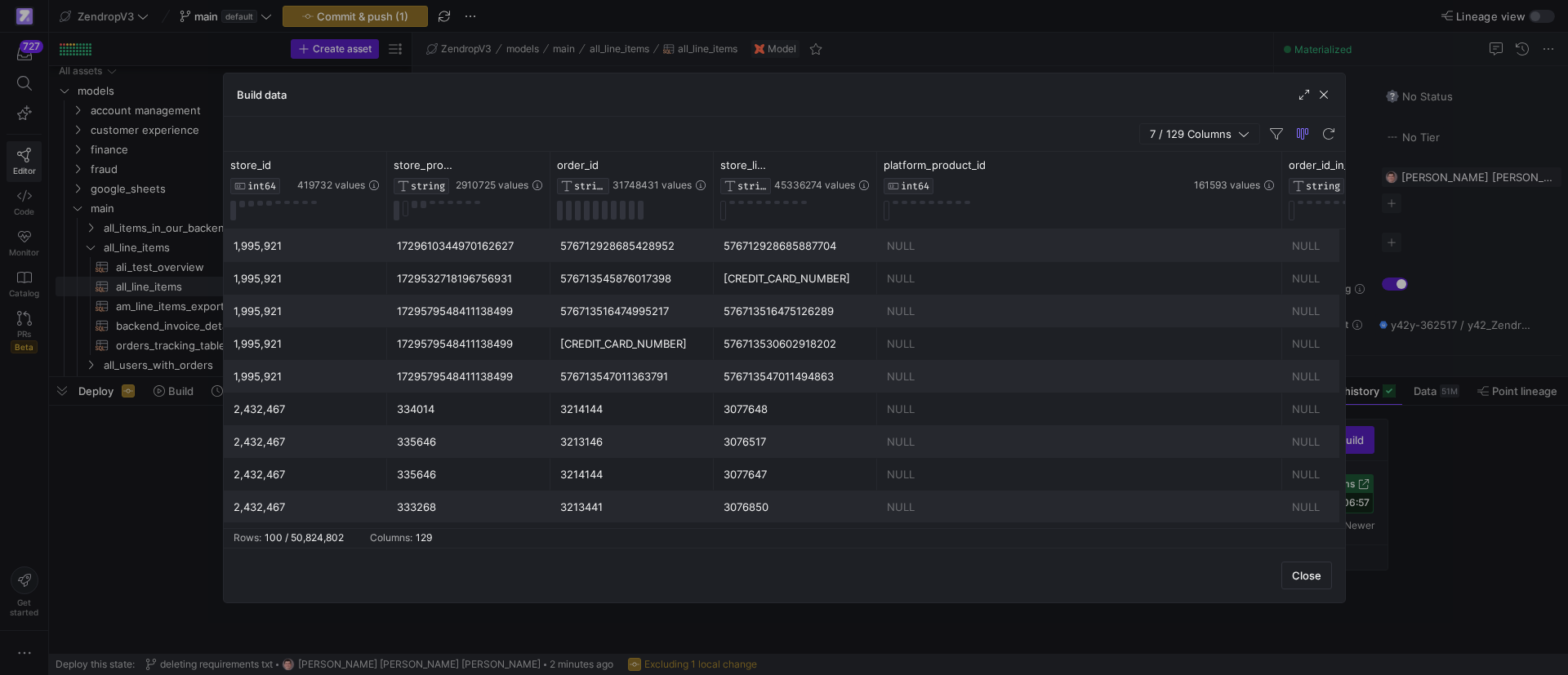
click at [1201, 120] on div "7 / 129 Columns" at bounding box center [784, 134] width 1121 height 35
click at [1199, 131] on span "7 / 129 Columns" at bounding box center [1193, 133] width 89 height 13
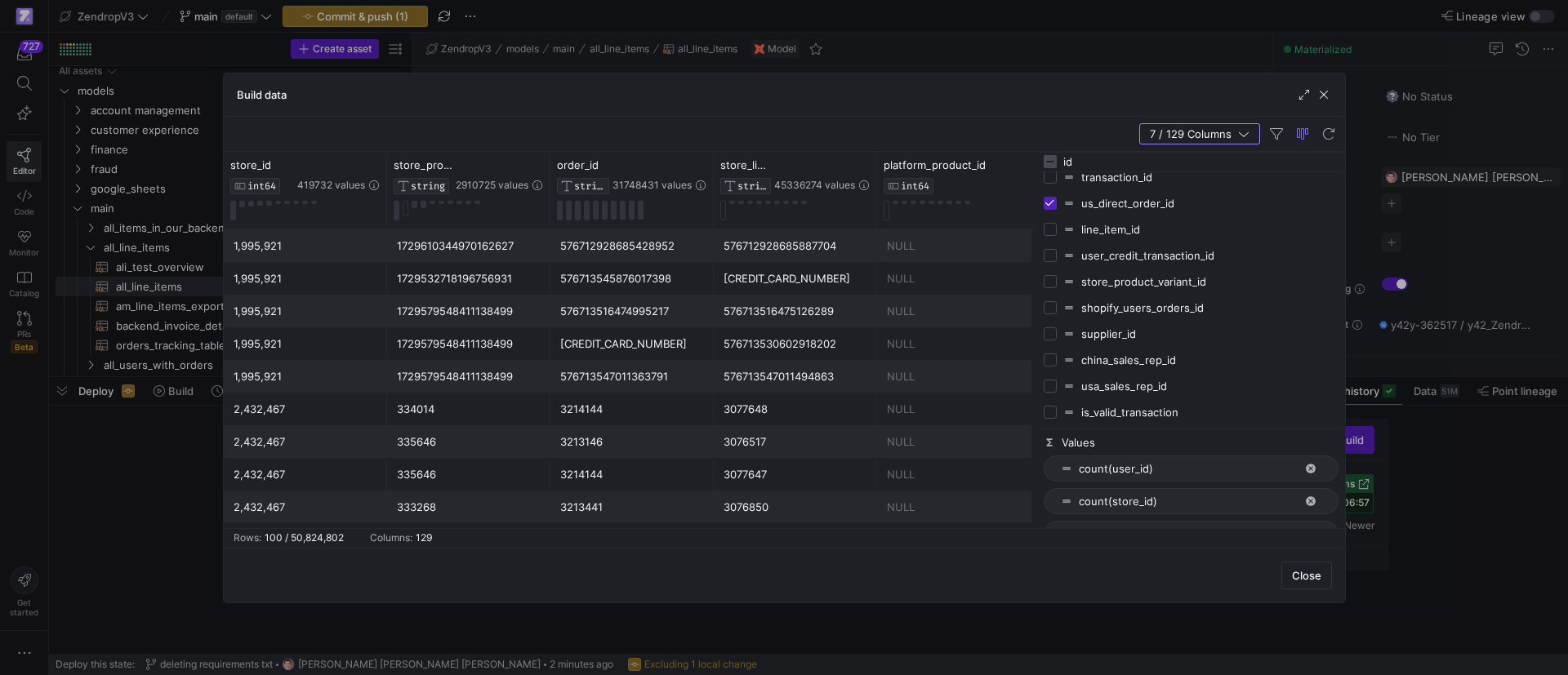
drag, startPoint x: 1230, startPoint y: 173, endPoint x: 1216, endPoint y: 161, distance: 18.4
click at [1227, 173] on span "transaction_id" at bounding box center [1210, 177] width 257 height 13
click at [1121, 179] on span "transaction_id" at bounding box center [1210, 177] width 257 height 13
checkbox input "false"
drag, startPoint x: 1103, startPoint y: 162, endPoint x: 1024, endPoint y: 151, distance: 79.8
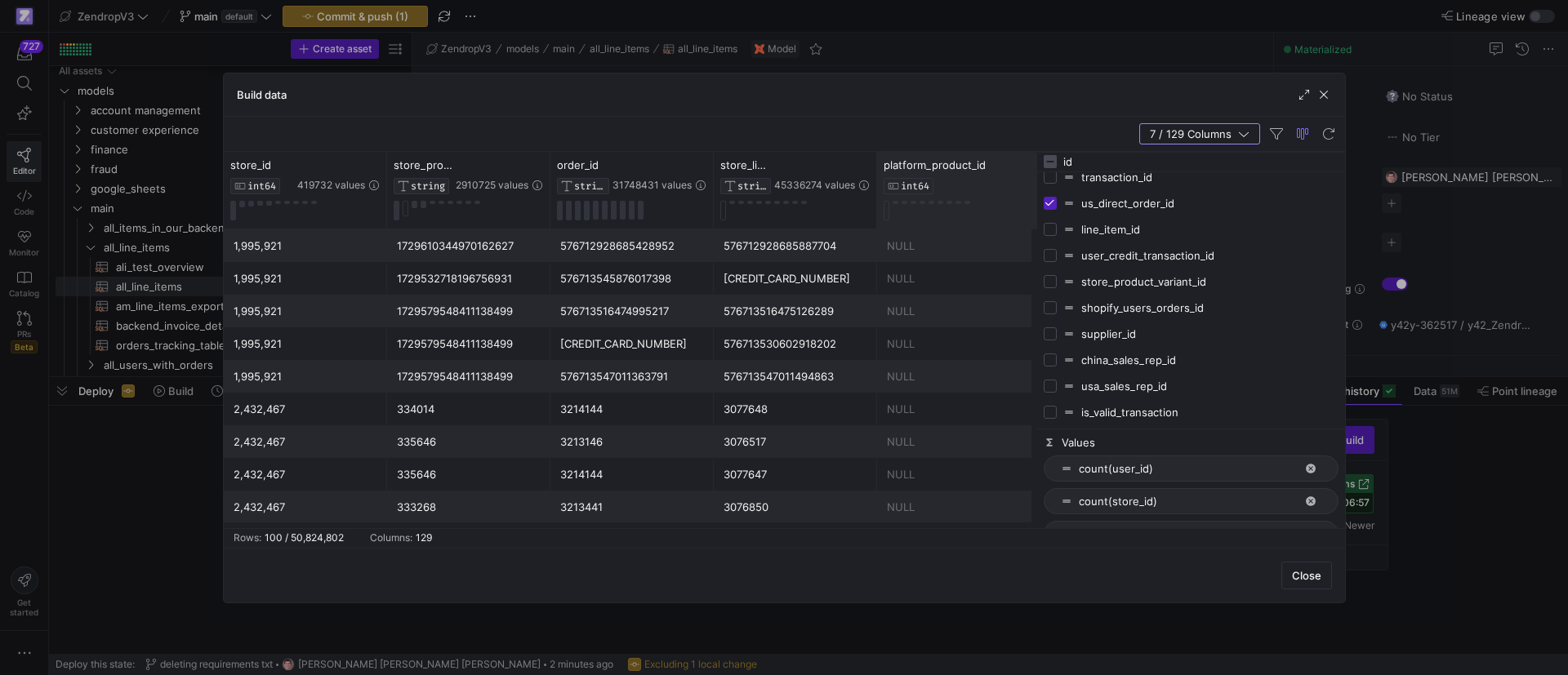
click at [1033, 165] on div "store_id INT64 419732 values store_product_id STRING 2910725 values order_id ST…" at bounding box center [784, 340] width 1121 height 376
type input "order"
click at [1049, 334] on input "Press SPACE to toggle visibility (hidden)" at bounding box center [1050, 333] width 13 height 13
checkbox input "true"
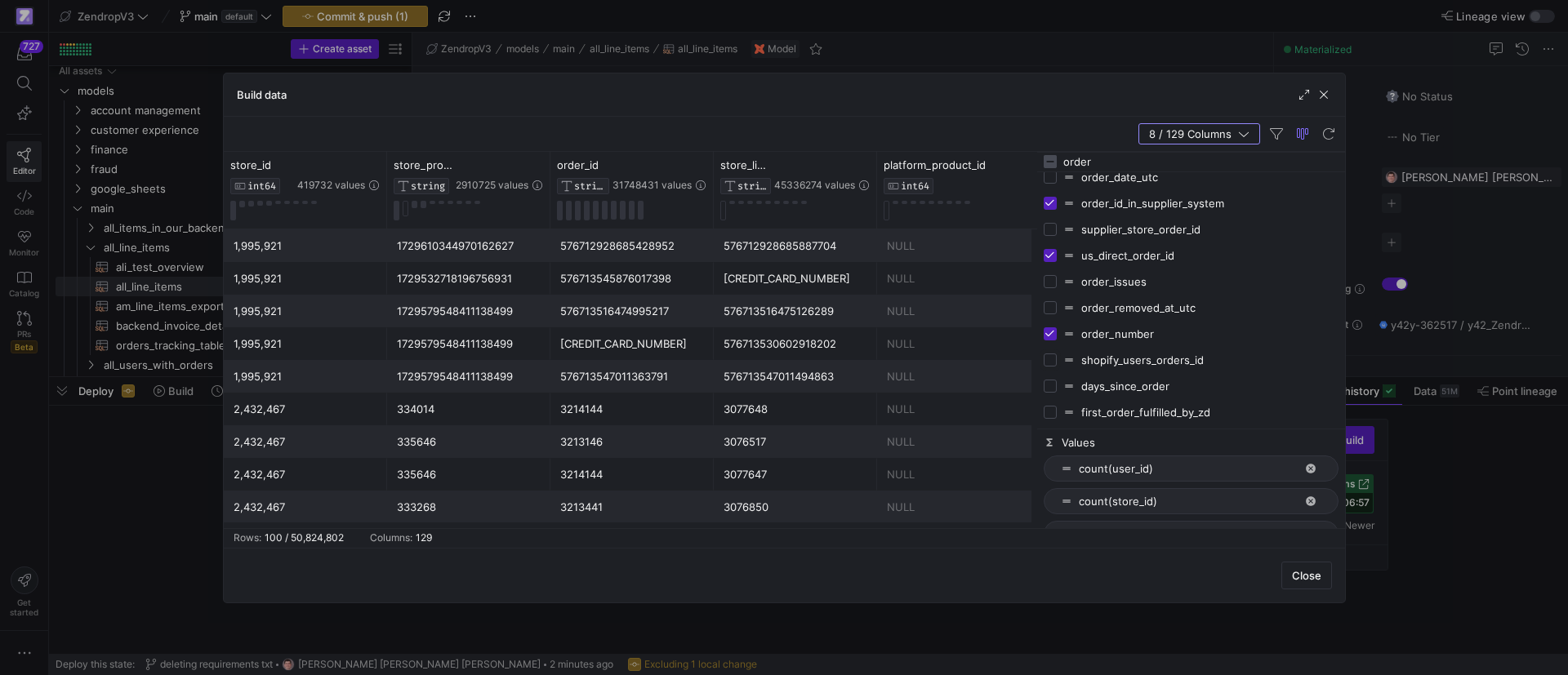
click at [1050, 360] on input "Press SPACE to toggle visibility (hidden)" at bounding box center [1050, 359] width 13 height 13
checkbox input "true"
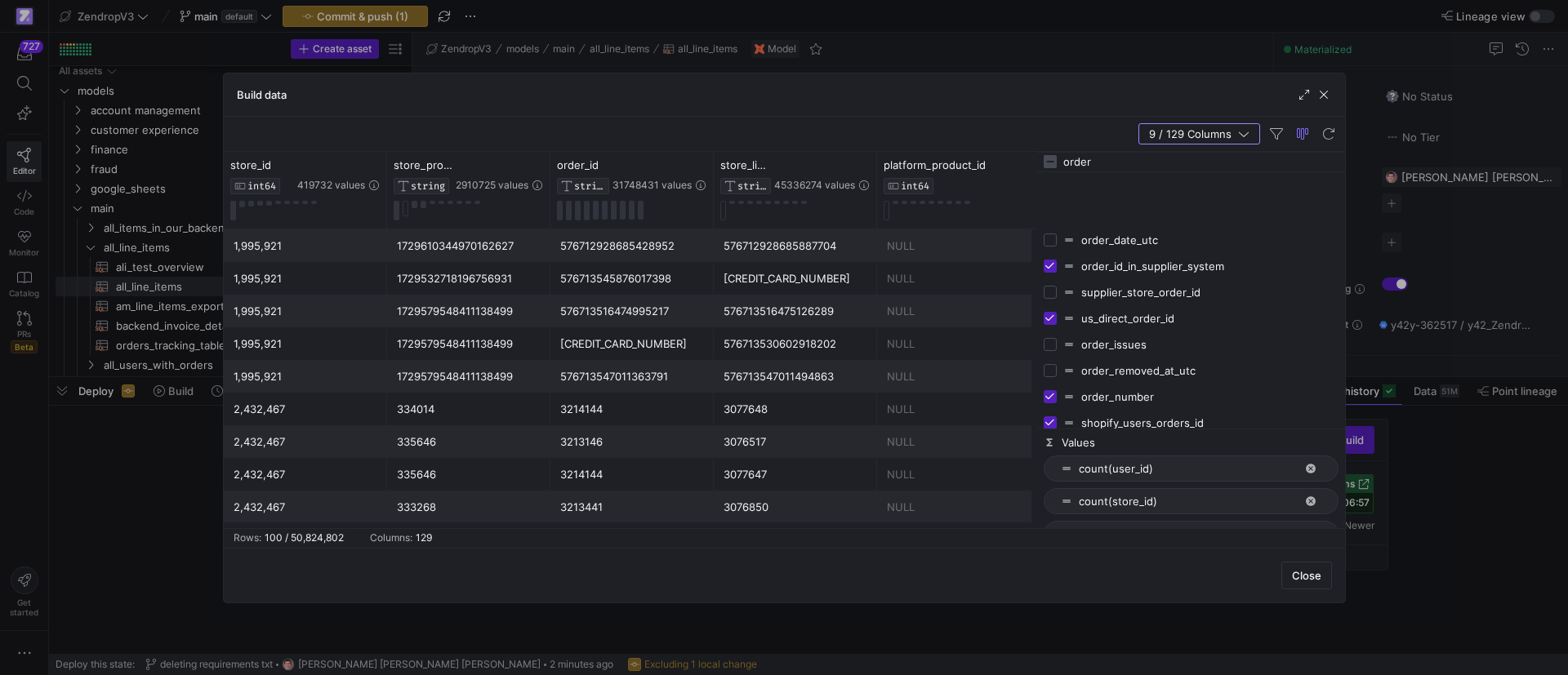
scroll to position [0, 0]
click at [1051, 294] on input "Press SPACE to toggle visibility (hidden)" at bounding box center [1050, 293] width 13 height 13
checkbox input "true"
click at [1218, 129] on span "10 / 129 Columns" at bounding box center [1191, 133] width 94 height 13
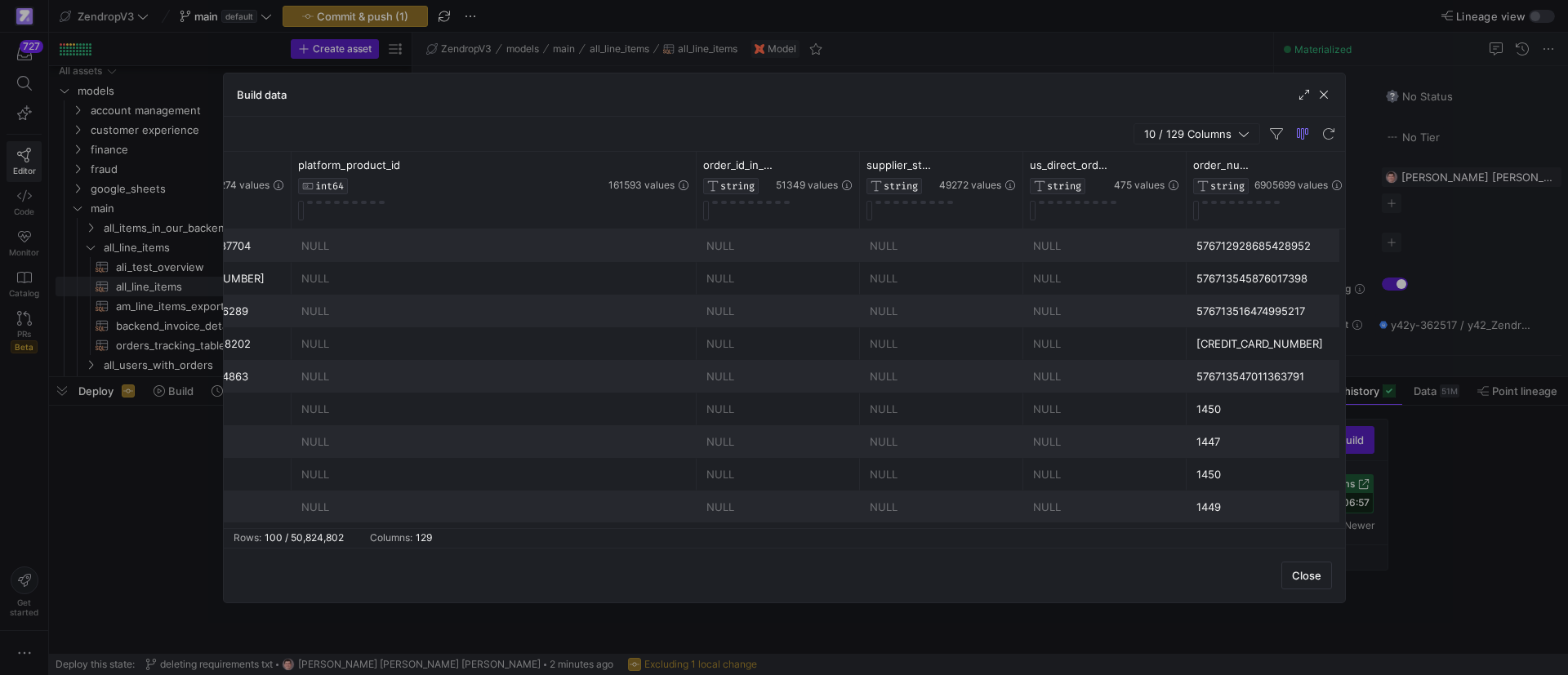
scroll to position [0, 759]
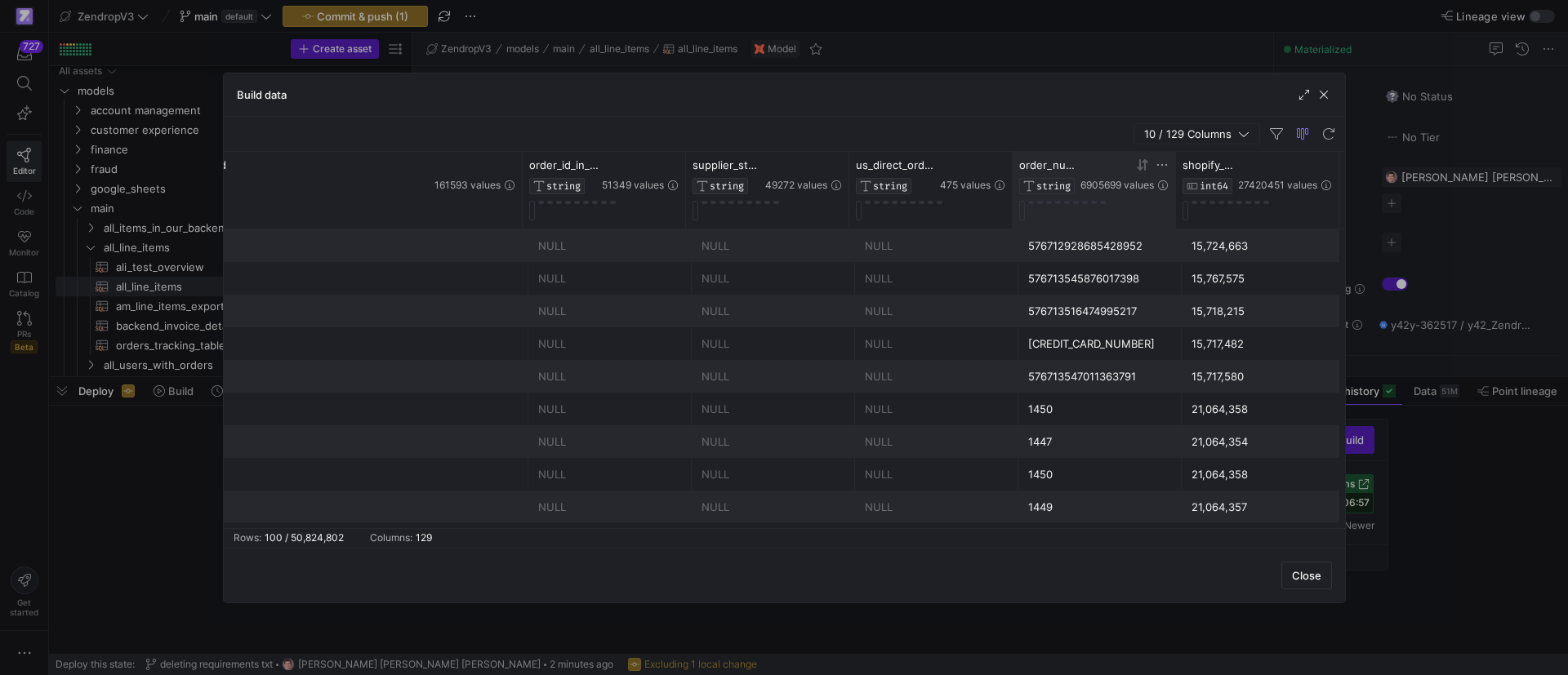
click at [1159, 166] on icon at bounding box center [1161, 165] width 13 height 13
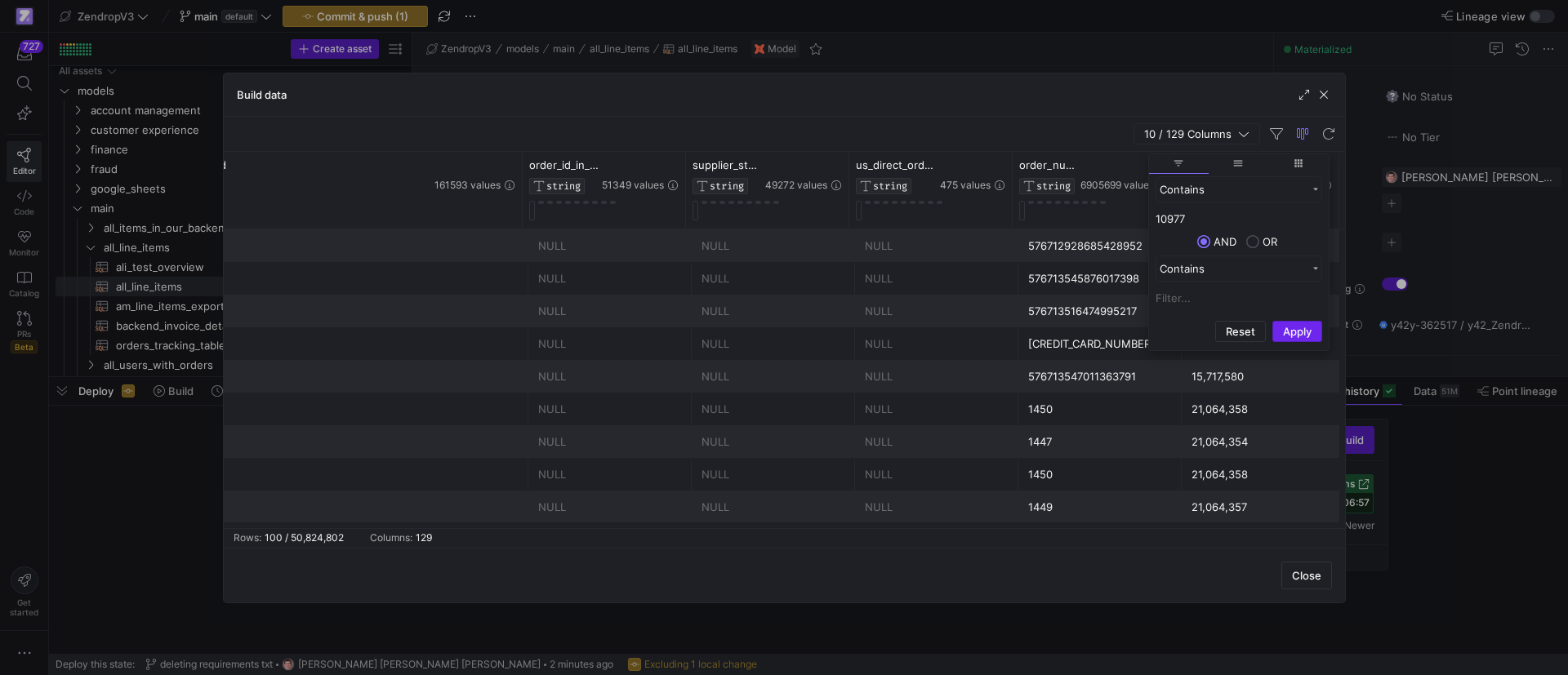
type input "10977"
click at [1317, 332] on button "Apply" at bounding box center [1297, 332] width 50 height 21
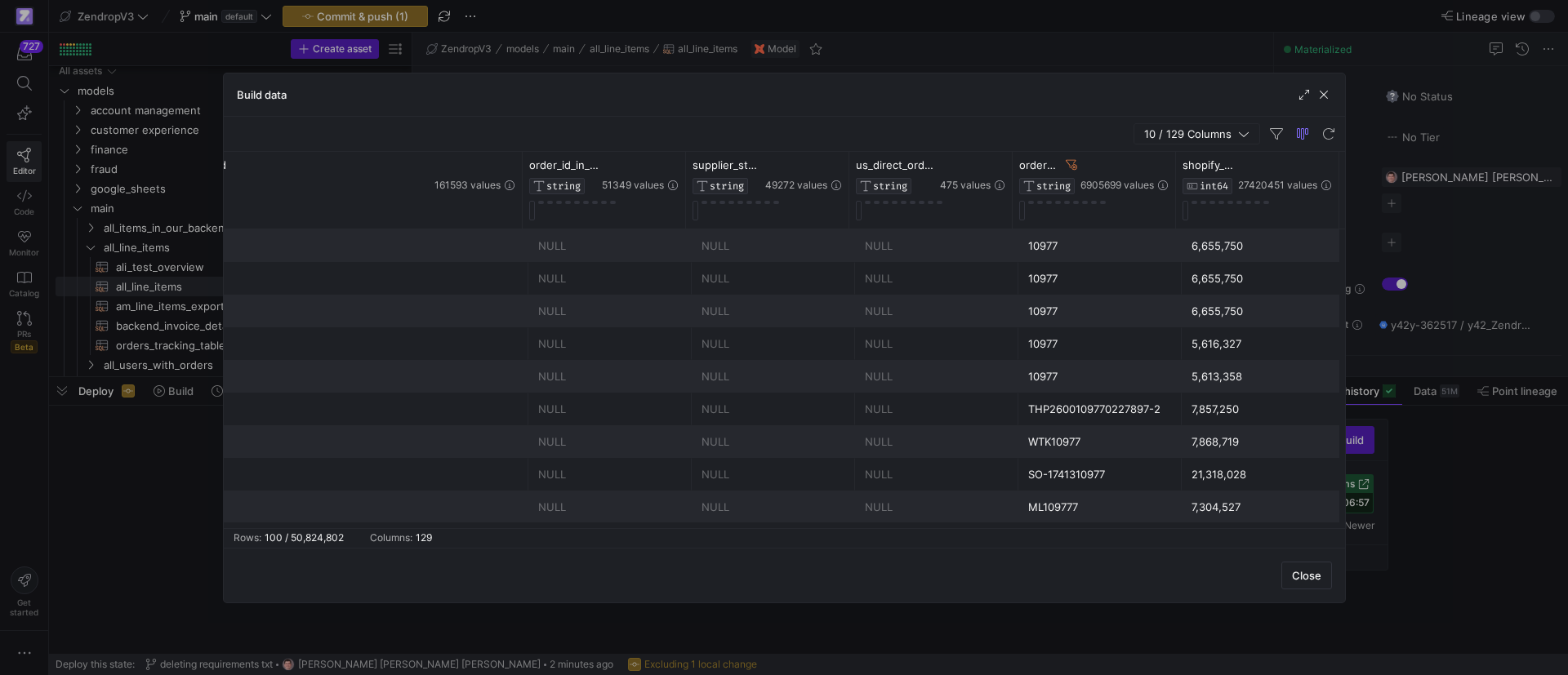
scroll to position [0, 0]
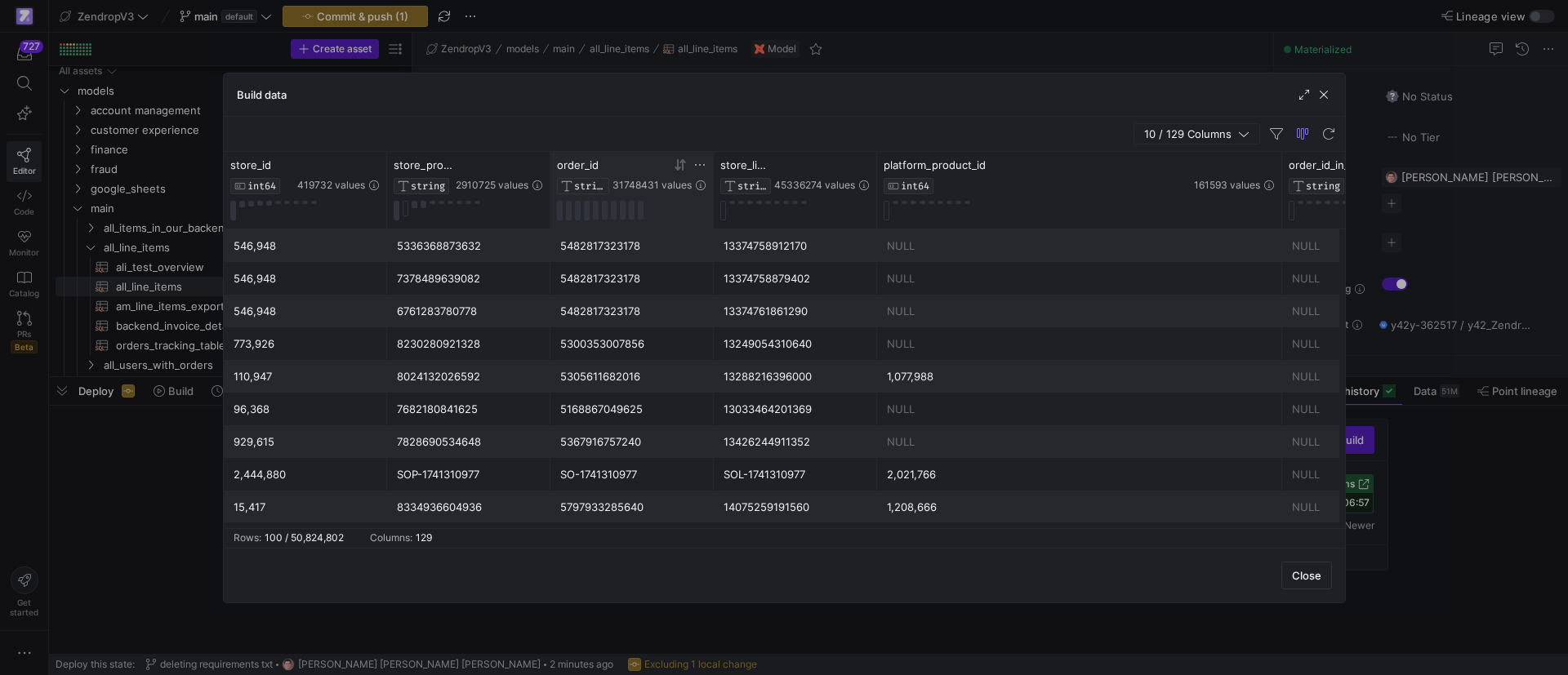
click at [697, 165] on icon at bounding box center [699, 165] width 13 height 13
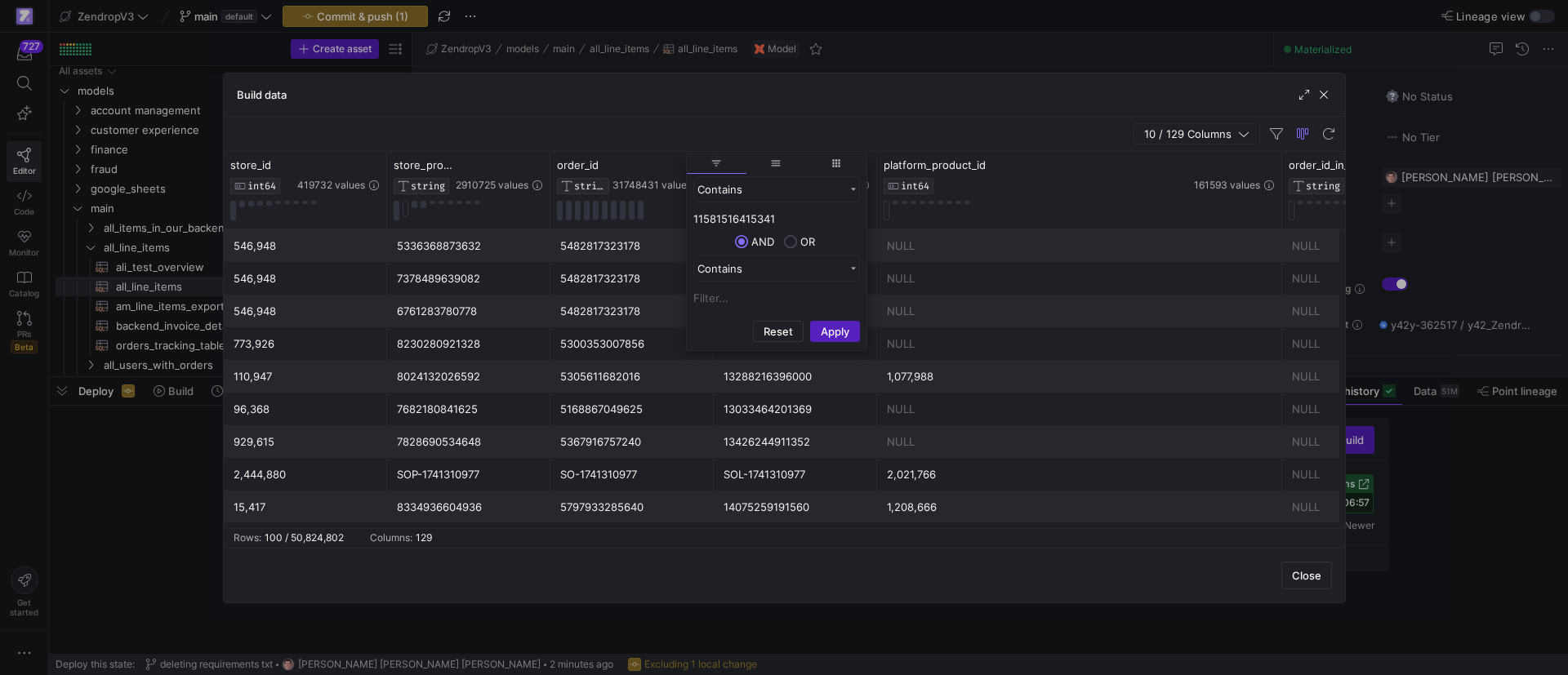
type input "11581516415341"
click at [830, 328] on button "Apply" at bounding box center [835, 332] width 50 height 21
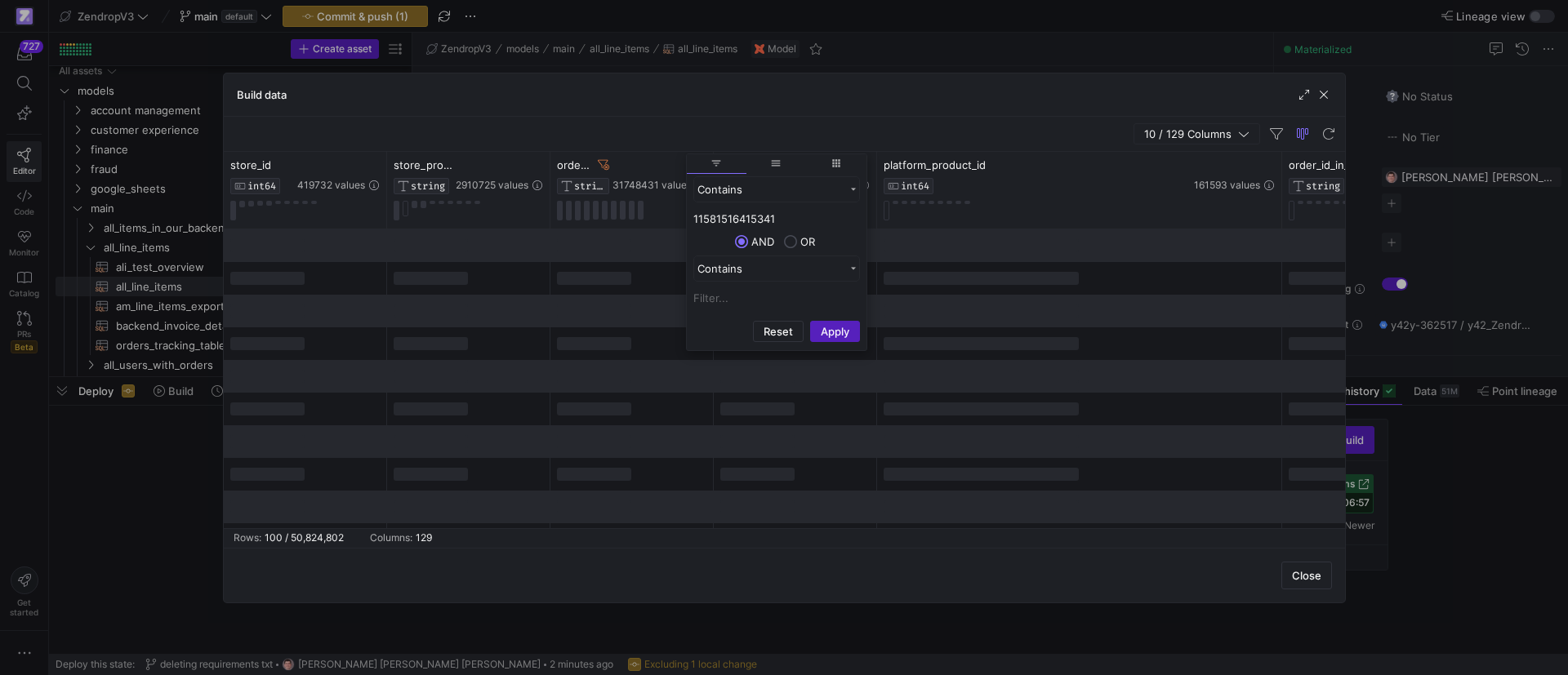
click at [676, 136] on div "10 / 129 Columns" at bounding box center [784, 134] width 1121 height 35
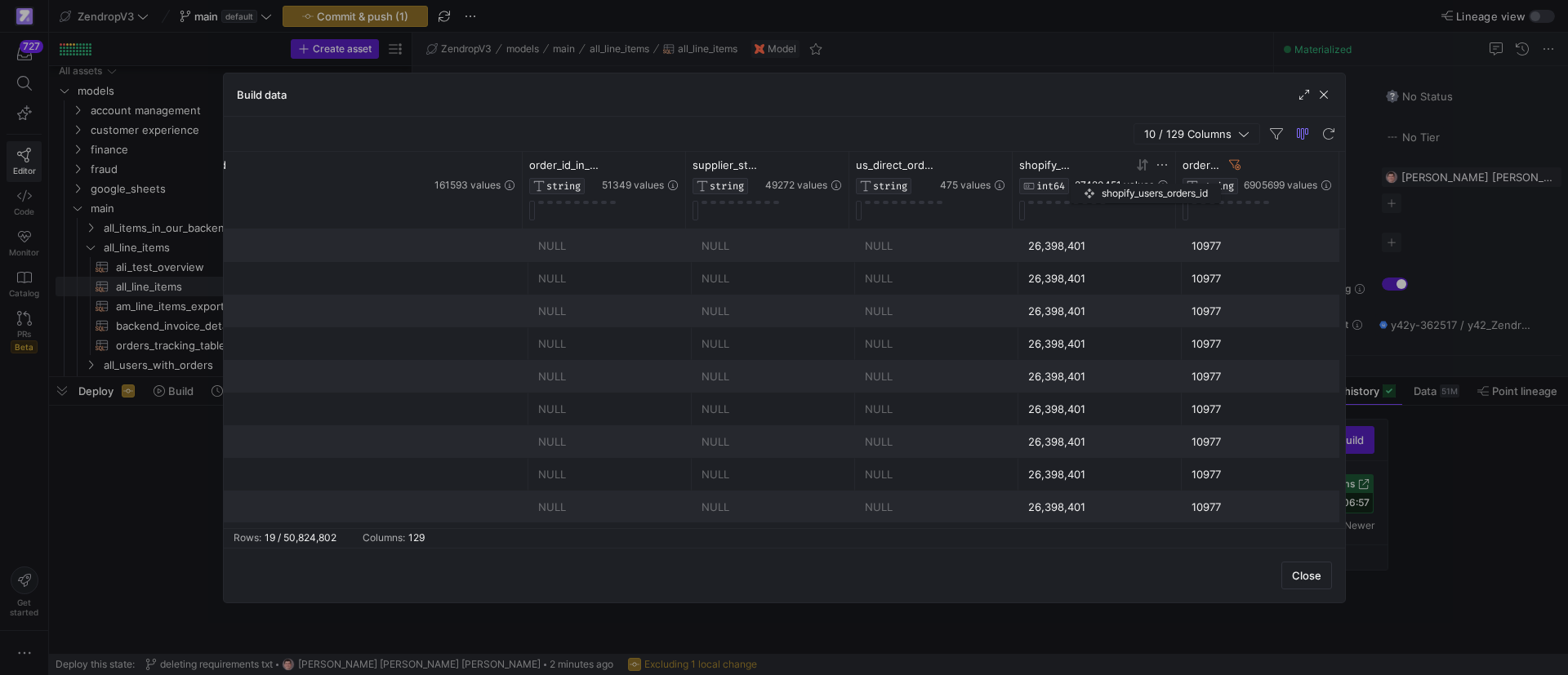
drag, startPoint x: 1176, startPoint y: 168, endPoint x: 1079, endPoint y: 181, distance: 97.9
click at [1079, 181] on div "shopify_users_orders_id INT64 27420451 values" at bounding box center [1094, 190] width 164 height 77
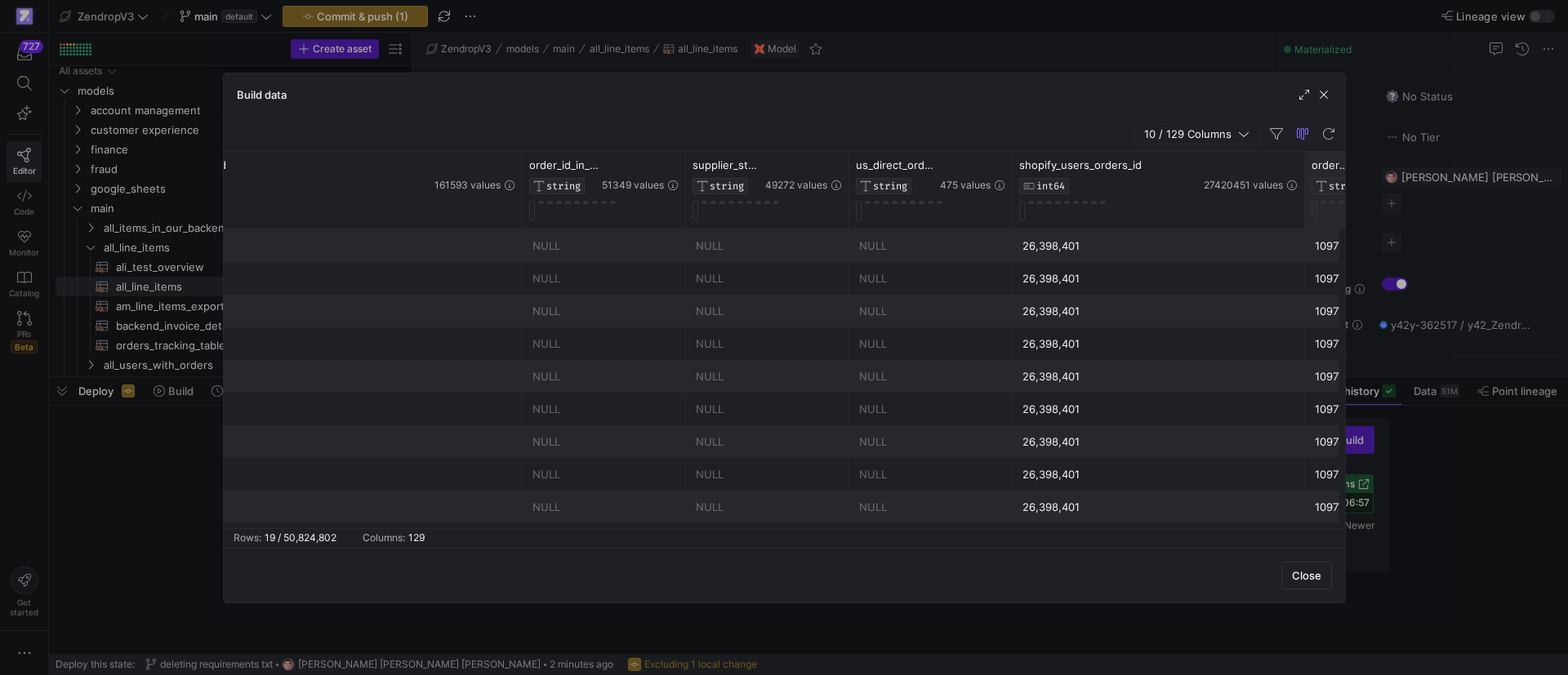
drag, startPoint x: 1174, startPoint y: 176, endPoint x: 1303, endPoint y: 183, distance: 129.2
click at [1303, 183] on div at bounding box center [1303, 190] width 6 height 77
click at [1320, 93] on span "button" at bounding box center [1323, 95] width 16 height 16
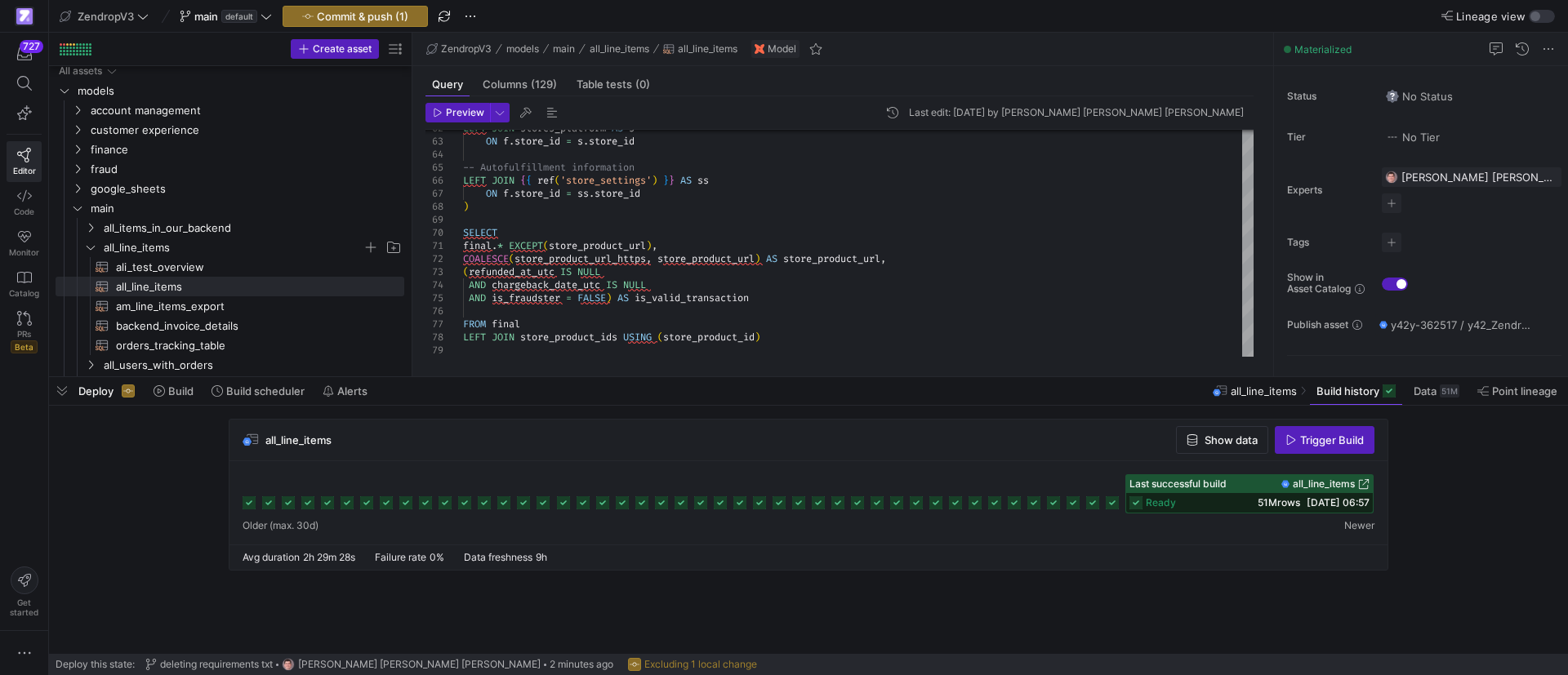
click at [58, 384] on span "button" at bounding box center [62, 391] width 26 height 28
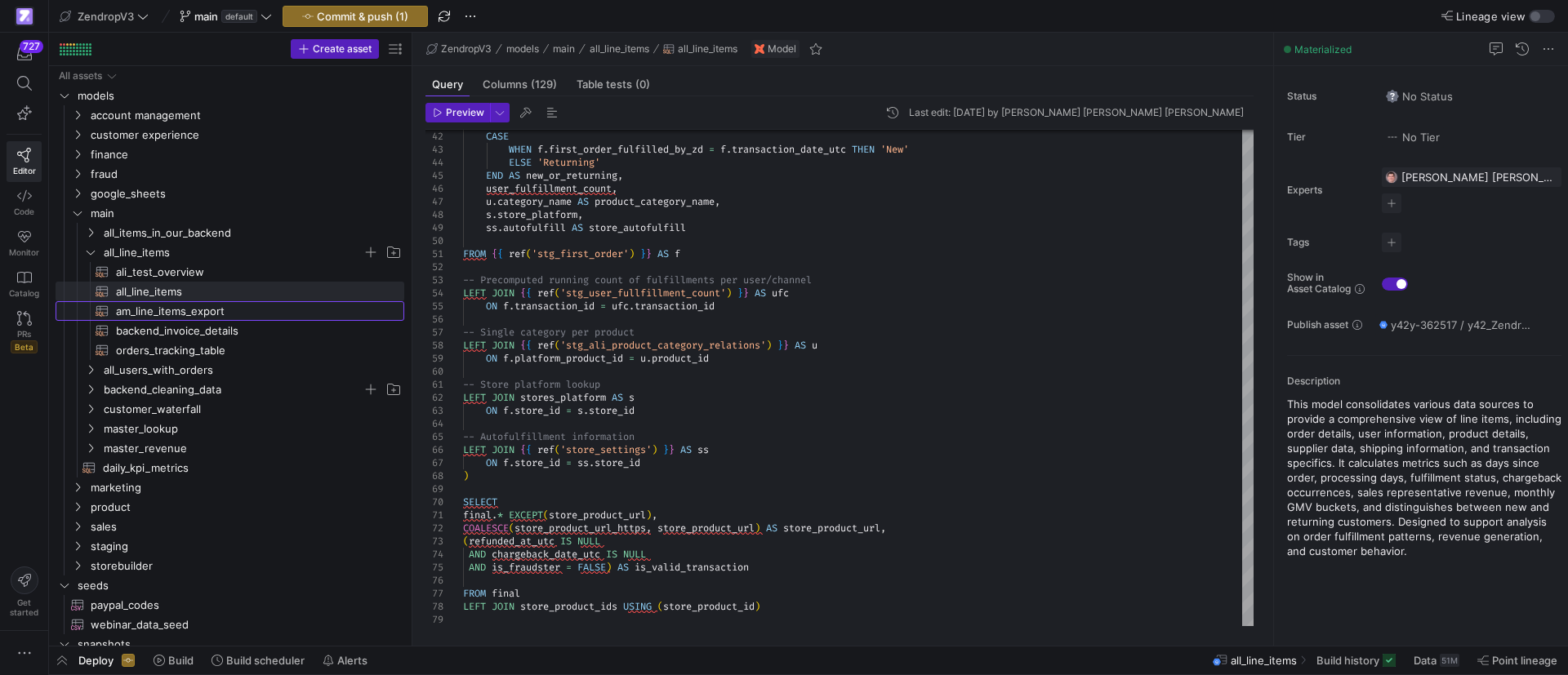
click at [173, 316] on span "am_line_items_export​​​​​​​​​​" at bounding box center [250, 311] width 269 height 19
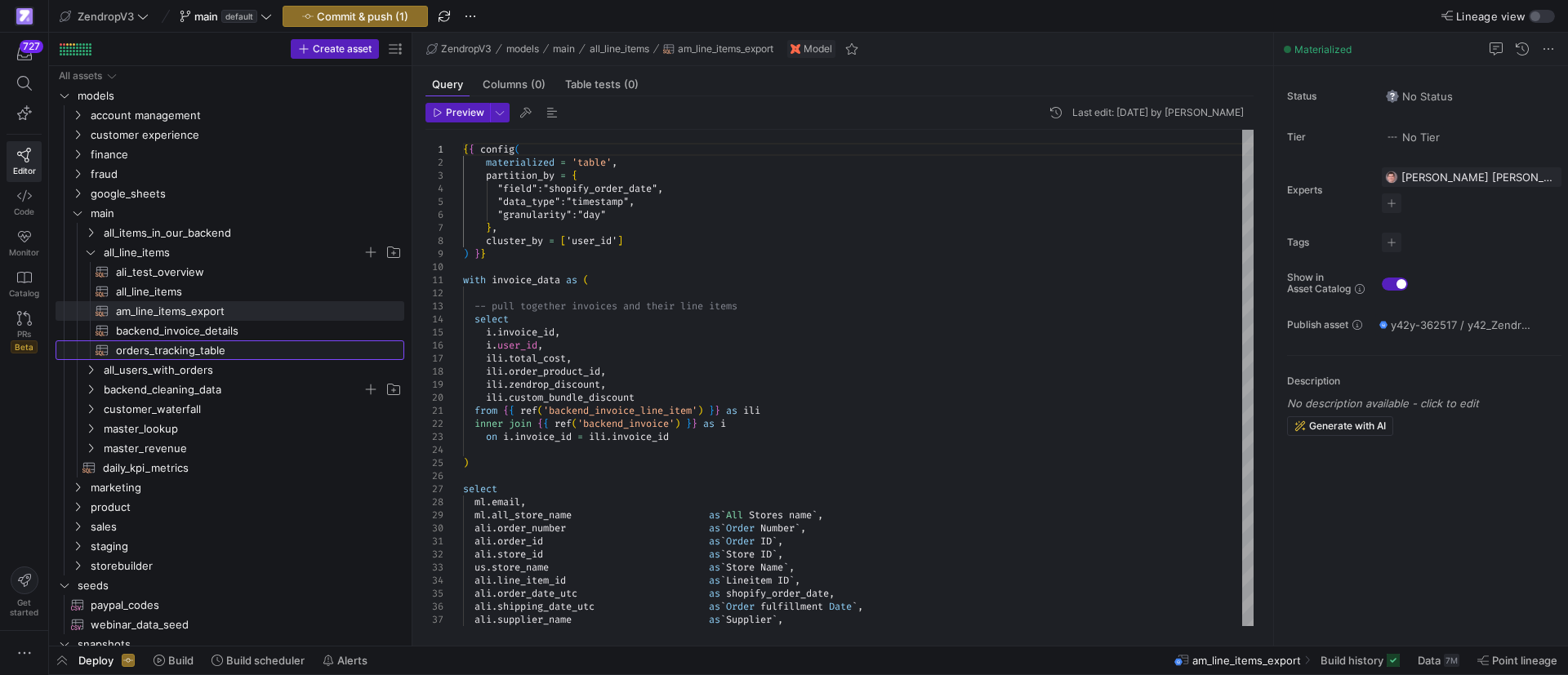
click at [159, 343] on span "orders_tracking_table​​​​​​​​​​" at bounding box center [250, 350] width 269 height 19
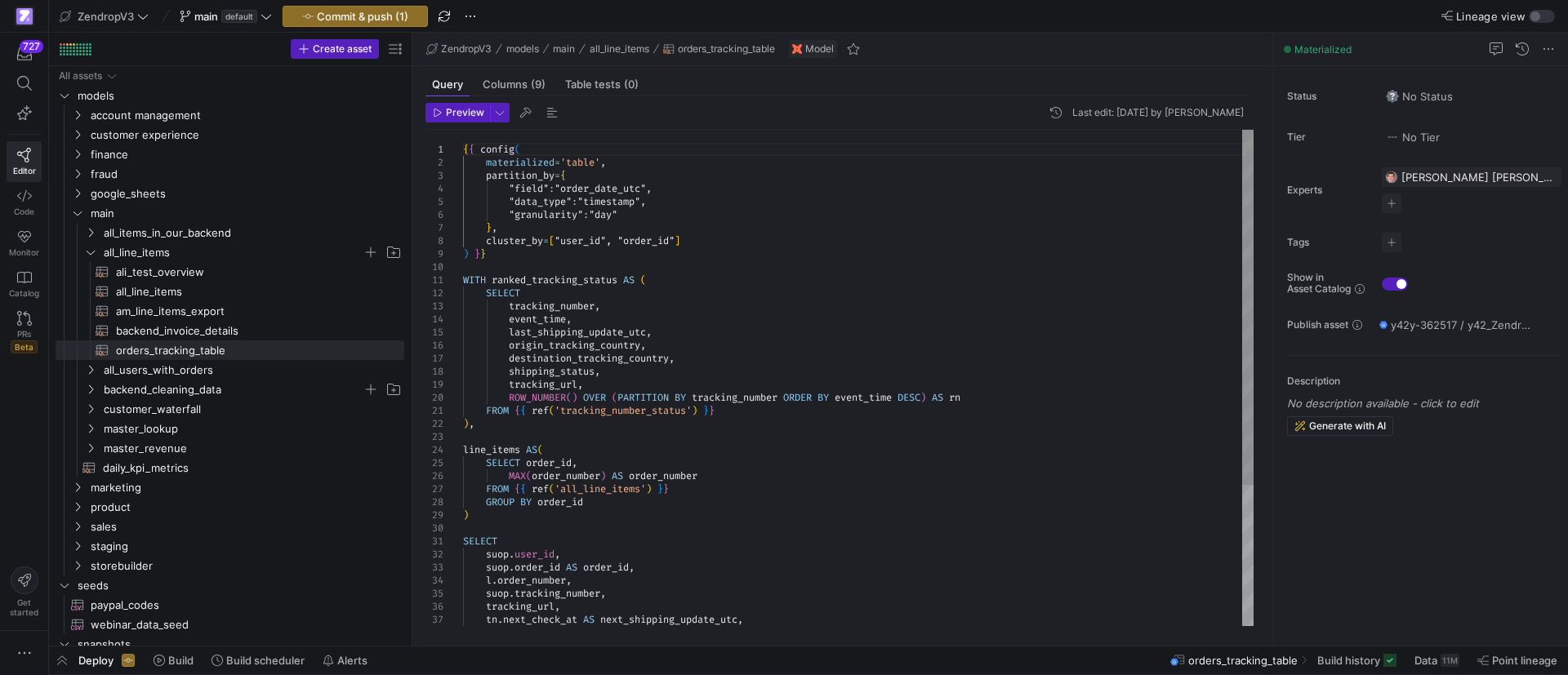
click at [719, 477] on div "{ { config ( materialized = 'table' , partition_by = { "field" : "order_date_ut…" at bounding box center [858, 476] width 790 height 693
click at [610, 492] on div "{ { config ( materialized = 'table' , partition_by = { "field" : "order_date_ut…" at bounding box center [858, 482] width 790 height 705
click at [608, 492] on div "{ { config ( materialized = 'table' , partition_by = { "field" : "order_date_ut…" at bounding box center [858, 482] width 790 height 705
click at [625, 492] on div "{ { config ( materialized = 'table' , partition_by = { "field" : "order_date_ut…" at bounding box center [858, 482] width 790 height 705
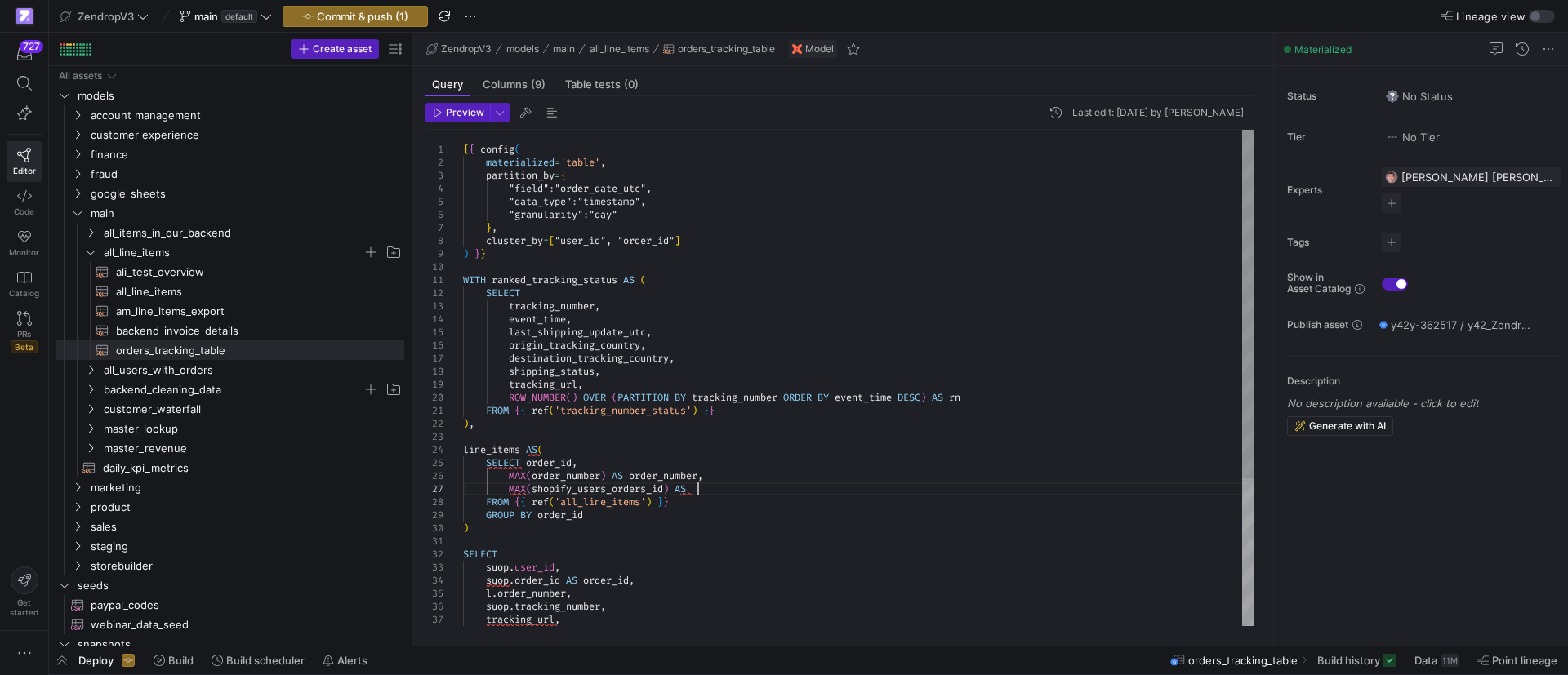
click at [740, 487] on div "{ { config ( materialized = 'table' , partition_by = { "field" : "order_date_ut…" at bounding box center [858, 482] width 790 height 705
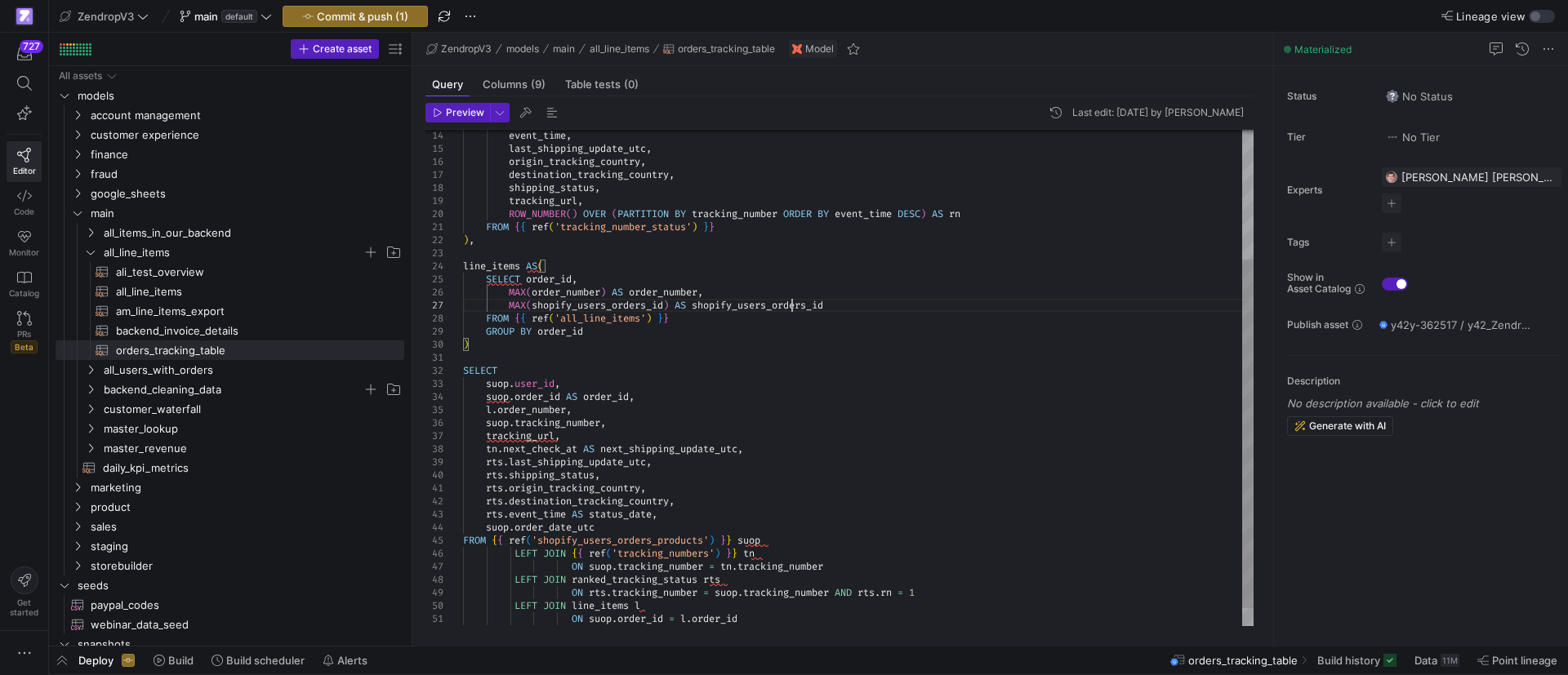
click at [793, 305] on div "event_time , last_shipping_update_utc , origin_tracking_country , destination_t…" at bounding box center [858, 299] width 790 height 705
click at [589, 410] on div "event_time , last_shipping_update_utc , origin_tracking_country , destination_t…" at bounding box center [858, 299] width 790 height 705
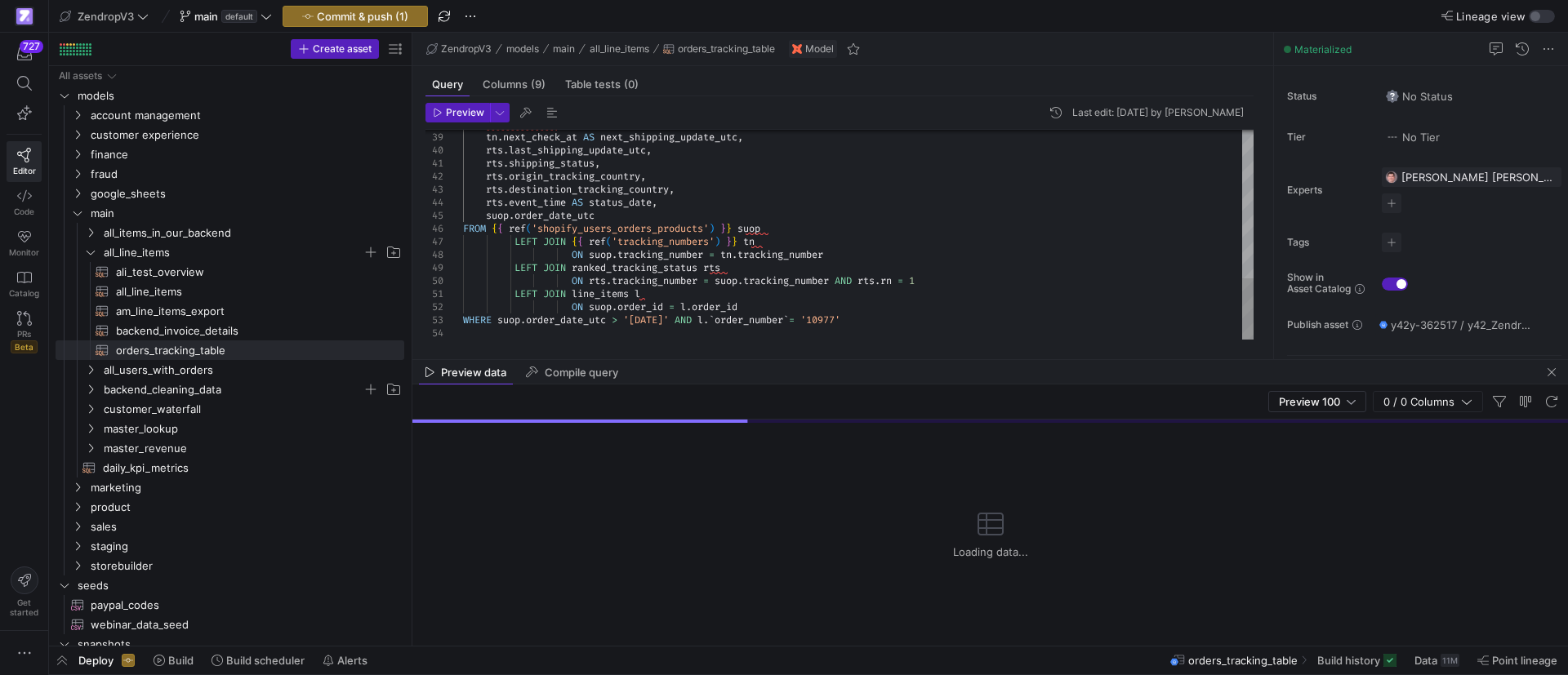
scroll to position [52, 292]
drag, startPoint x: 888, startPoint y: 320, endPoint x: 702, endPoint y: 318, distance: 186.0
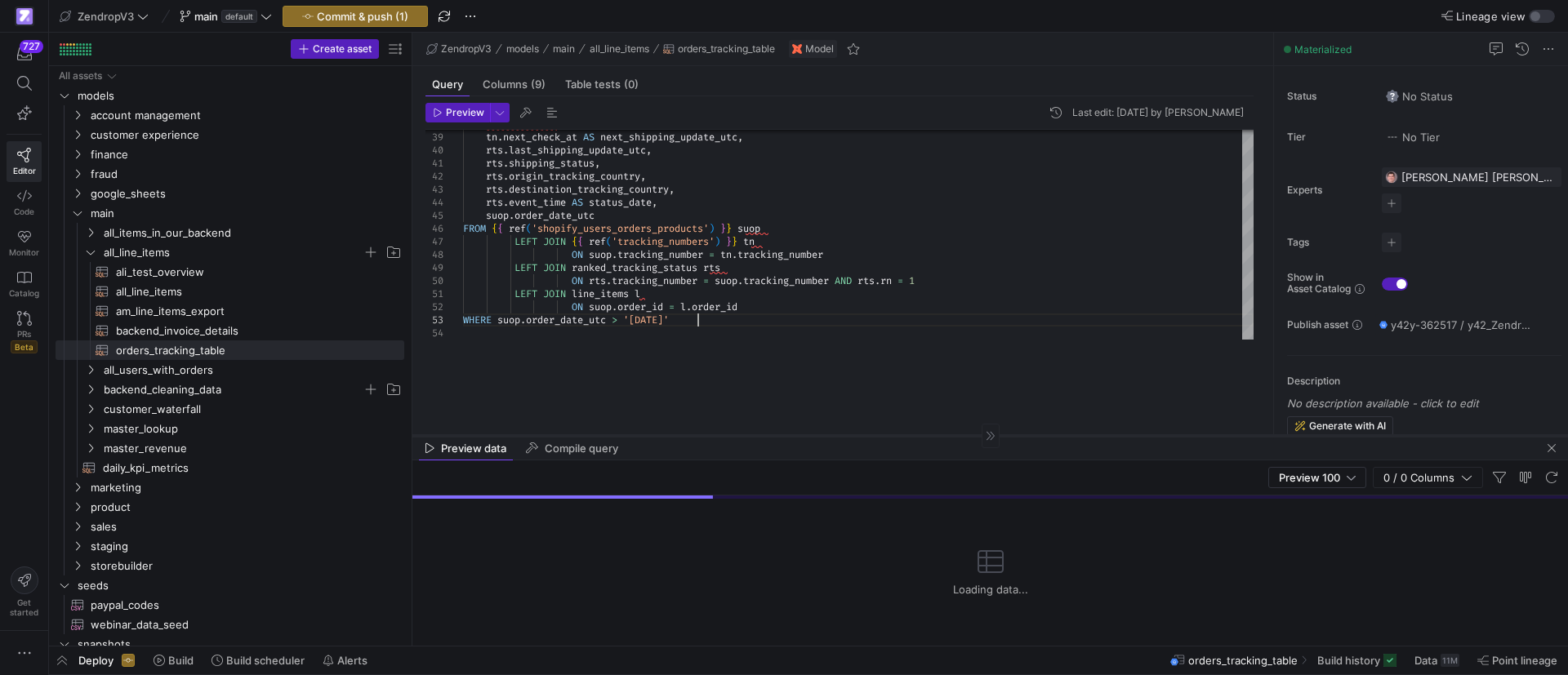
drag, startPoint x: 674, startPoint y: 358, endPoint x: 691, endPoint y: 451, distance: 94.5
click at [691, 436] on div at bounding box center [990, 435] width 1155 height 1
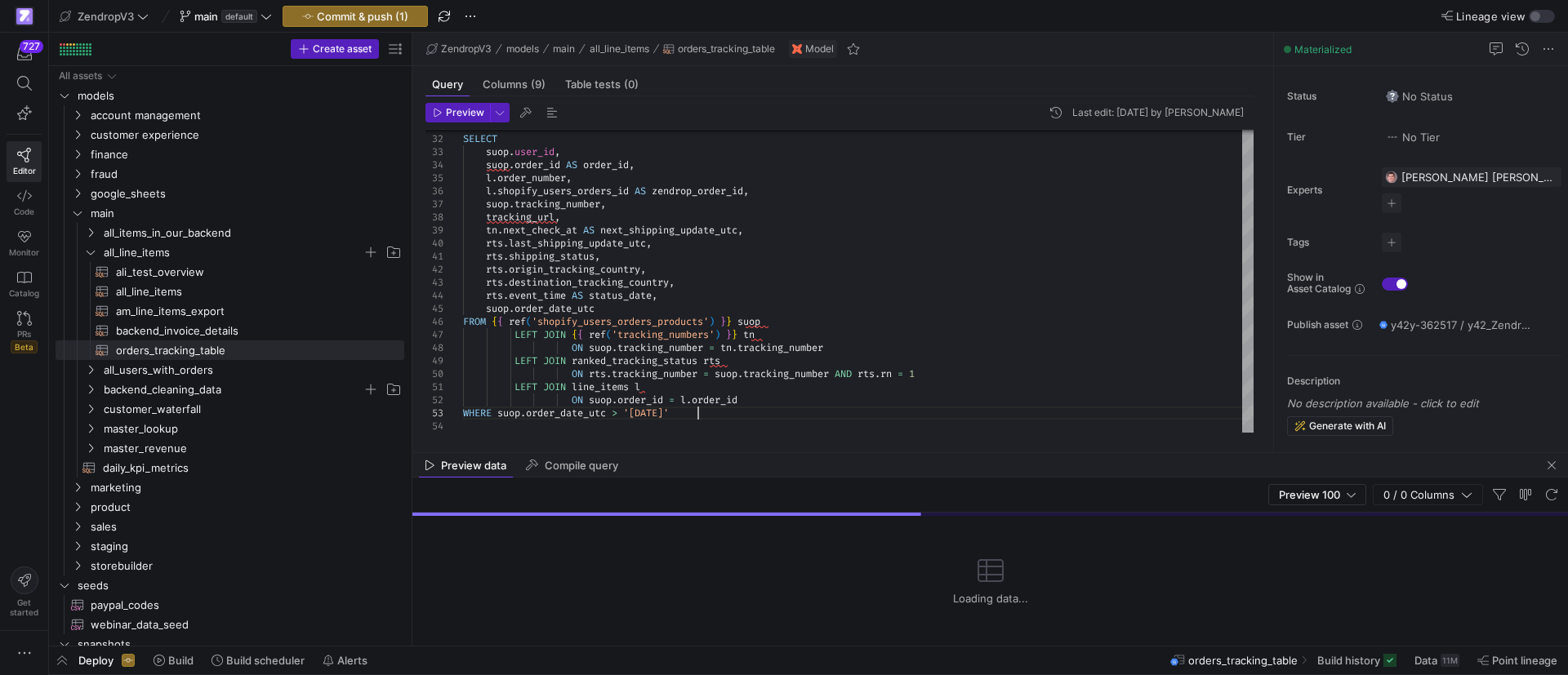
type textarea "LEFT JOIN line_items l ON suop.order_id = l.order_id WHERE suop.order_date_utc …"
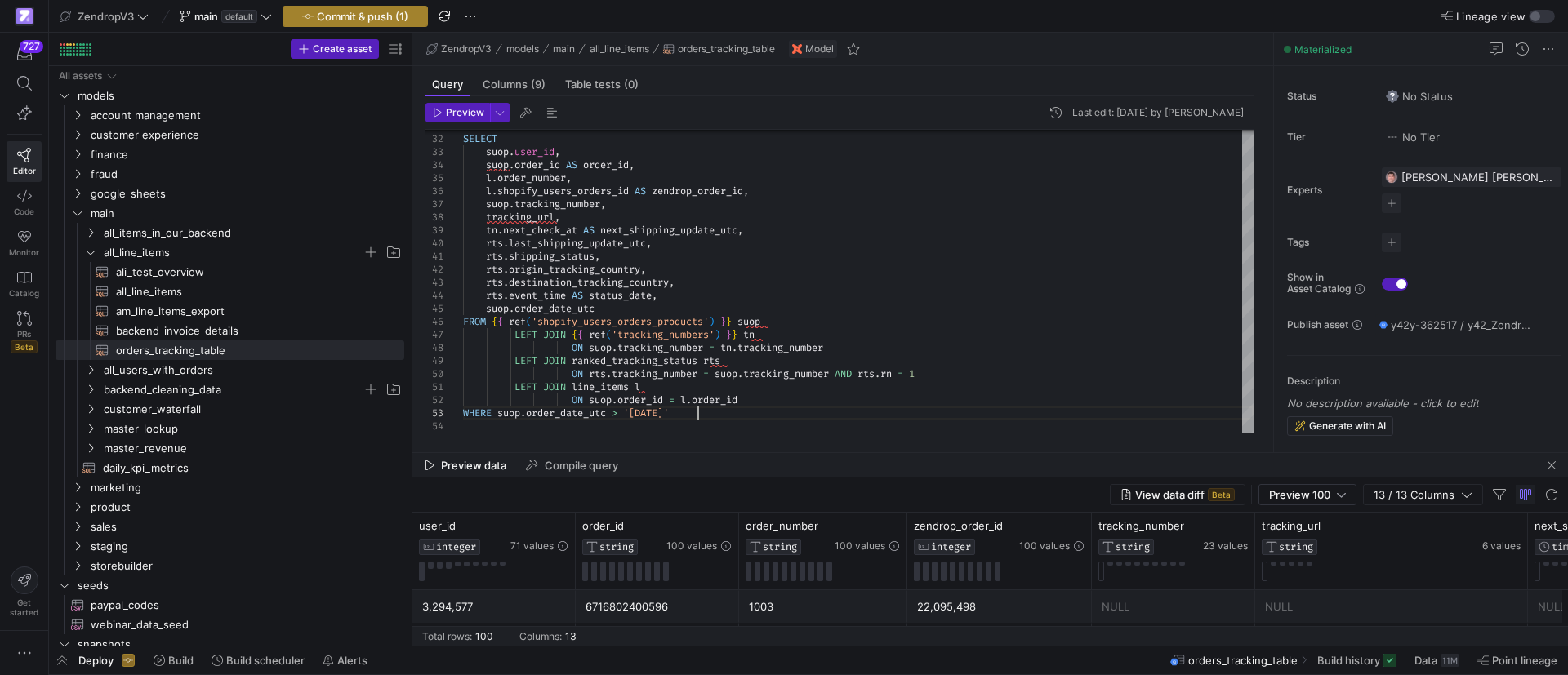
click at [375, 16] on span "Commit & push (1)" at bounding box center [362, 16] width 91 height 13
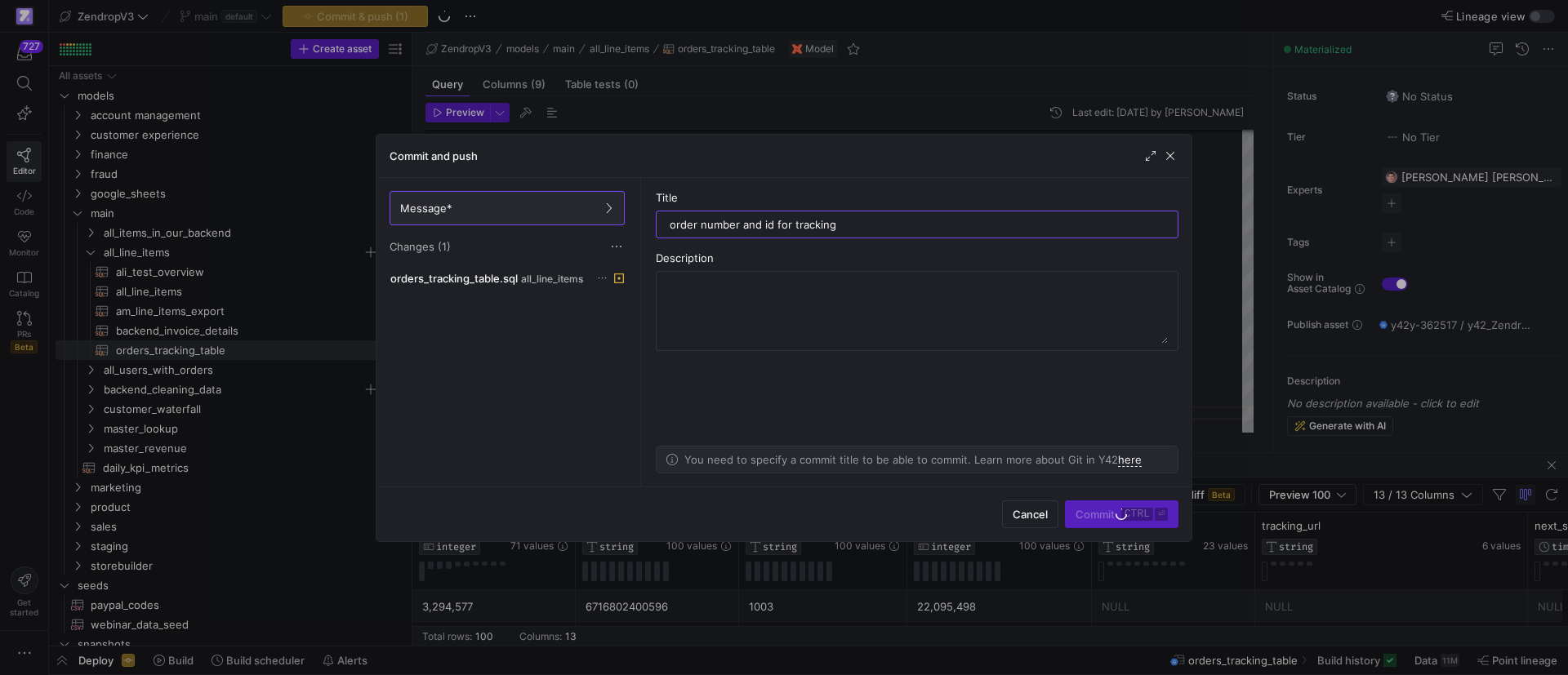
type input "order number and id for tracking"
click at [1109, 481] on as-split-area "Title order number and id for tracking Description You need to specify a commit…" at bounding box center [917, 332] width 549 height 308
click at [1108, 515] on span "Commit ctrl ⏎" at bounding box center [1121, 514] width 92 height 13
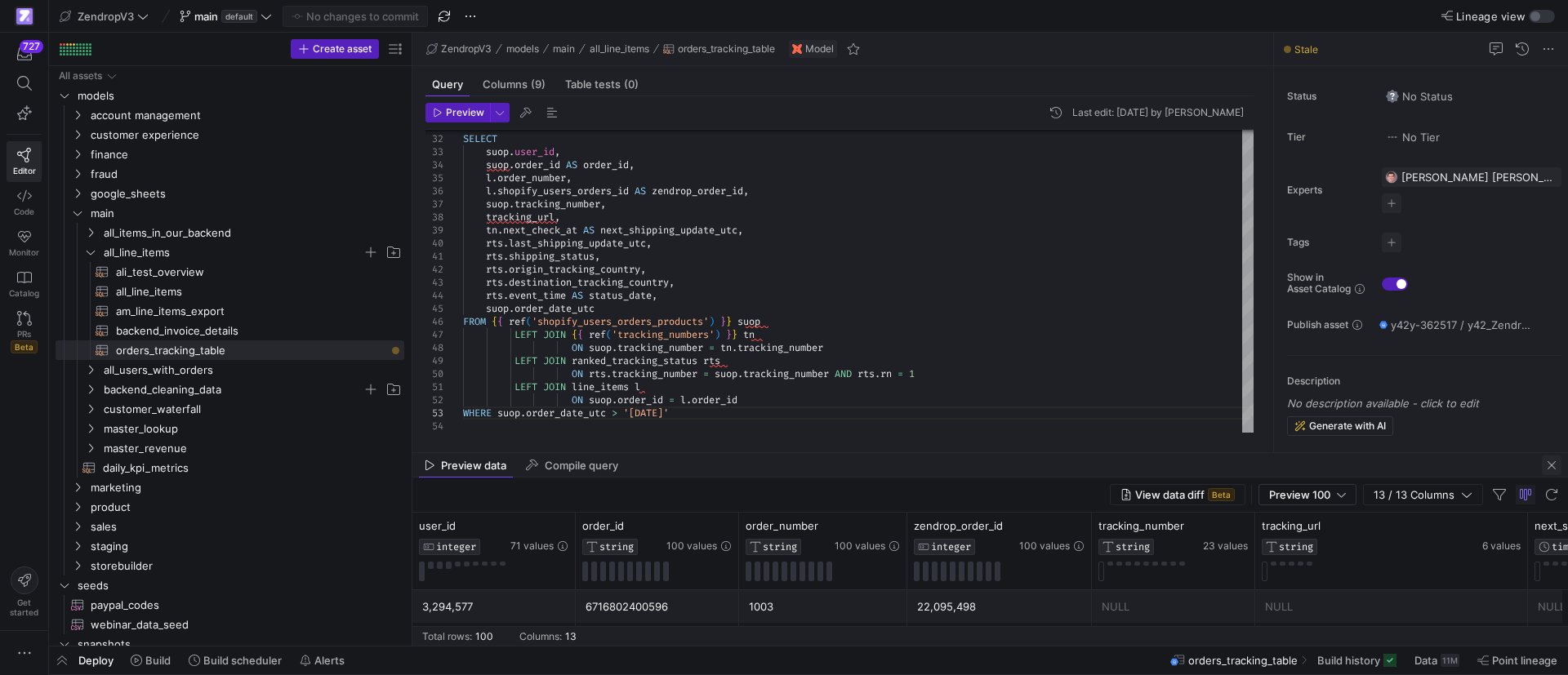
click at [1544, 467] on span "button" at bounding box center [1551, 466] width 20 height 20
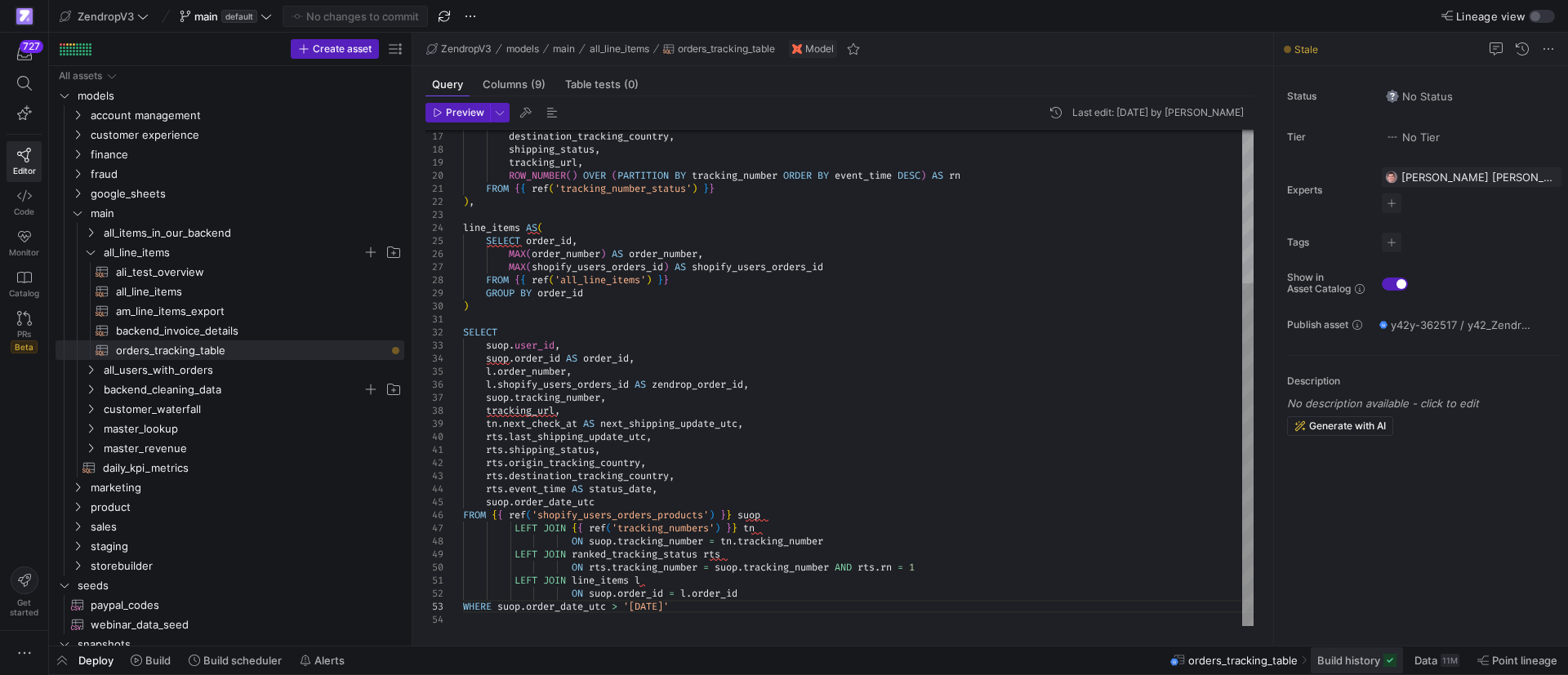
click at [1355, 667] on span at bounding box center [1356, 660] width 92 height 26
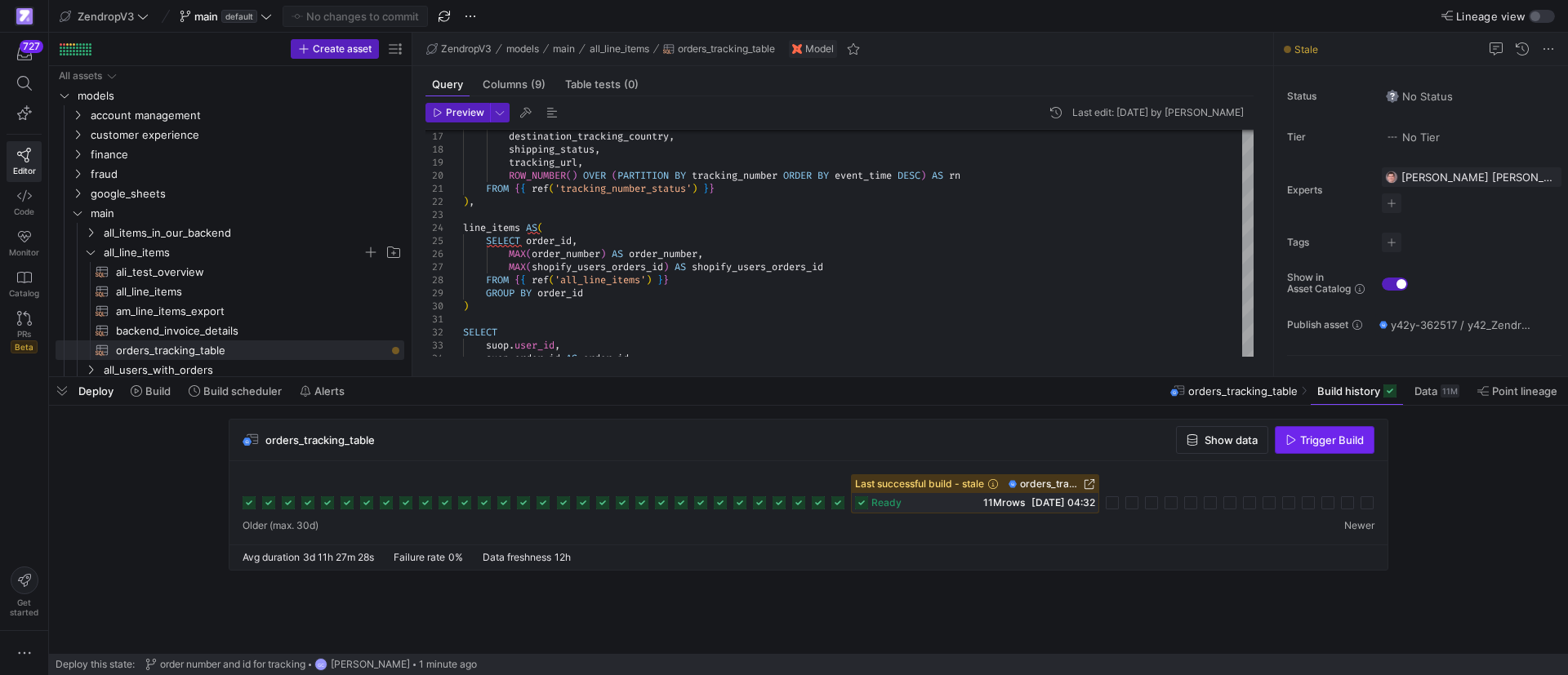
click at [1321, 438] on span "Trigger Build" at bounding box center [1331, 440] width 63 height 13
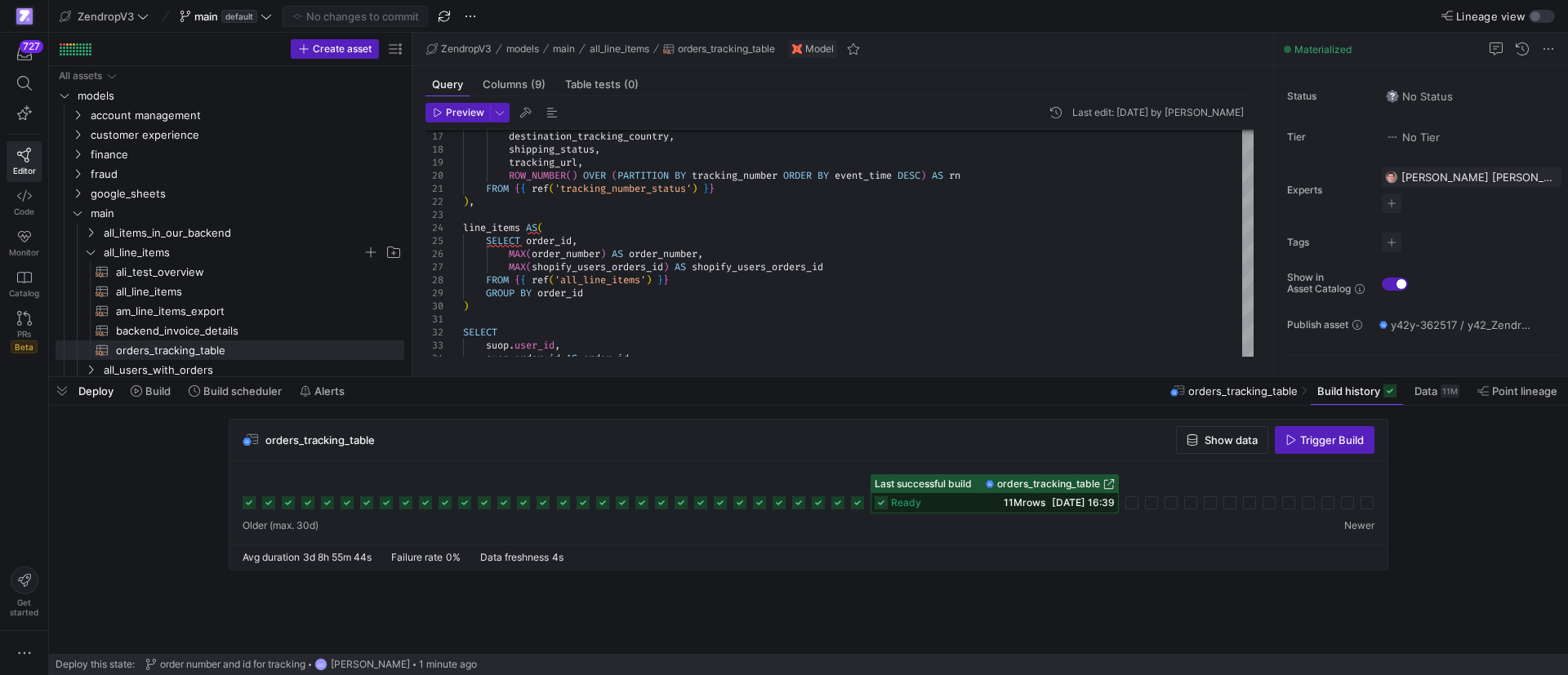
click at [1021, 435] on div "orders_tracking_table Show data Trigger Build" at bounding box center [808, 440] width 1158 height 42
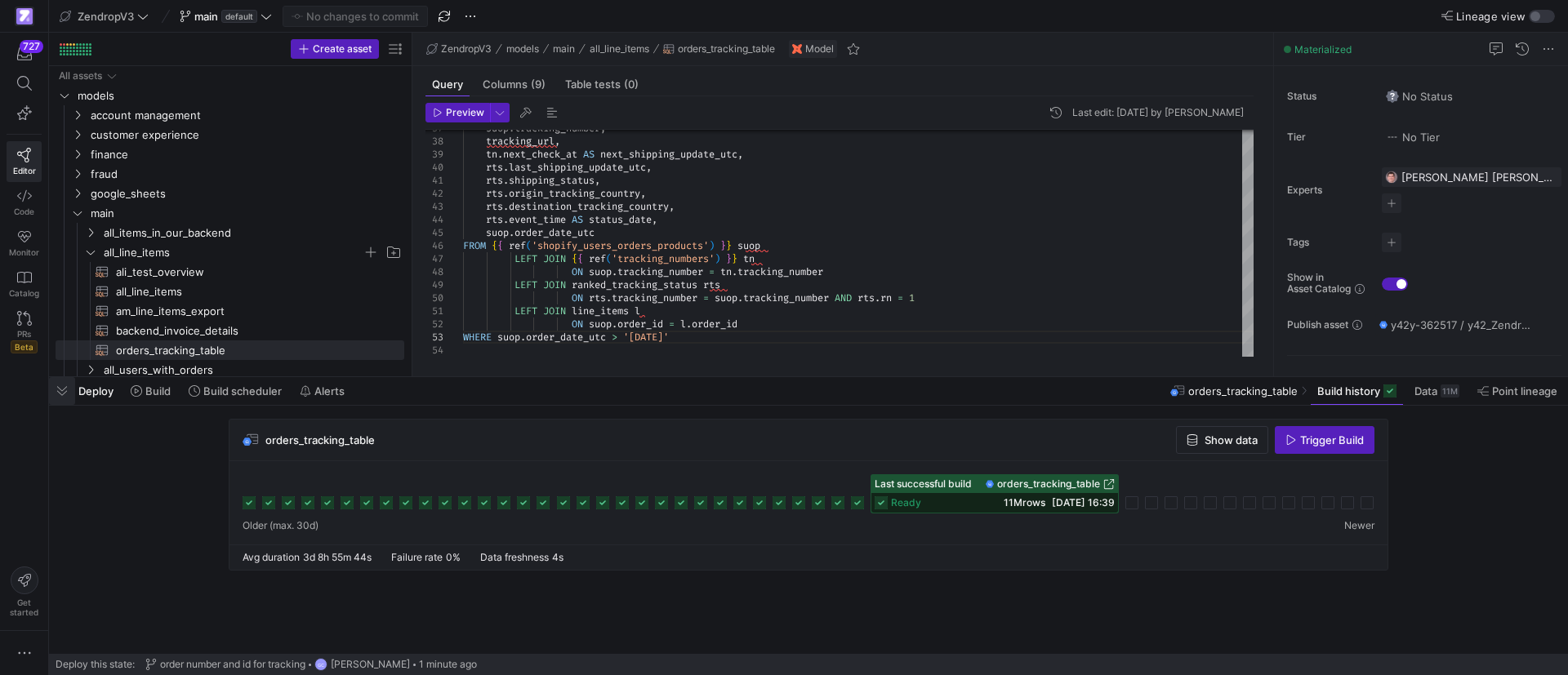
click at [67, 396] on span "button" at bounding box center [62, 391] width 26 height 28
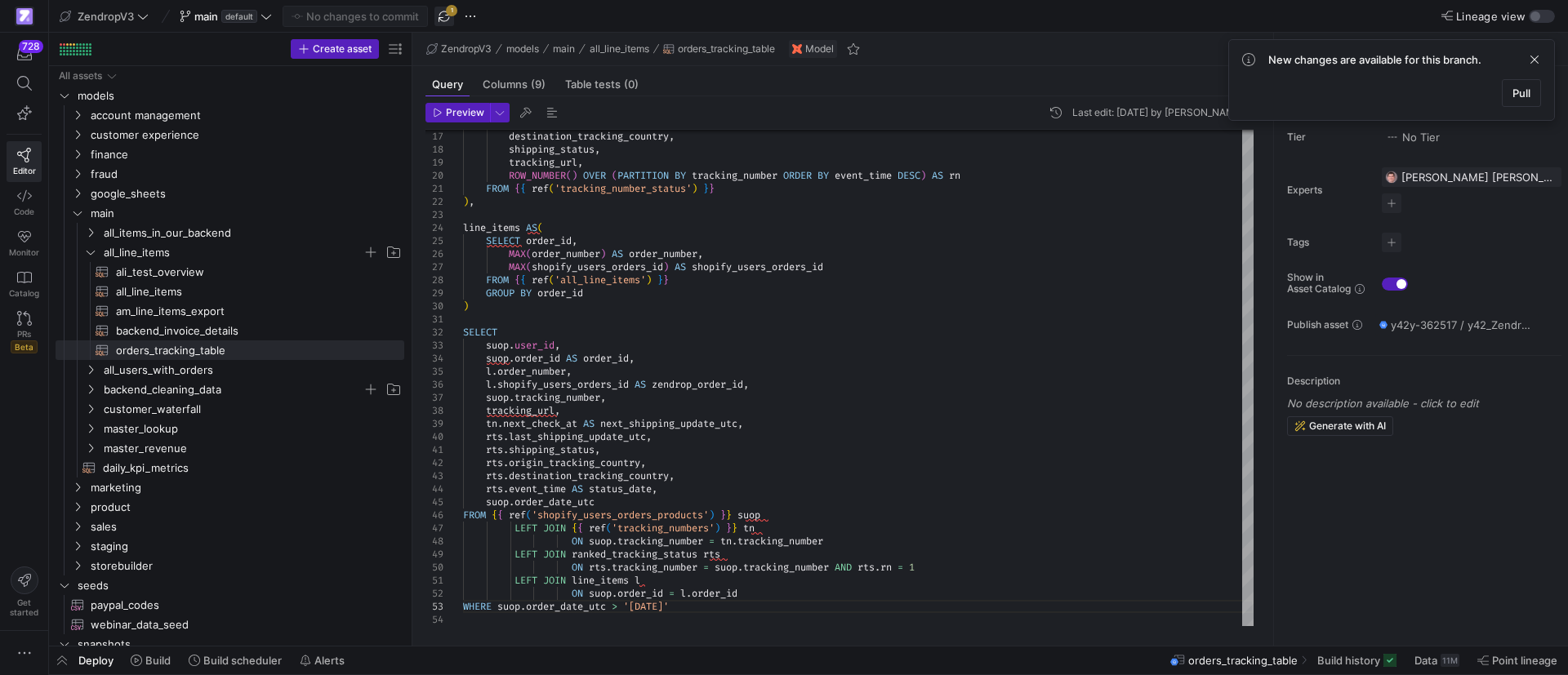
click at [447, 14] on span "button" at bounding box center [444, 16] width 20 height 20
click at [1363, 588] on div "Status No Status Tier No Tier Experts [PERSON_NAME] [PERSON_NAME] [PERSON_NAME]…" at bounding box center [1420, 356] width 294 height 580
click at [472, 8] on span "button" at bounding box center [470, 16] width 20 height 20
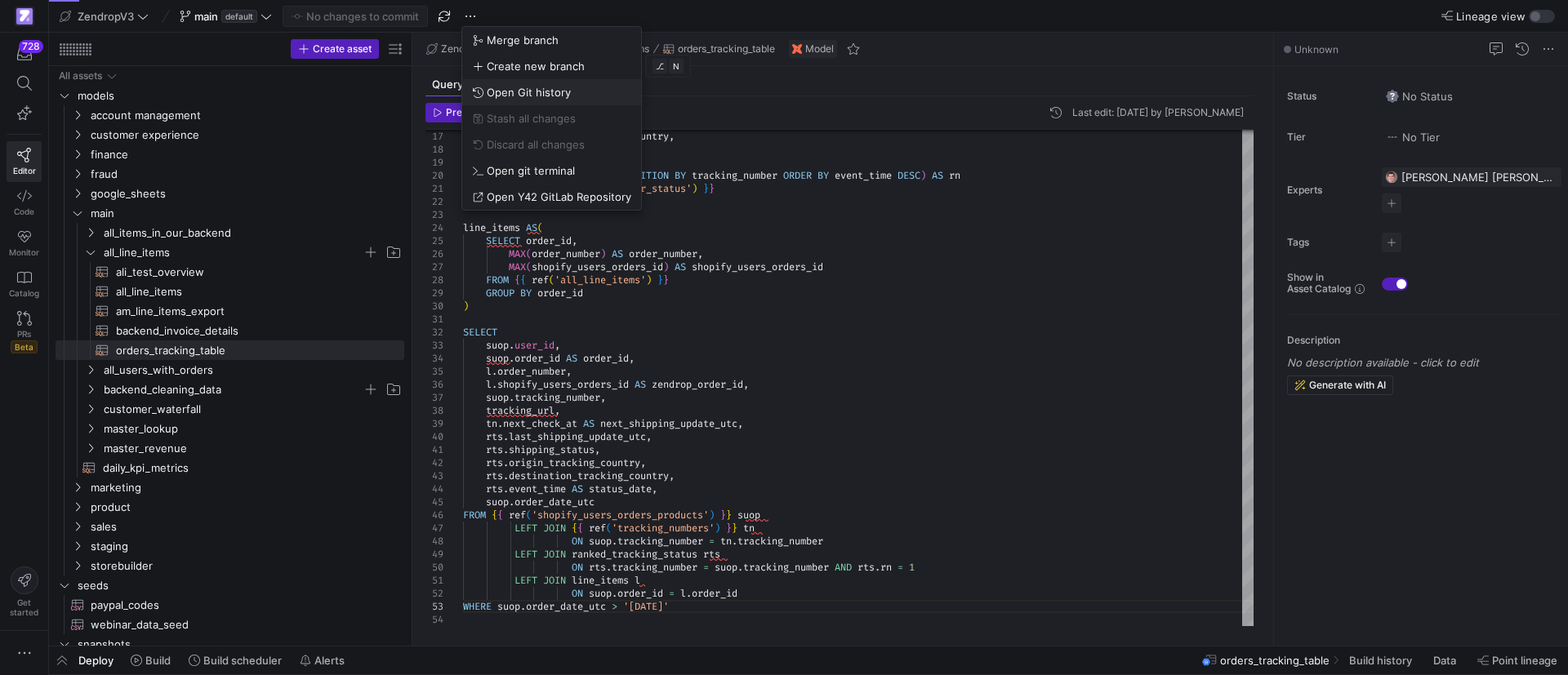
click at [510, 90] on span "Open Git history" at bounding box center [528, 92] width 84 height 13
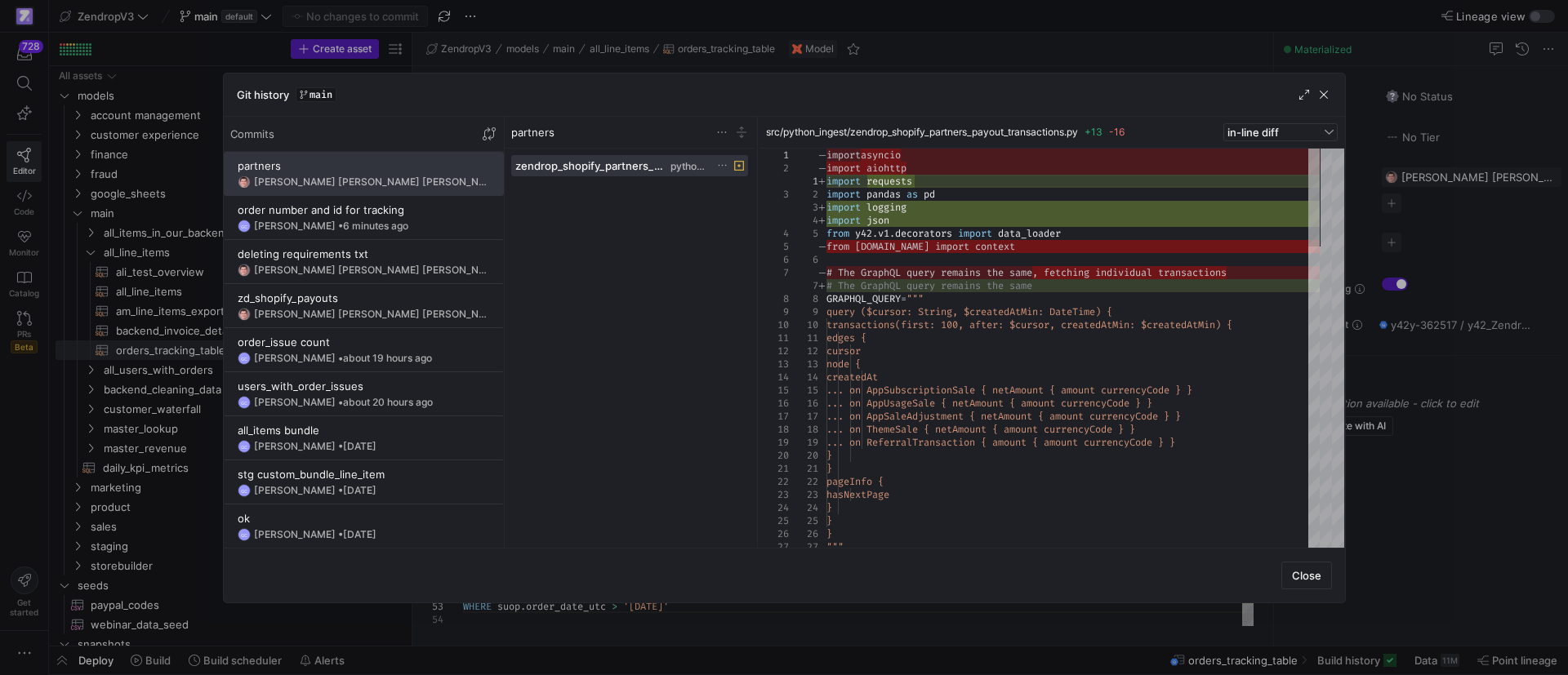
click at [1498, 155] on div at bounding box center [784, 337] width 1568 height 675
